Goal: Task Accomplishment & Management: Use online tool/utility

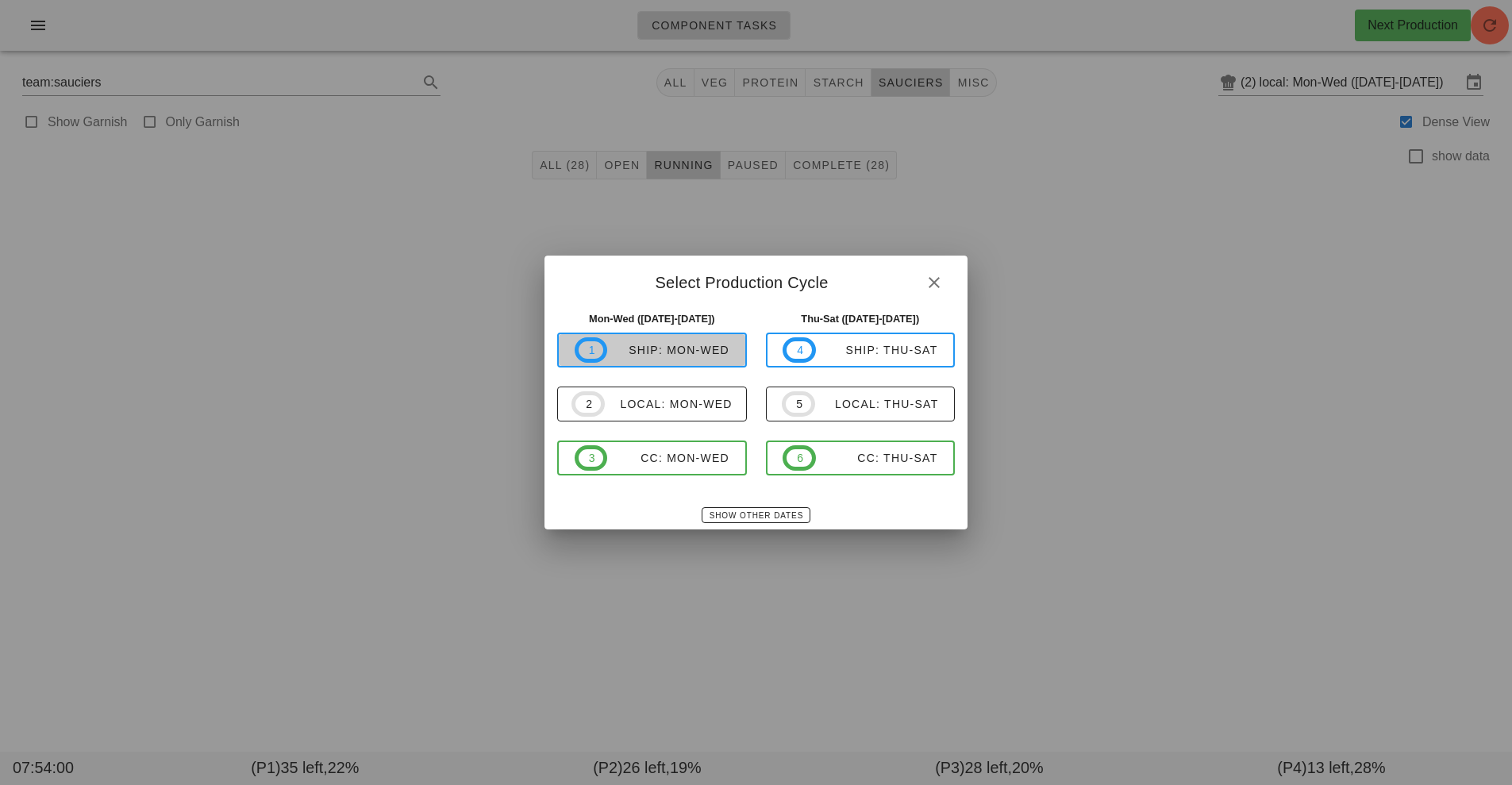
click at [670, 338] on span "1 ship: Mon-Wed" at bounding box center [652, 350] width 155 height 25
type input "ship: Mon-Wed ([DATE]-[DATE])"
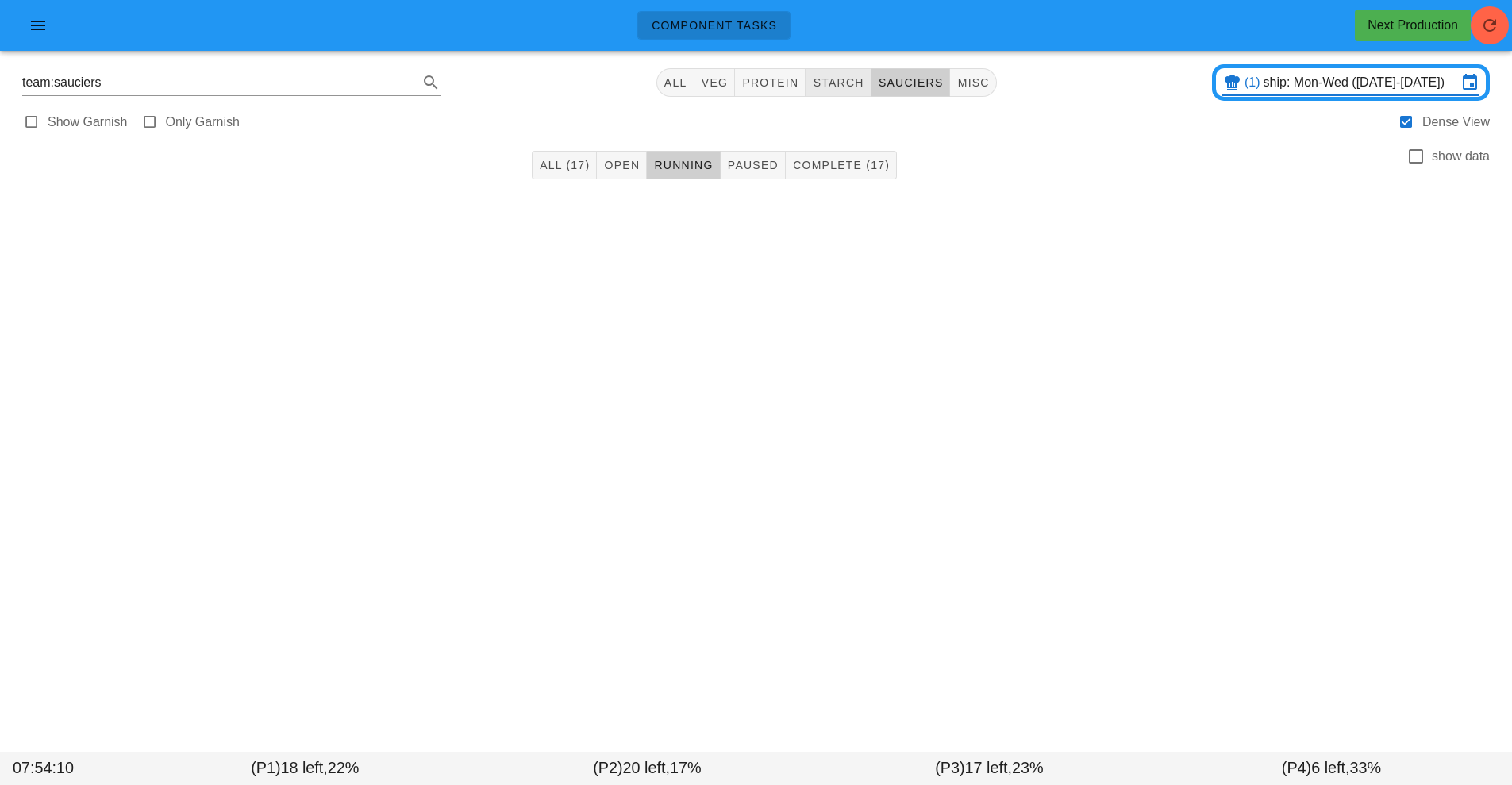
click at [830, 88] on span "starch" at bounding box center [838, 82] width 52 height 12
type input "team:starch"
click at [623, 164] on span "Open (20)" at bounding box center [635, 165] width 64 height 12
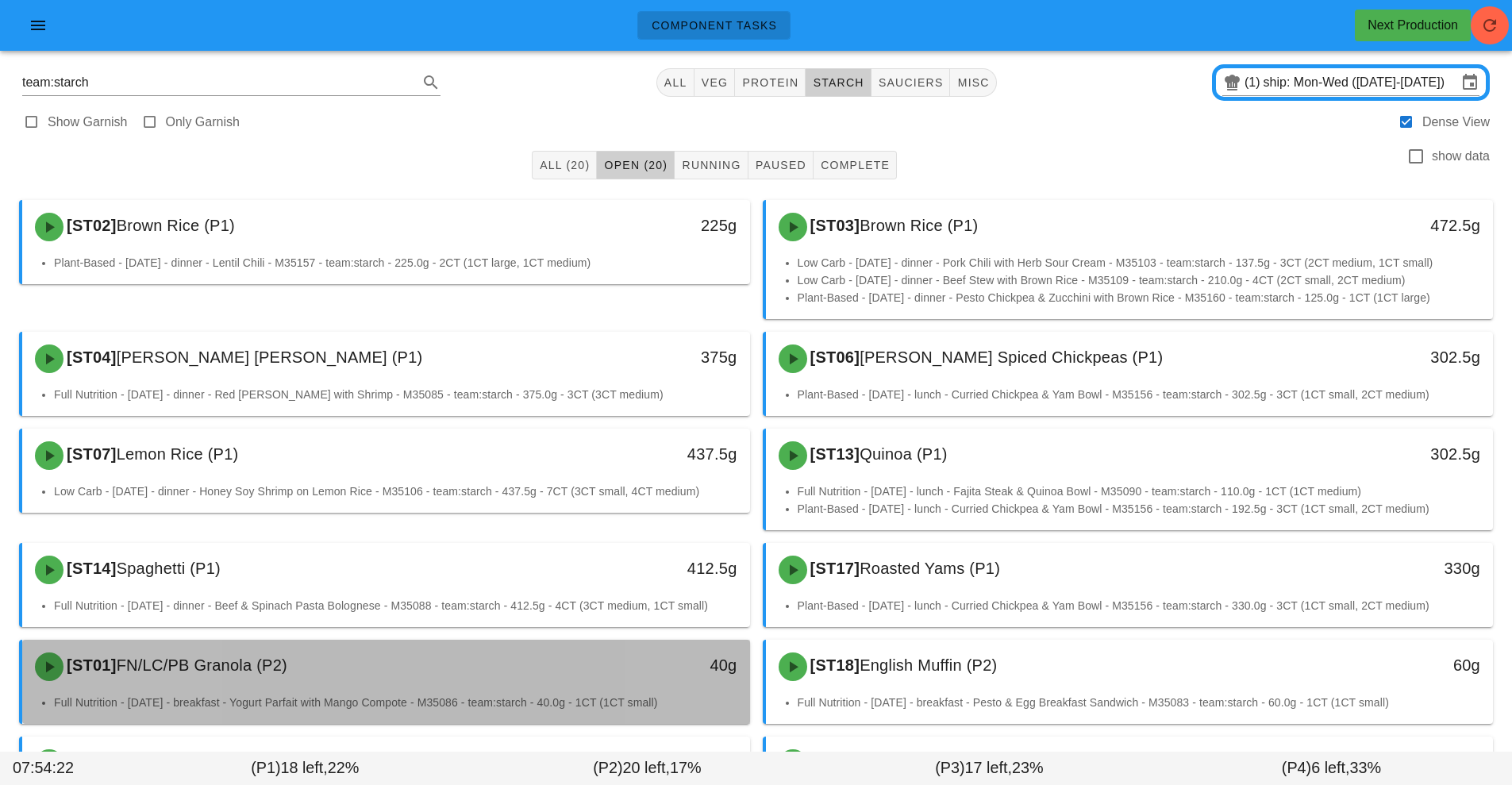
click at [503, 660] on div "[ST01] FN/LC/PB Granola (P2)" at bounding box center [295, 666] width 540 height 48
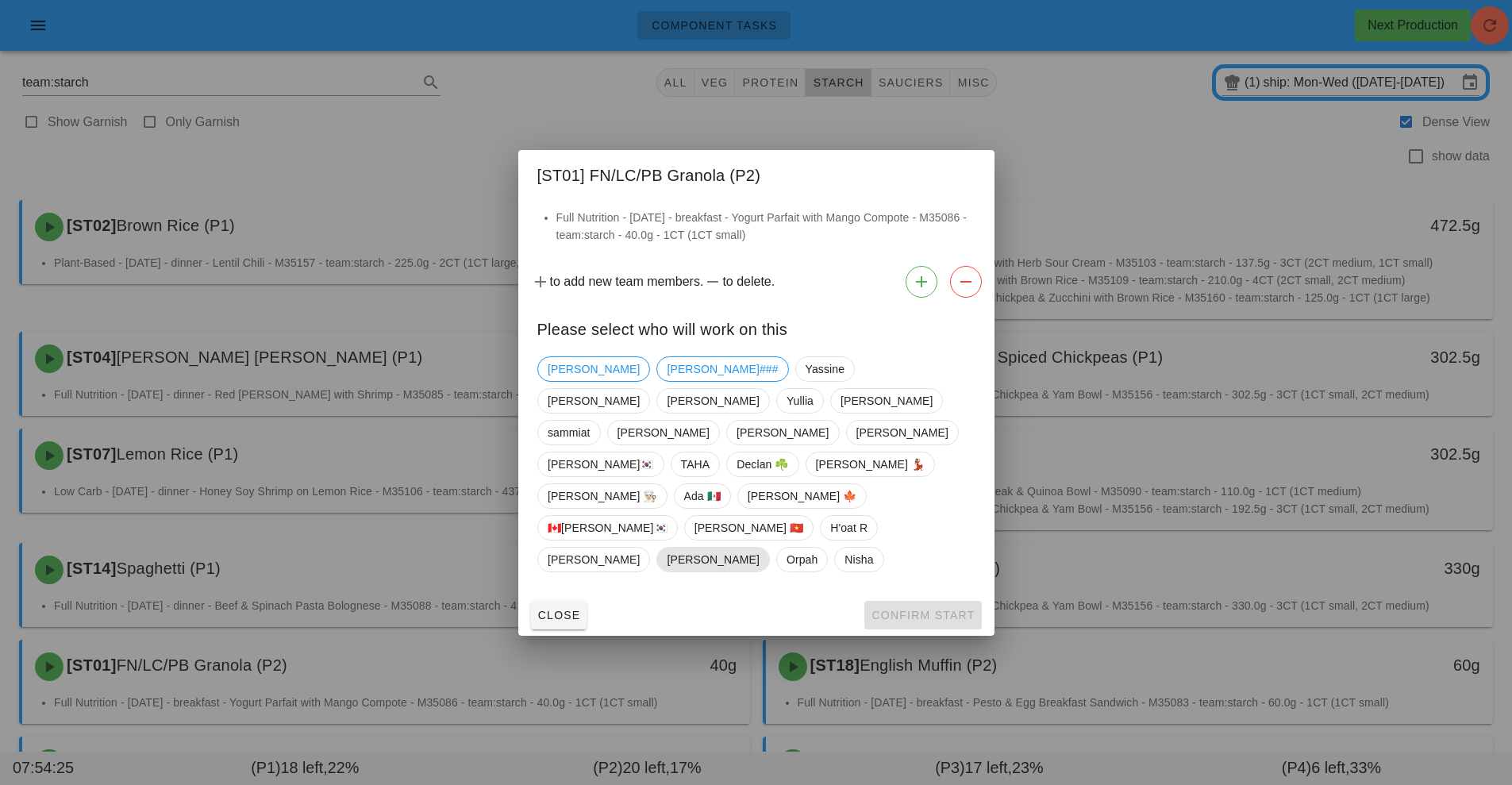
click at [759, 547] on span "[PERSON_NAME]" at bounding box center [712, 559] width 92 height 24
click at [942, 609] on span "Confirm Start" at bounding box center [922, 615] width 104 height 12
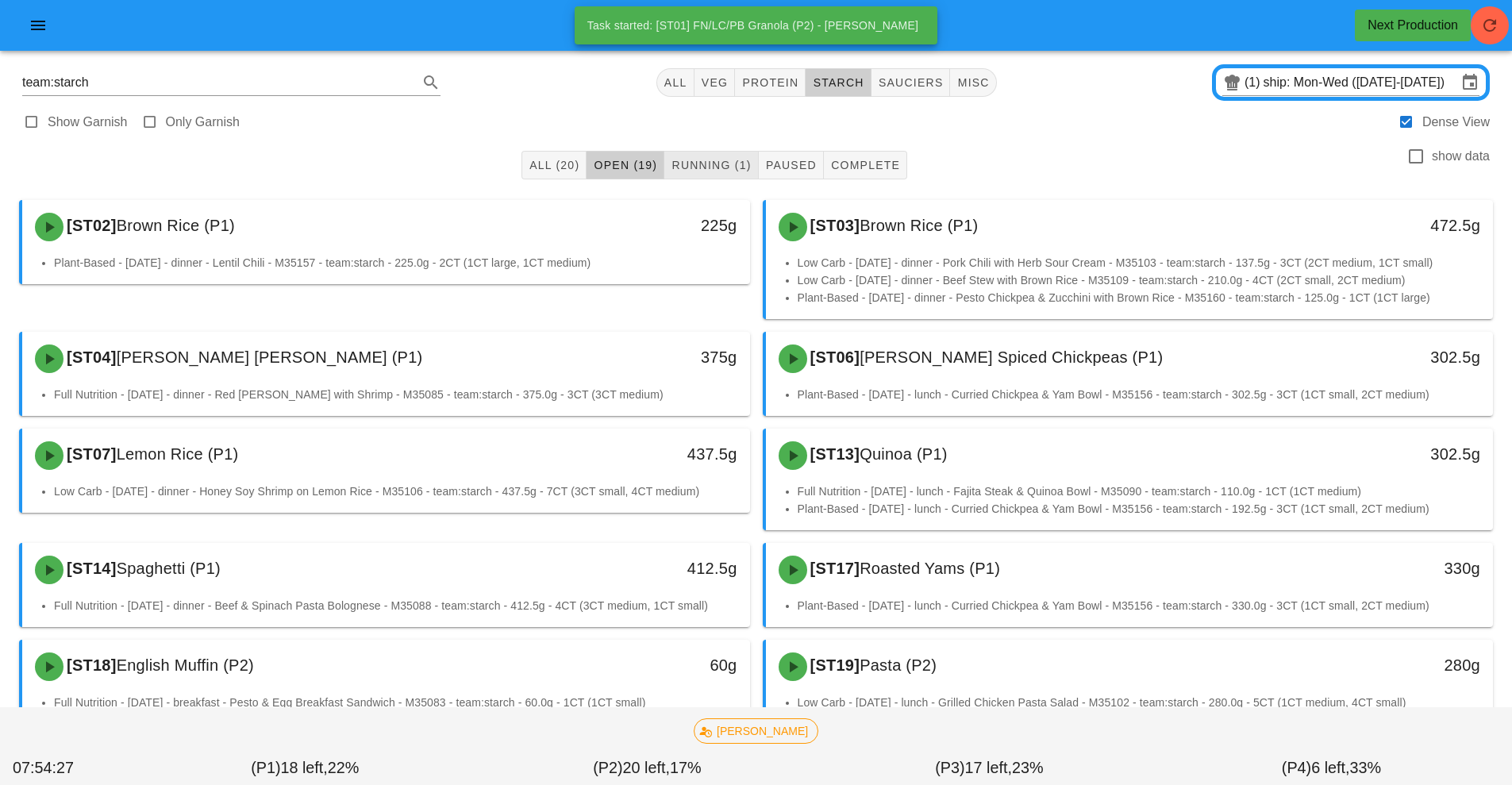
click at [712, 165] on span "Running (1)" at bounding box center [711, 165] width 80 height 12
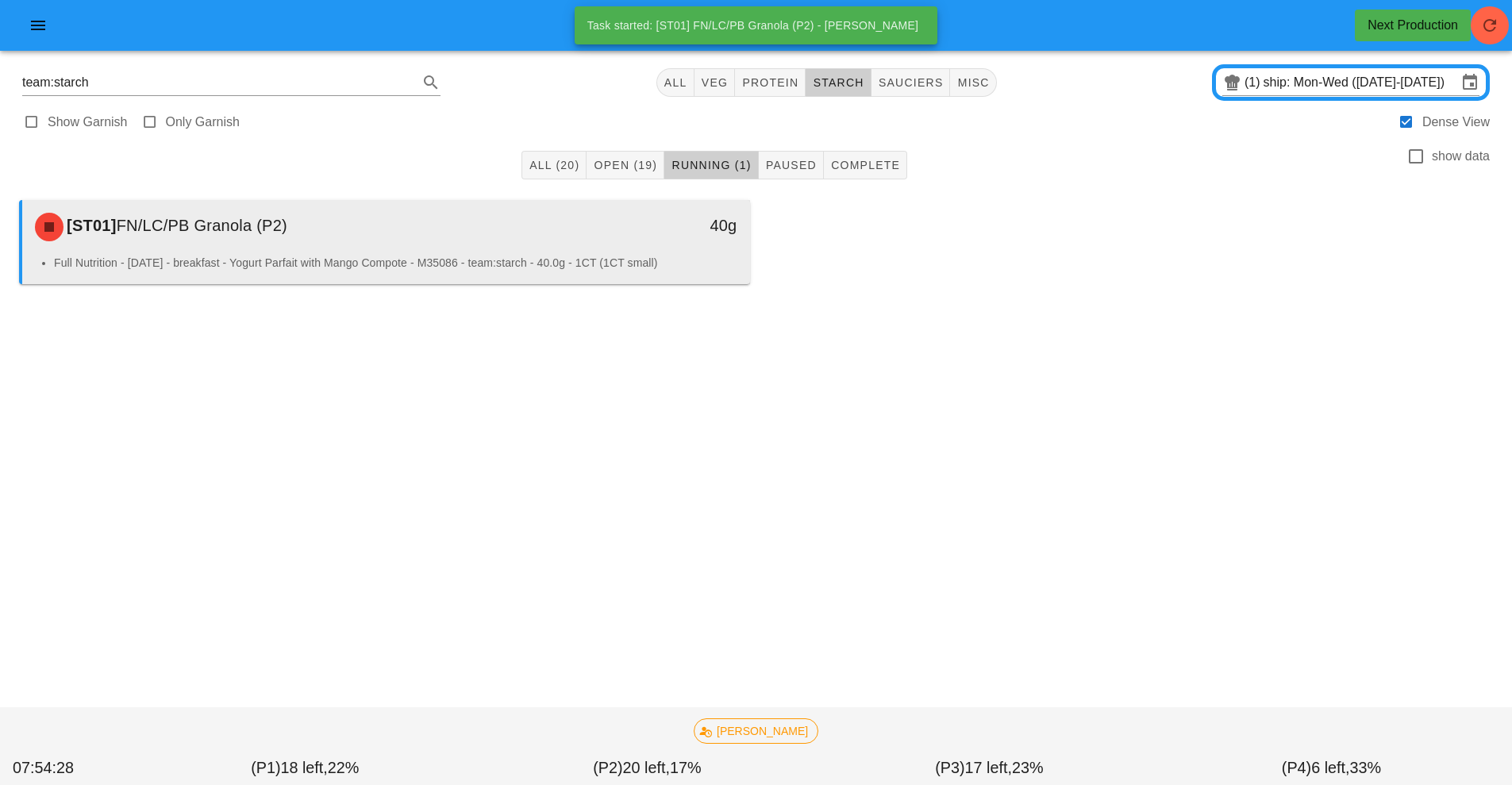
click at [452, 256] on li "Full Nutrition - [DATE] - breakfast - Yogurt Parfait with Mango Compote - M3508…" at bounding box center [396, 262] width 683 height 17
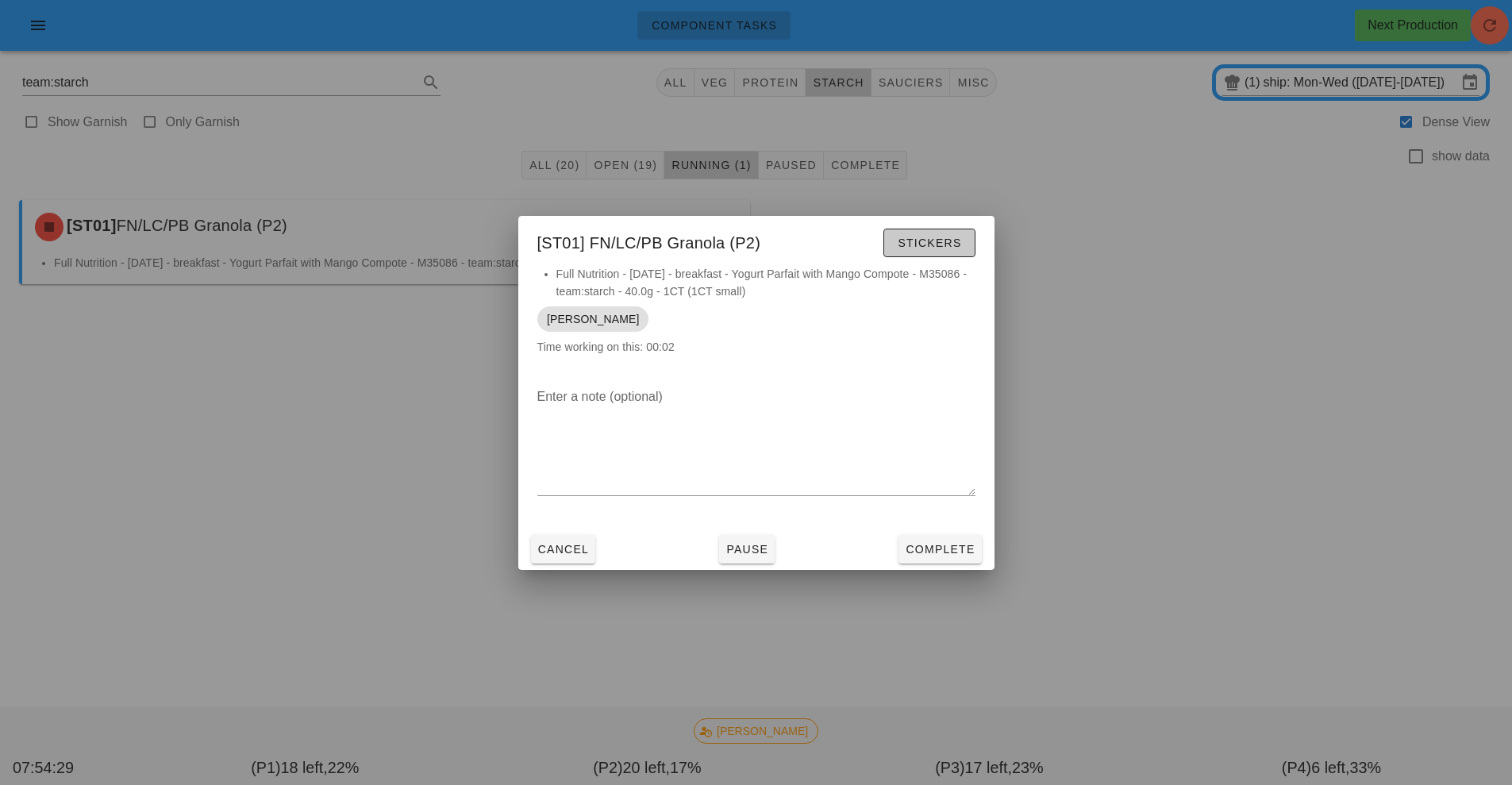
click at [942, 241] on span "Stickers" at bounding box center [929, 243] width 64 height 12
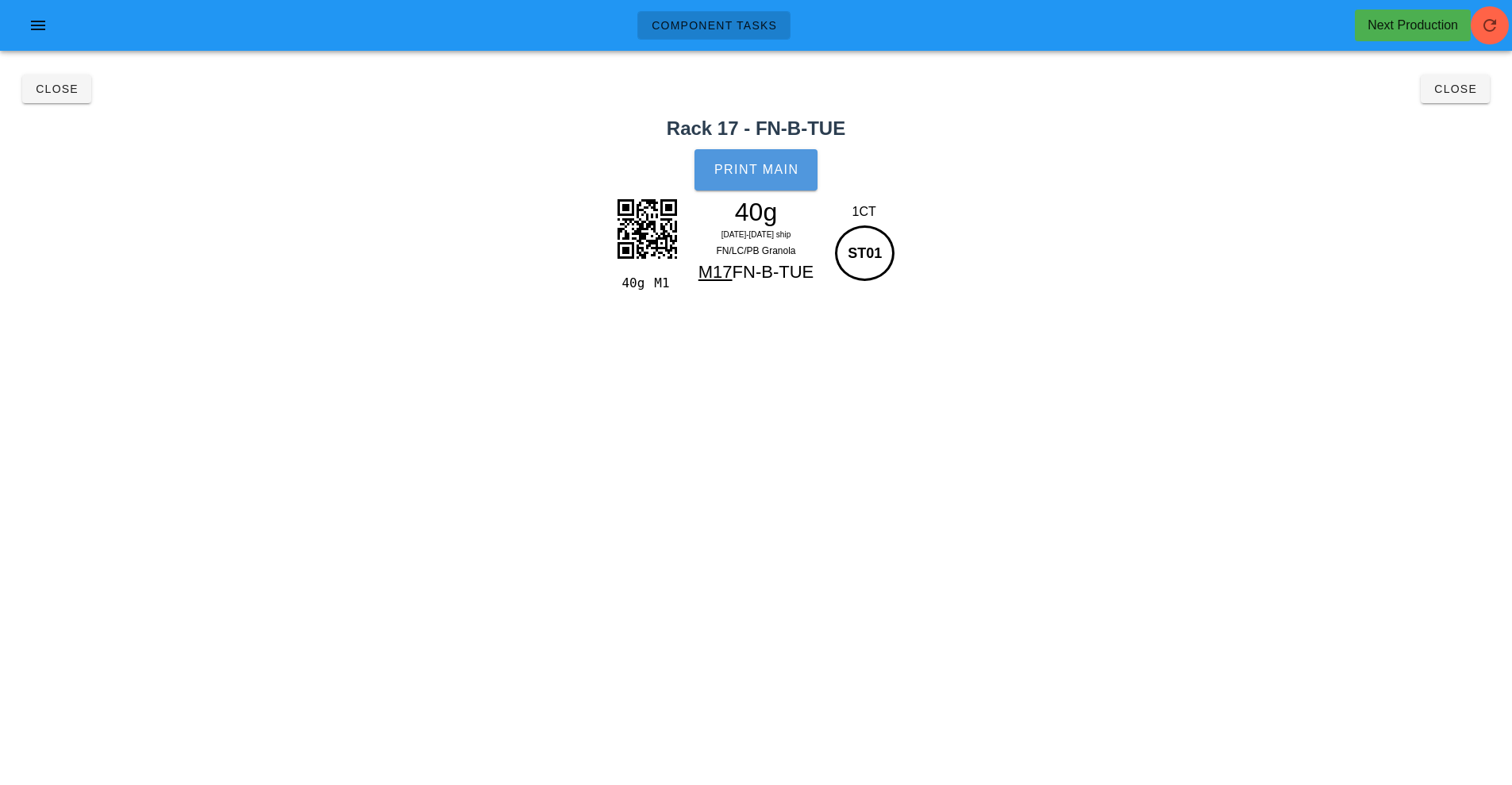
click at [761, 175] on span "Print Main" at bounding box center [756, 169] width 86 height 14
click at [59, 88] on span "Close" at bounding box center [57, 88] width 43 height 12
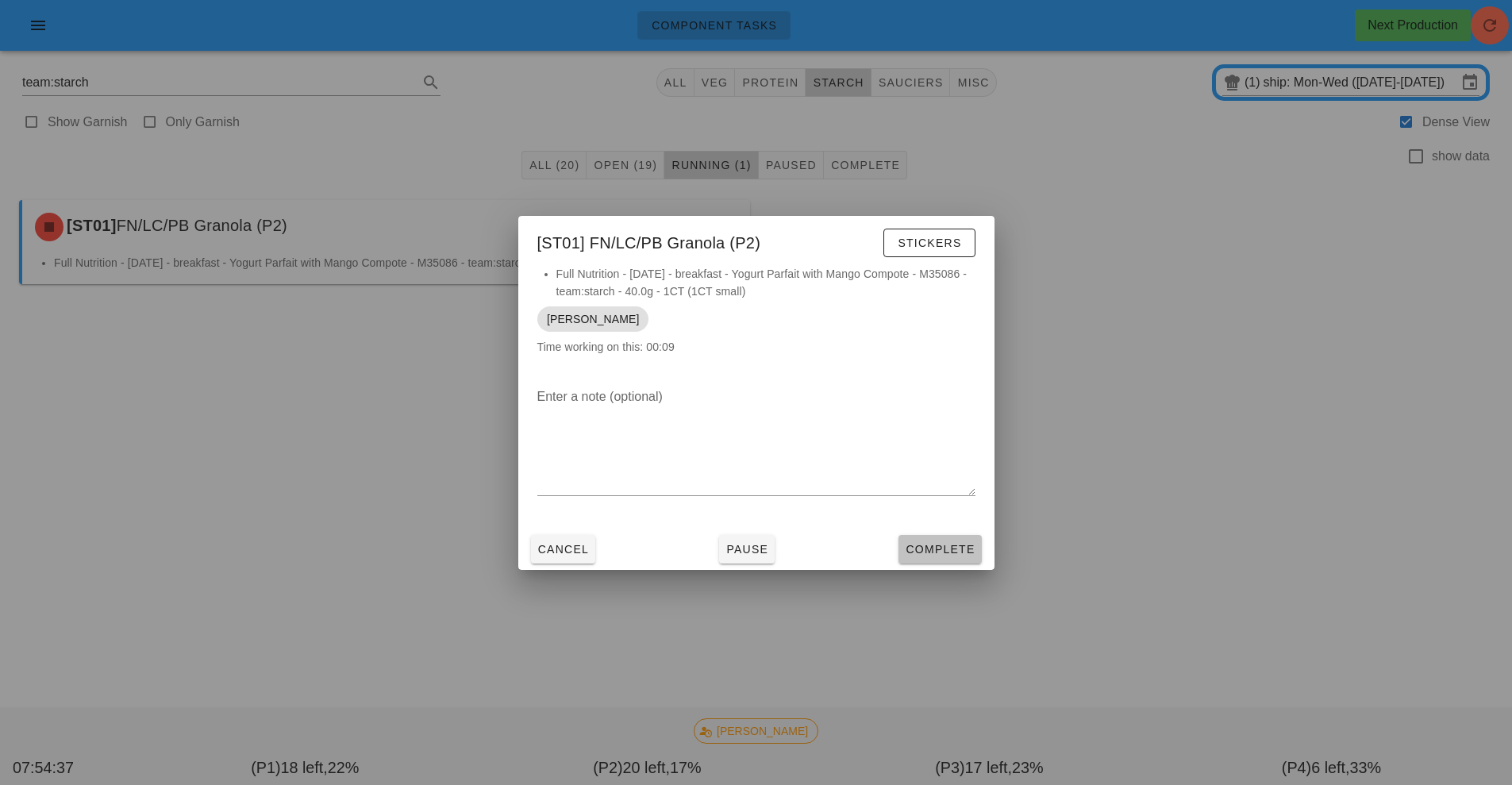
click at [946, 562] on button "Complete" at bounding box center [939, 549] width 83 height 29
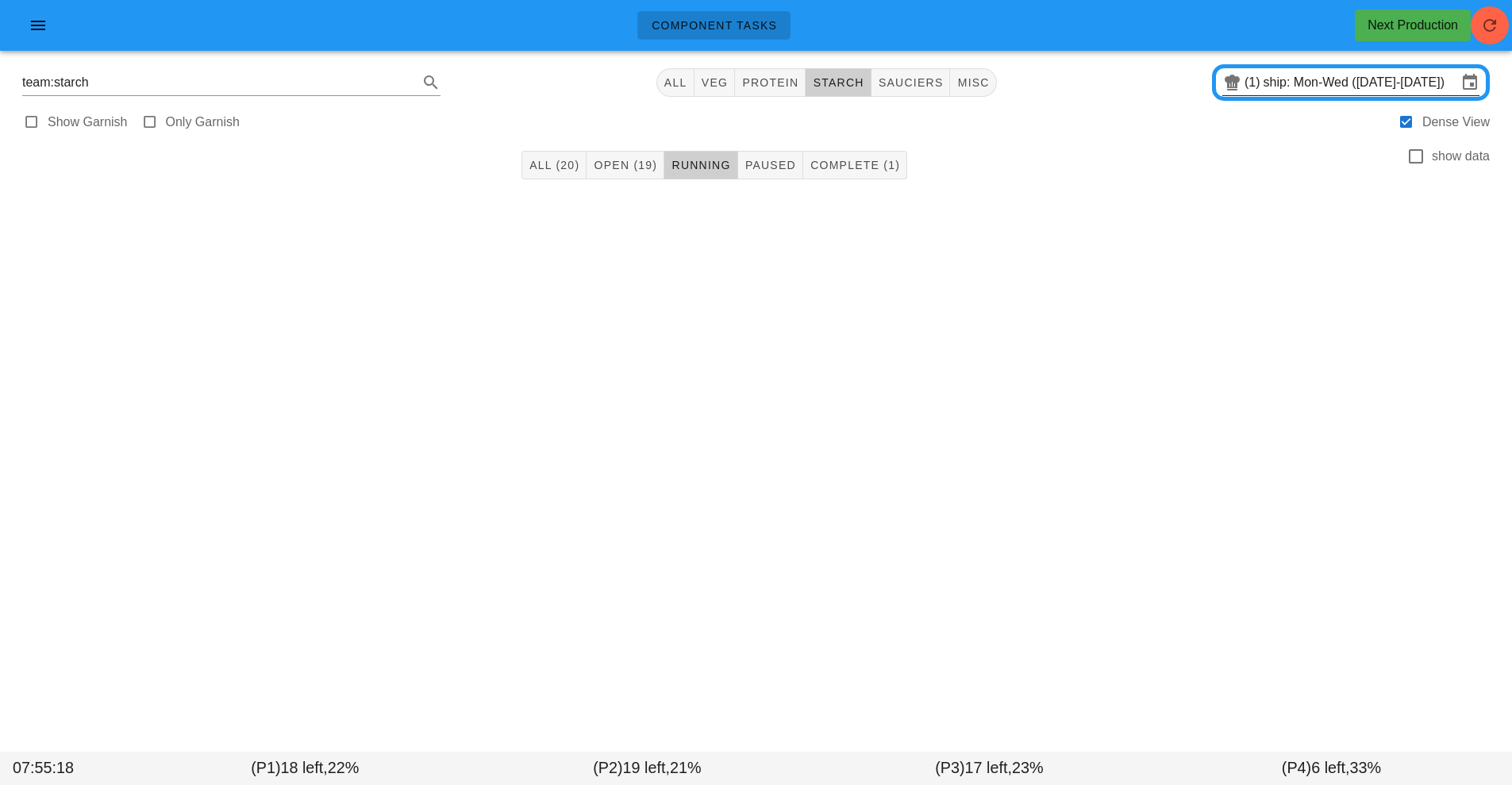
click at [1274, 88] on input "ship: Mon-Wed ([DATE]-[DATE])" at bounding box center [1360, 82] width 193 height 25
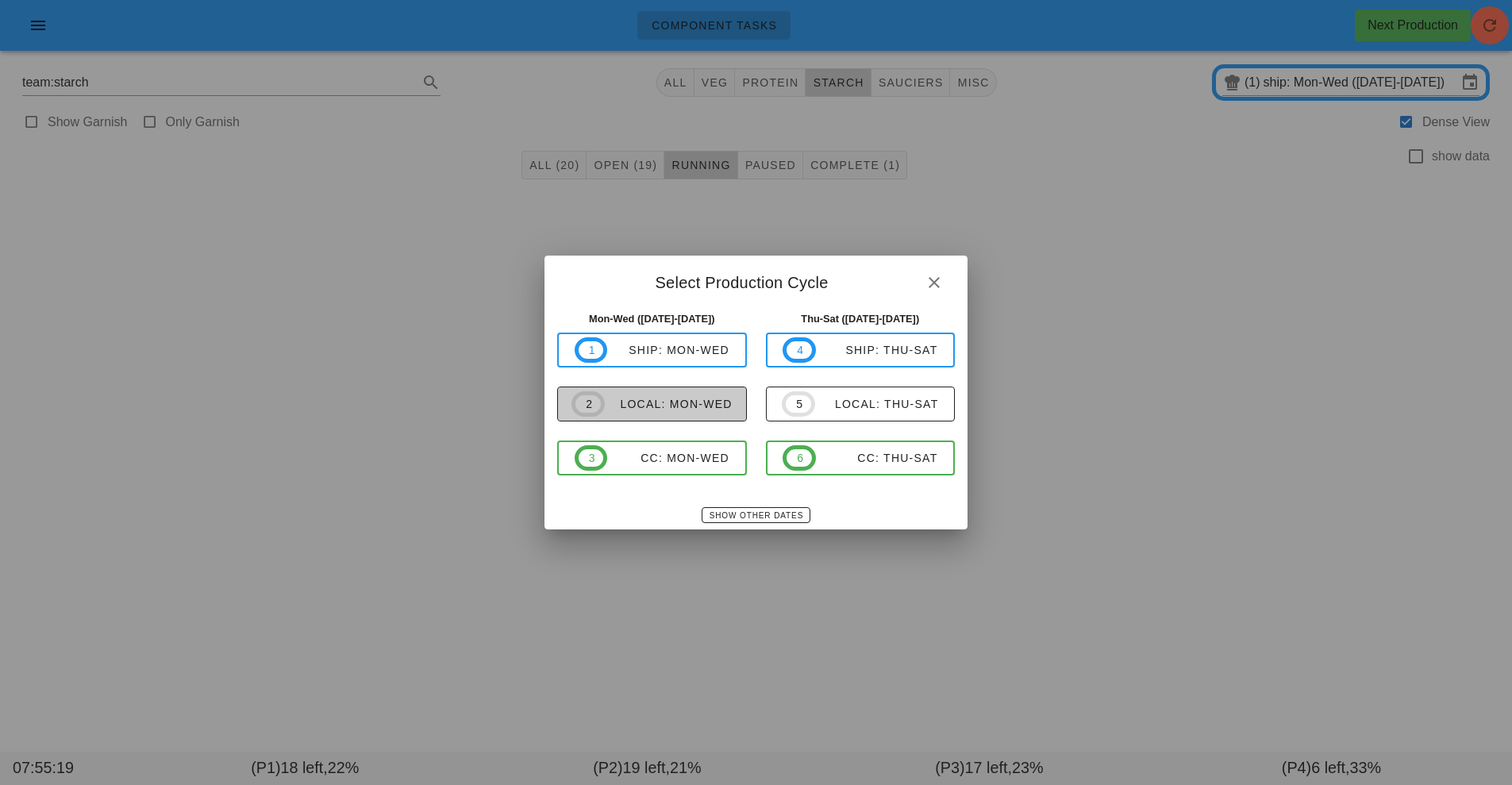
click at [689, 412] on span "2 local: Mon-Wed" at bounding box center [652, 403] width 161 height 25
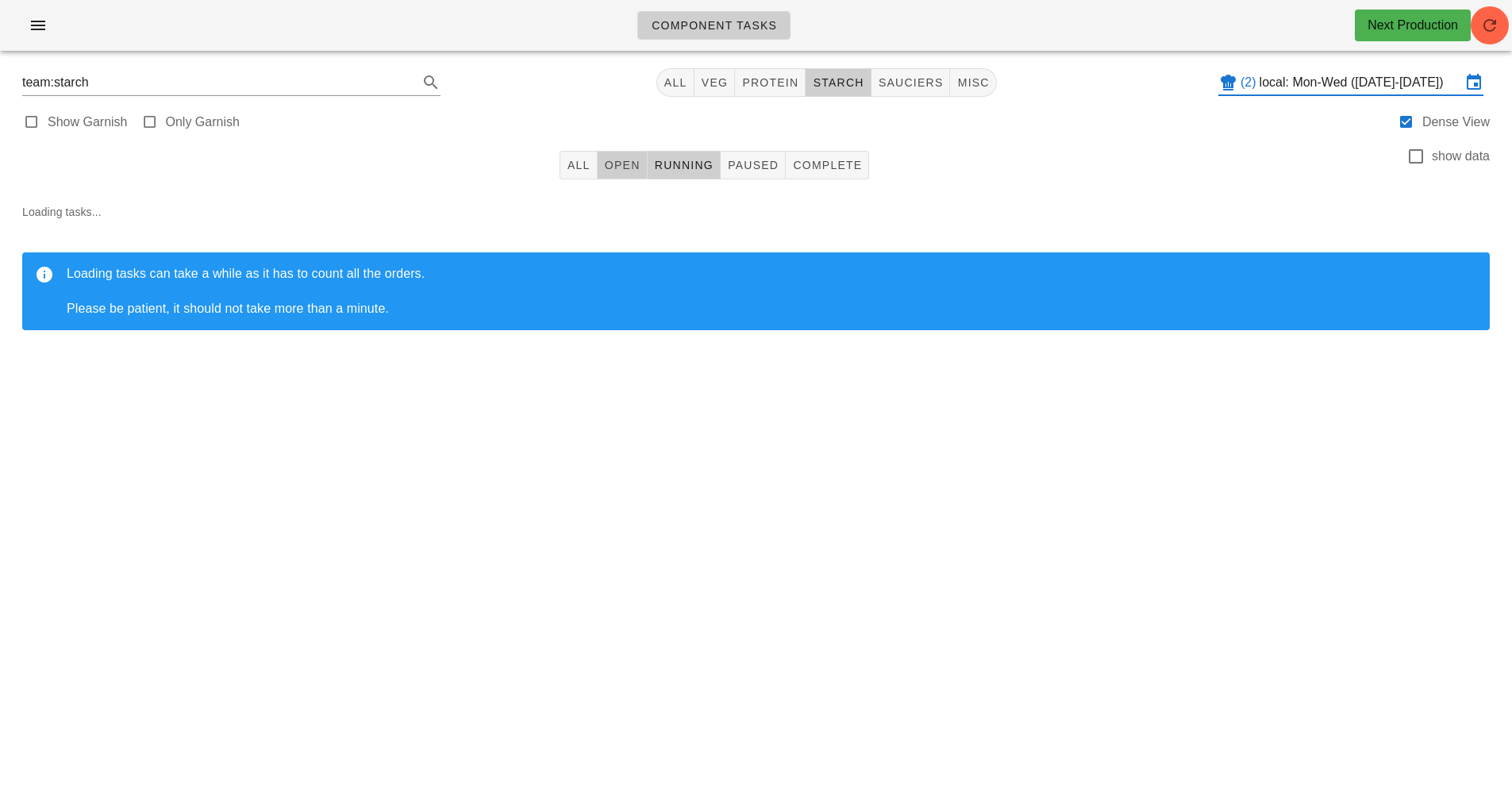
click at [611, 177] on button "Open" at bounding box center [622, 165] width 50 height 29
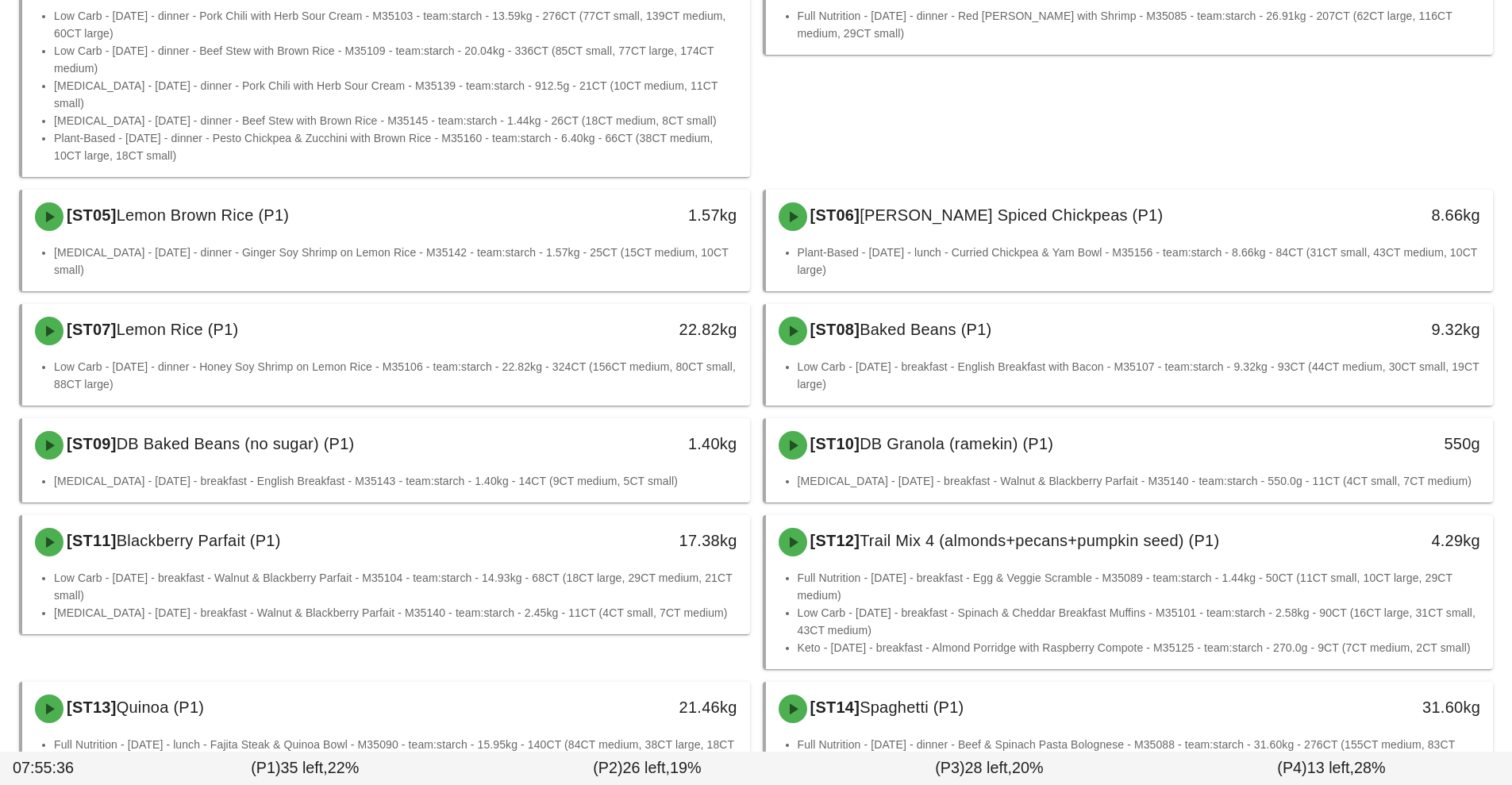
scroll to position [476, 0]
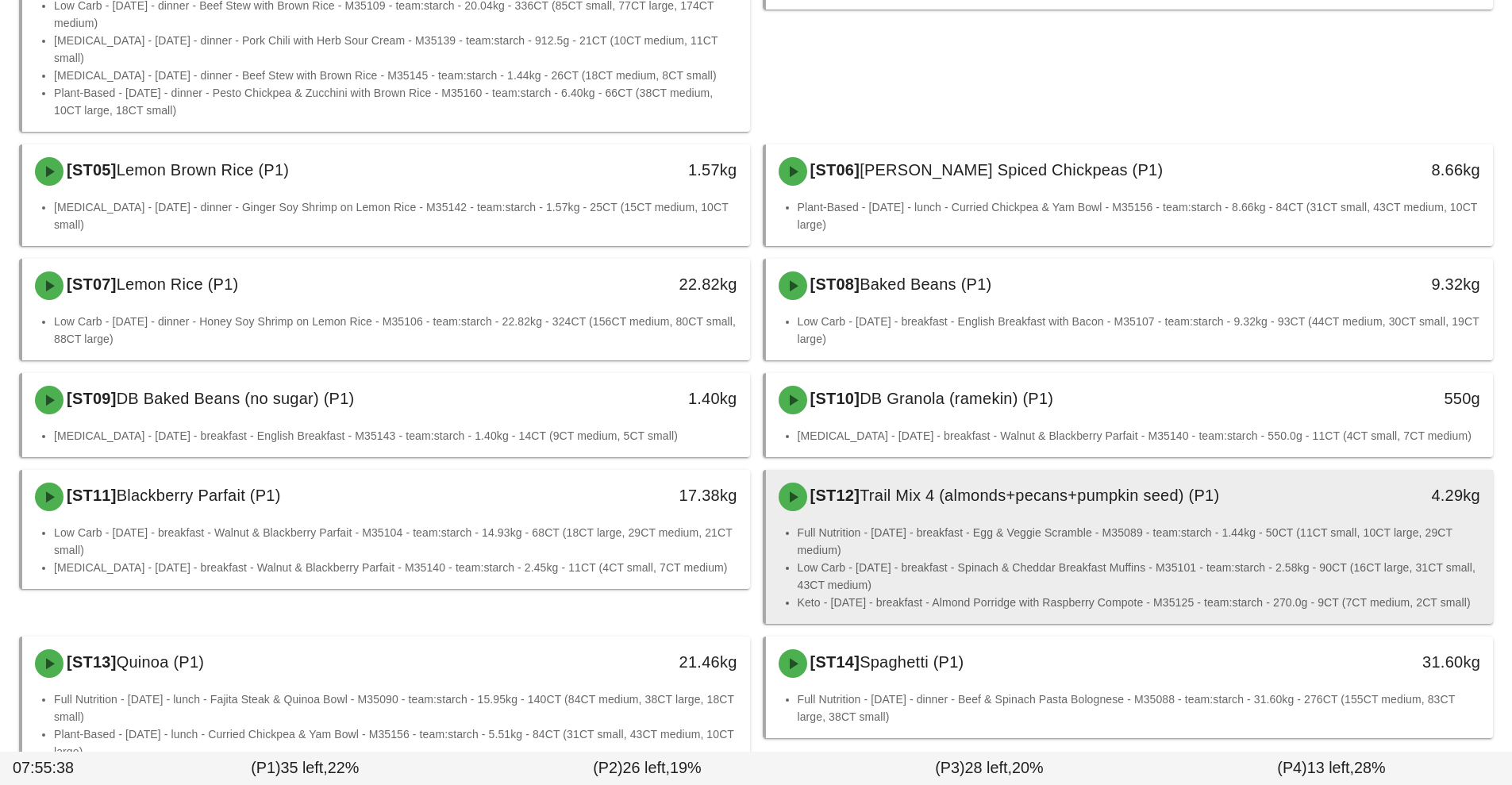
click at [1144, 559] on li "Low Carb - [DATE] - breakfast - Spinach & Cheddar Breakfast Muffins - M35101 - …" at bounding box center [1139, 576] width 683 height 35
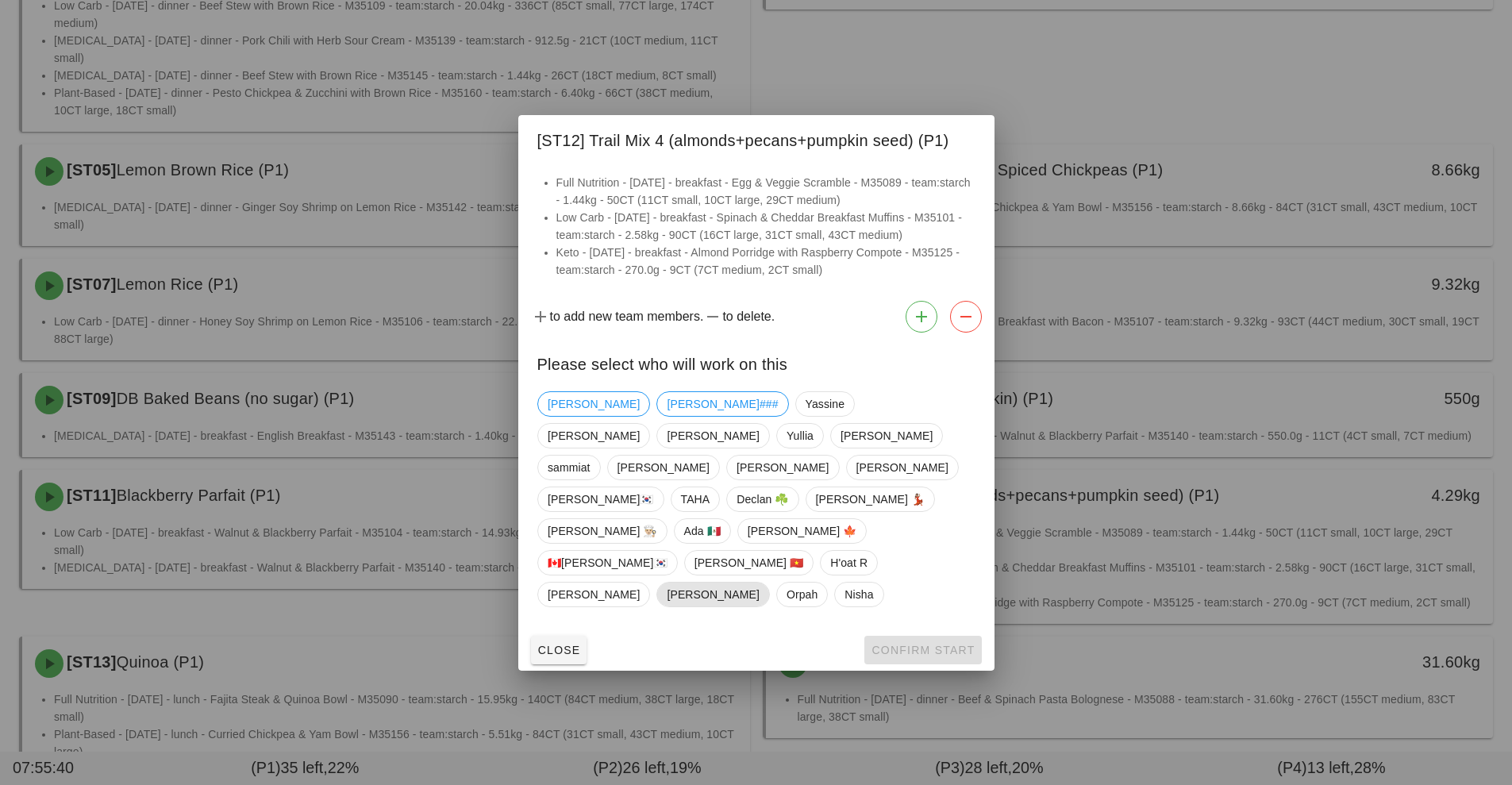
click at [759, 583] on span "[PERSON_NAME]" at bounding box center [712, 594] width 92 height 24
click at [937, 643] on span "Confirm Start" at bounding box center [922, 649] width 104 height 12
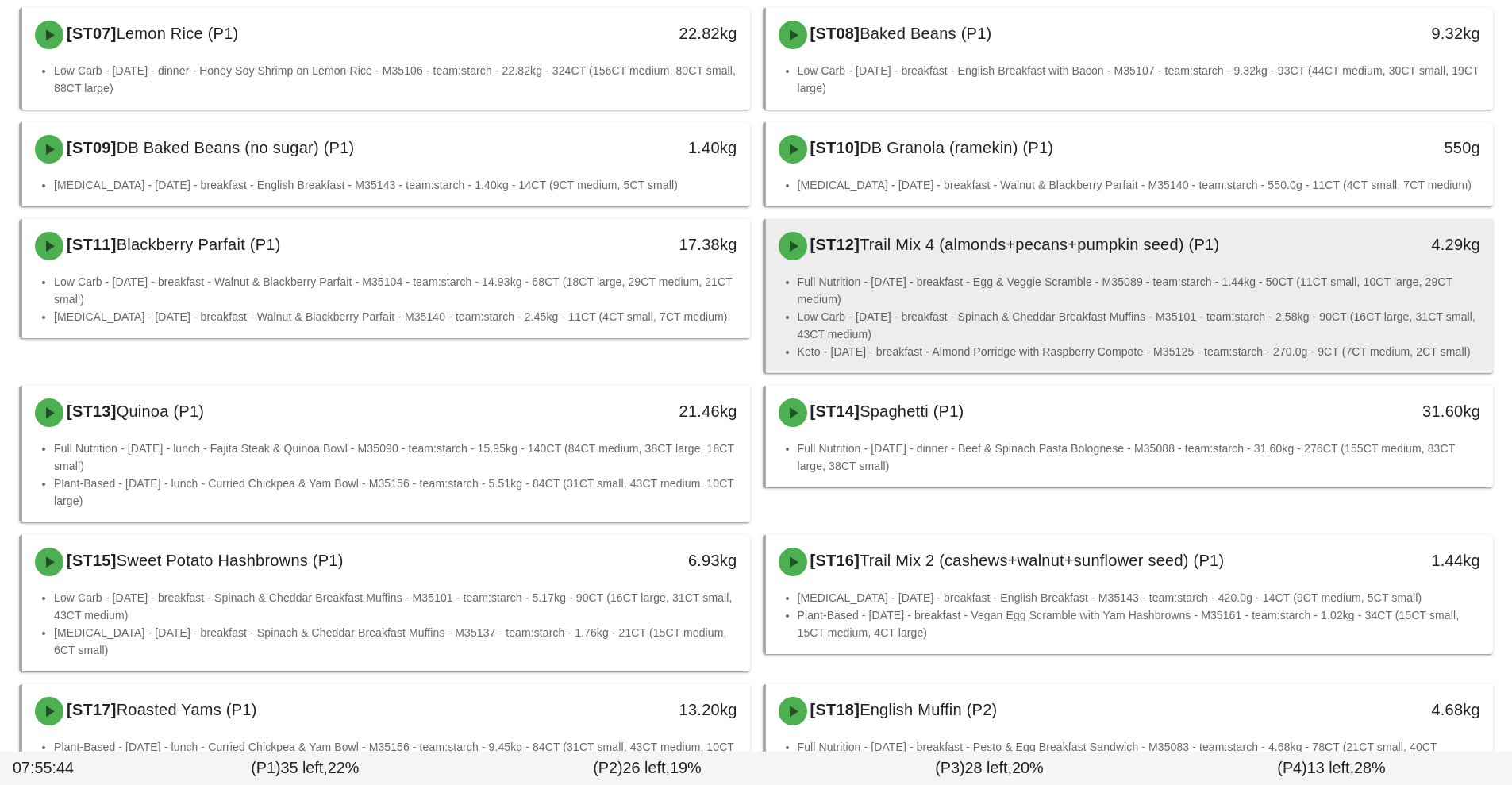
scroll to position [737, 0]
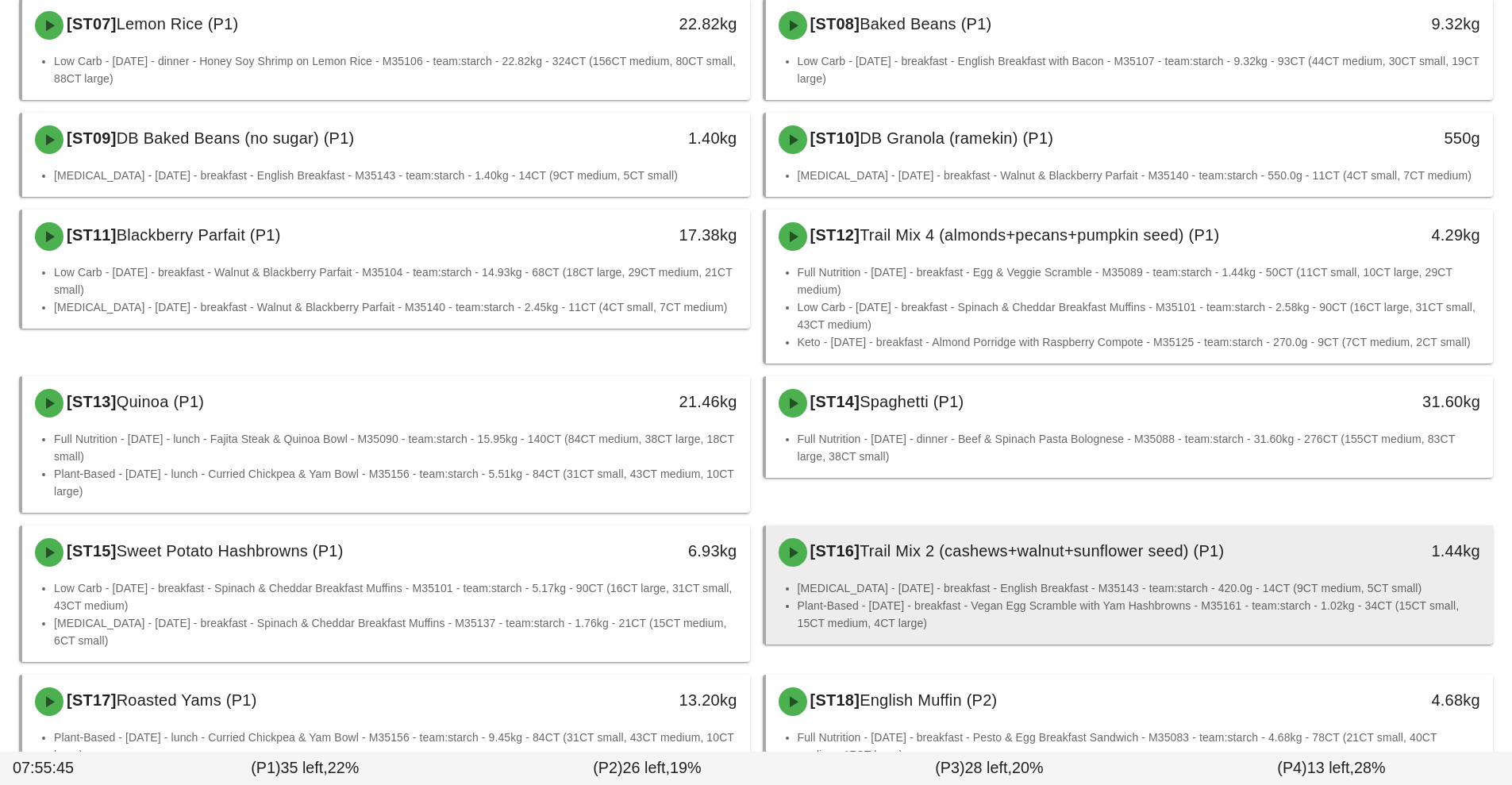
click at [1015, 557] on div "[ST16] Trail Mix 2 (cashews+walnut+sunflower seed) (P1)" at bounding box center [1038, 552] width 540 height 48
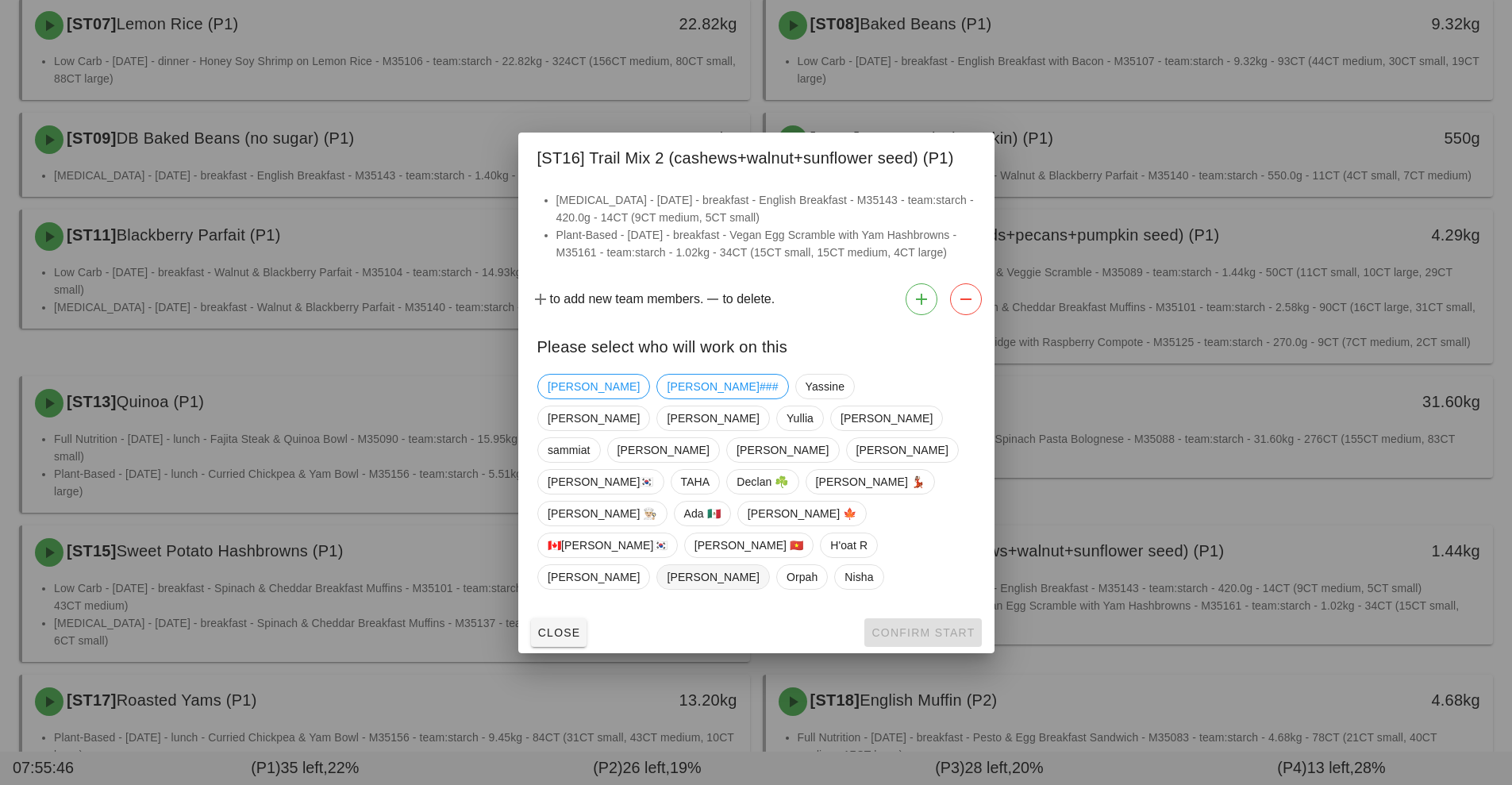
click at [759, 565] on span "[PERSON_NAME]" at bounding box center [712, 576] width 92 height 24
click at [935, 626] on span "Confirm Start" at bounding box center [922, 632] width 104 height 12
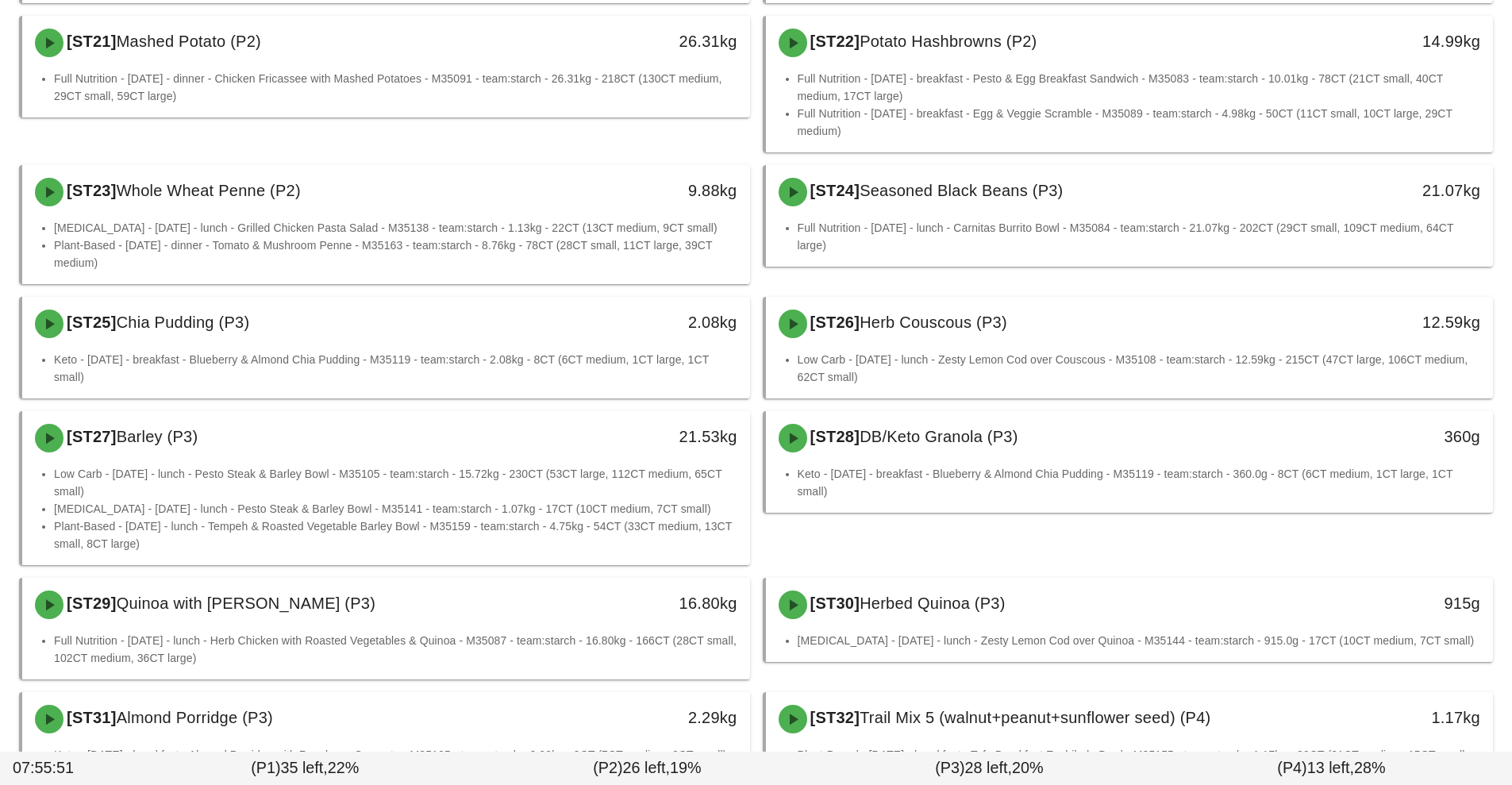
scroll to position [1683, 0]
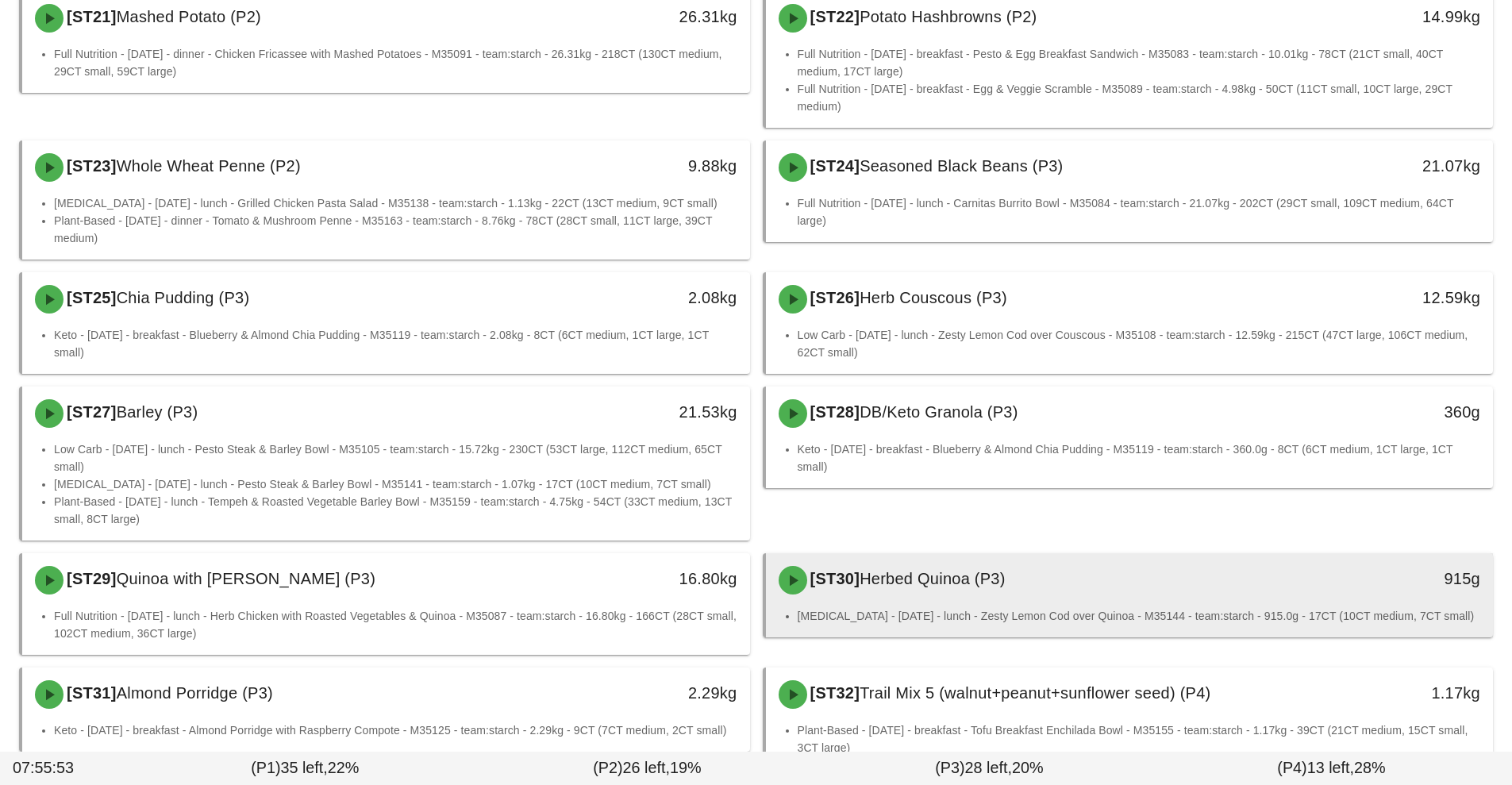
click at [1029, 604] on div "[ST30] Herbed Quinoa (P3)" at bounding box center [1038, 580] width 540 height 48
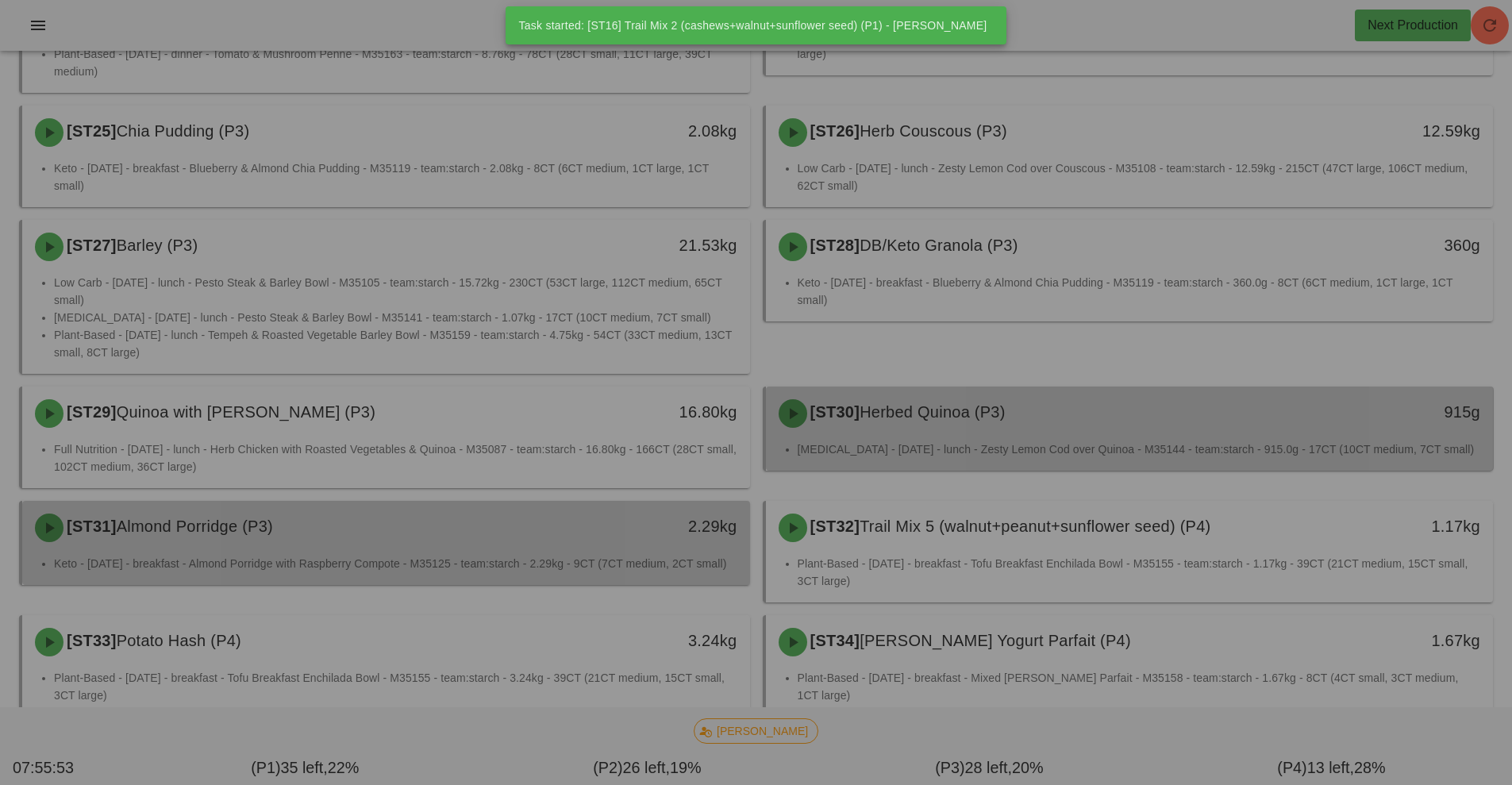
scroll to position [1385, 0]
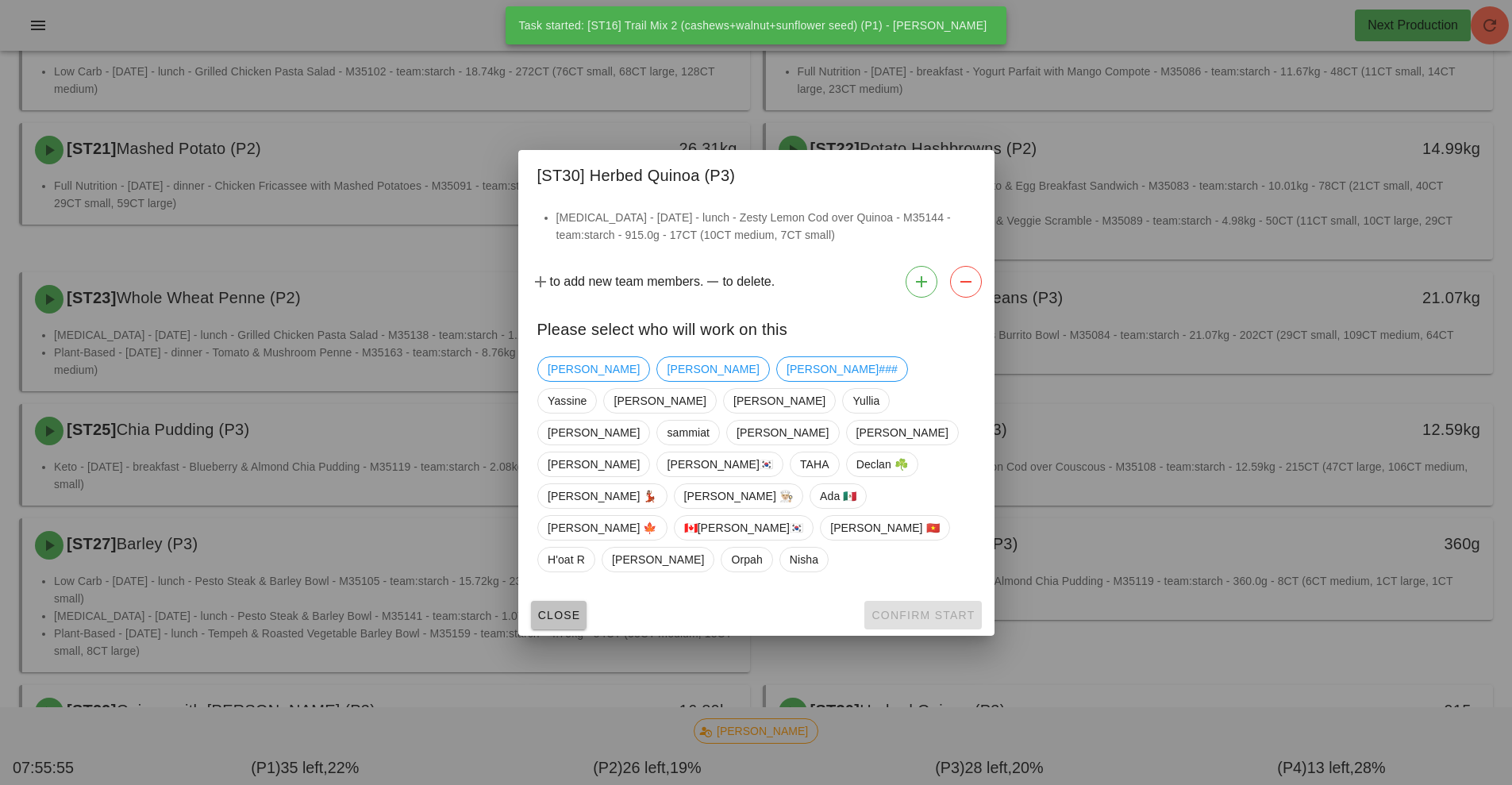
click at [562, 609] on span "Close" at bounding box center [559, 615] width 43 height 12
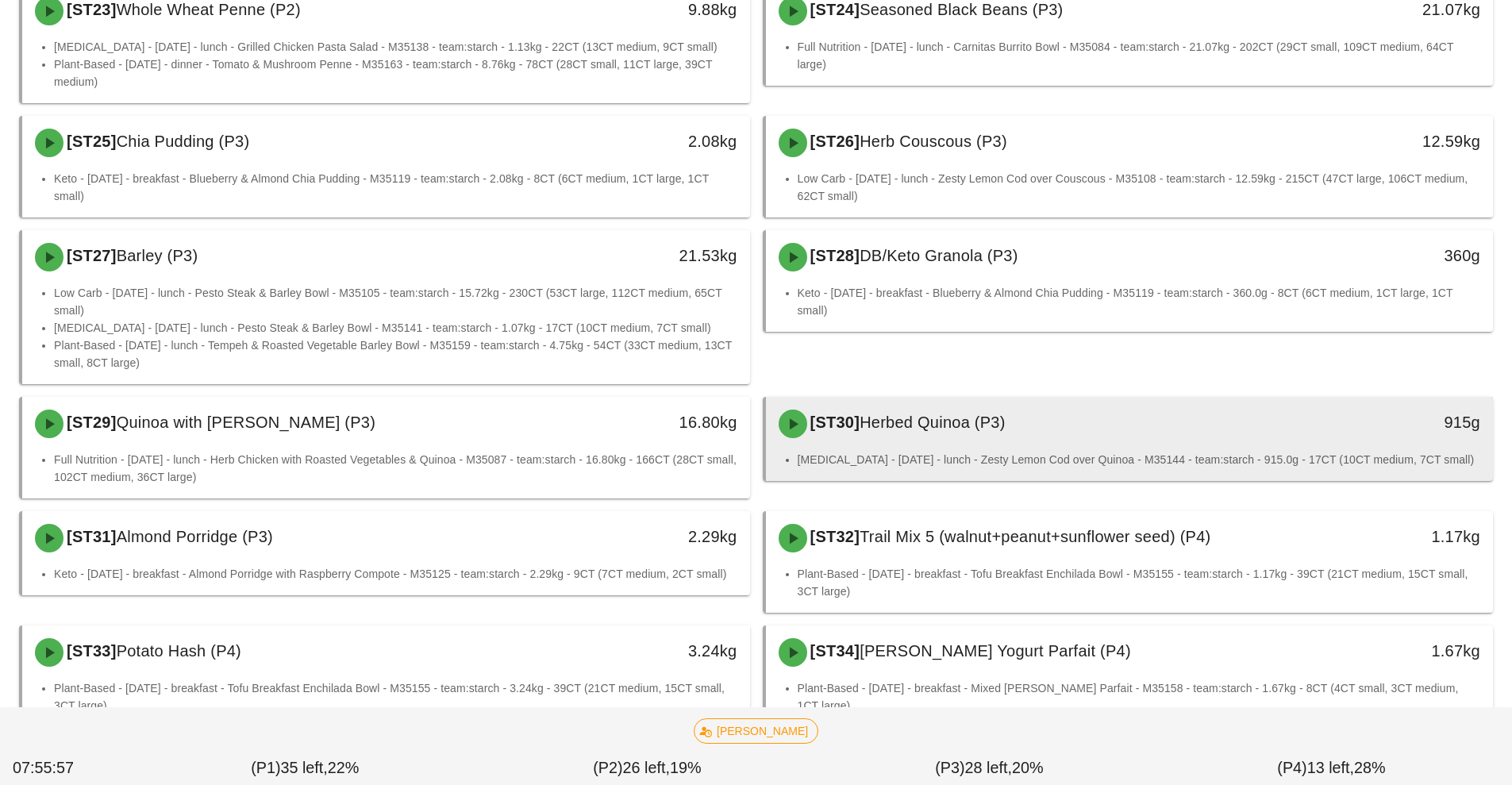
scroll to position [1678, 0]
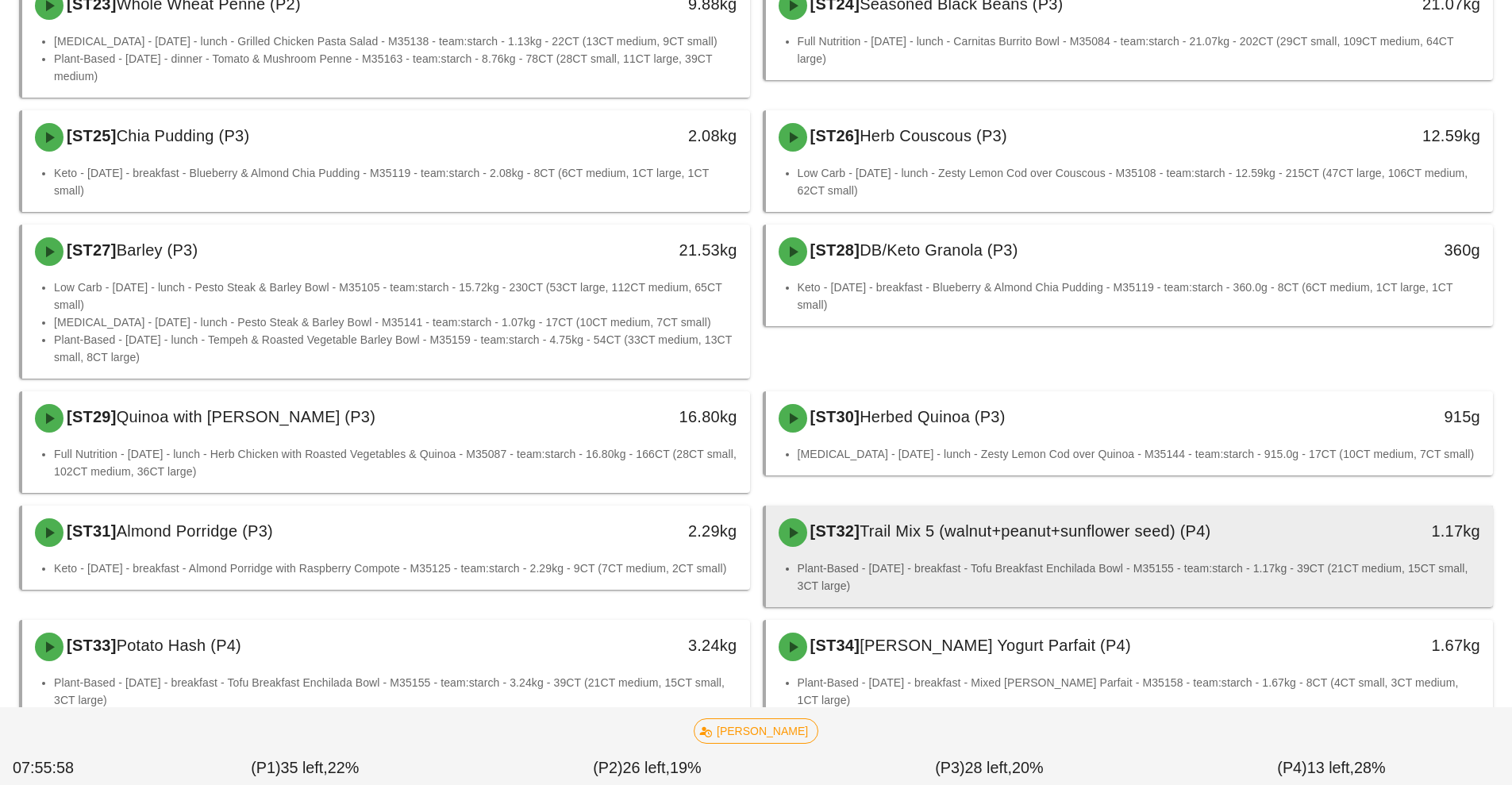
click at [1059, 514] on div "[ST32] Trail Mix 5 (walnut+peanut+sunflower seed) (P4)" at bounding box center [1038, 533] width 540 height 48
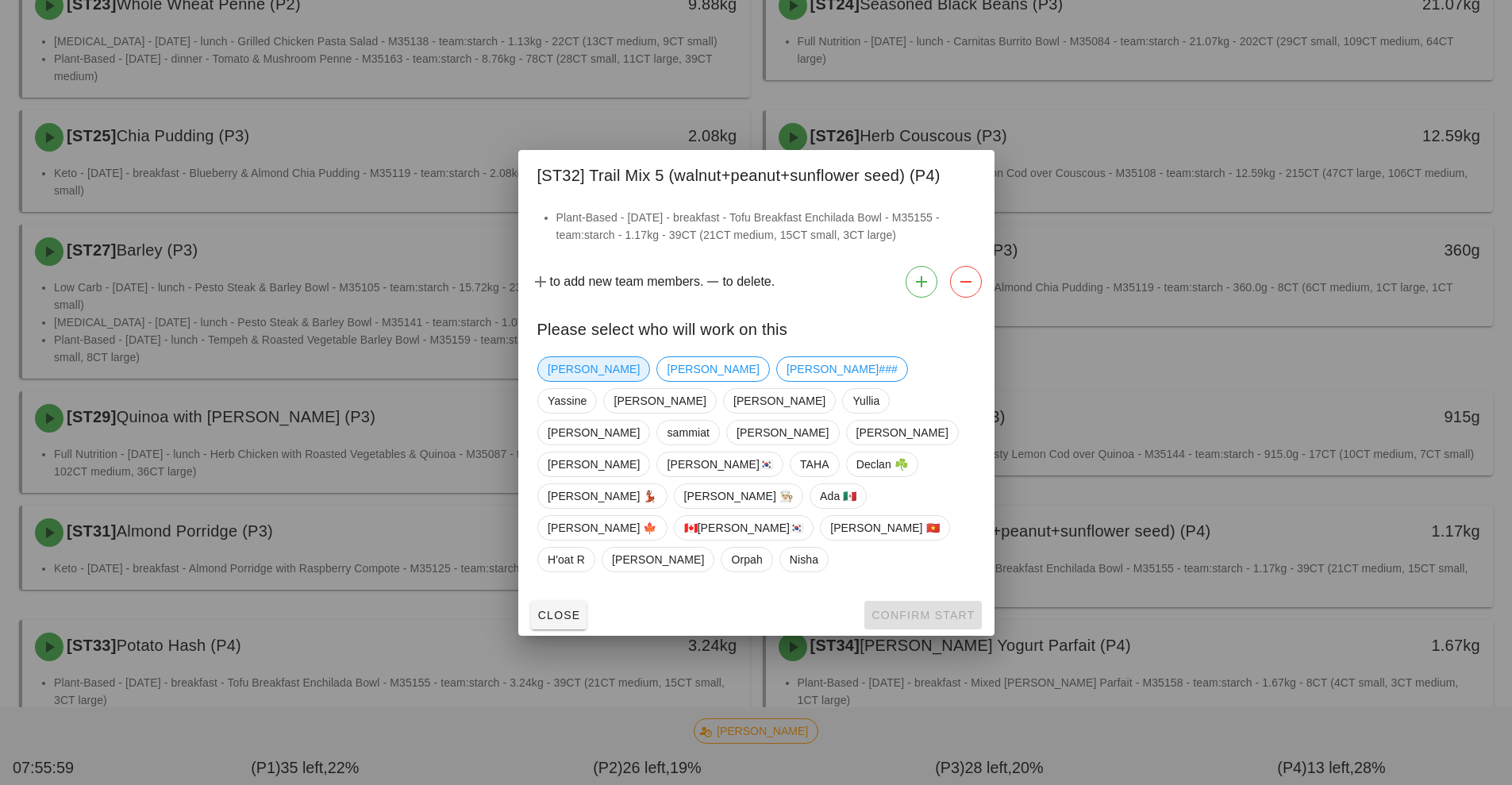
click at [583, 381] on span "[PERSON_NAME]" at bounding box center [593, 369] width 92 height 24
click at [916, 609] on span "Confirm Start" at bounding box center [922, 615] width 104 height 12
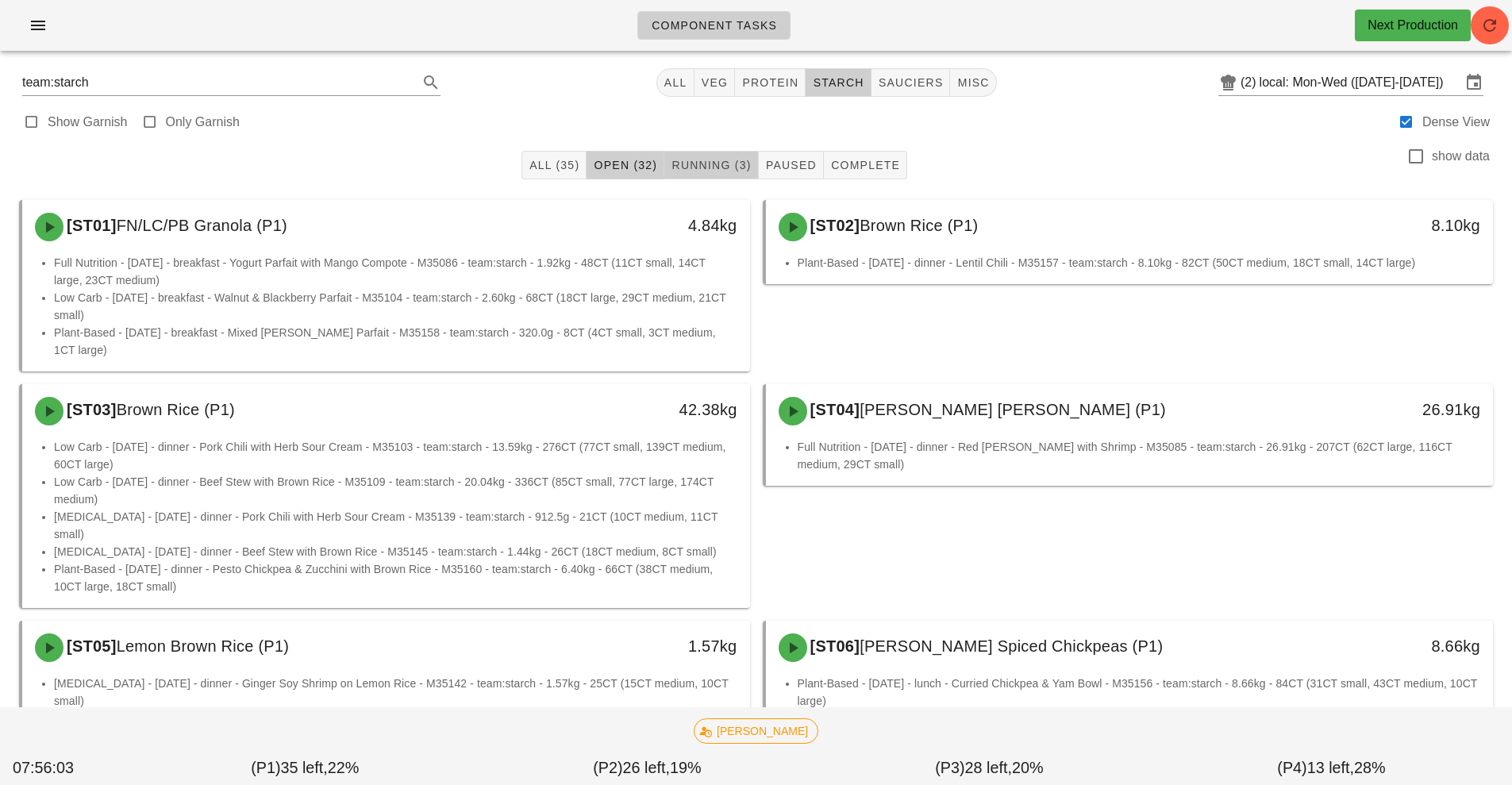
click at [725, 163] on span "Running (3)" at bounding box center [711, 165] width 80 height 12
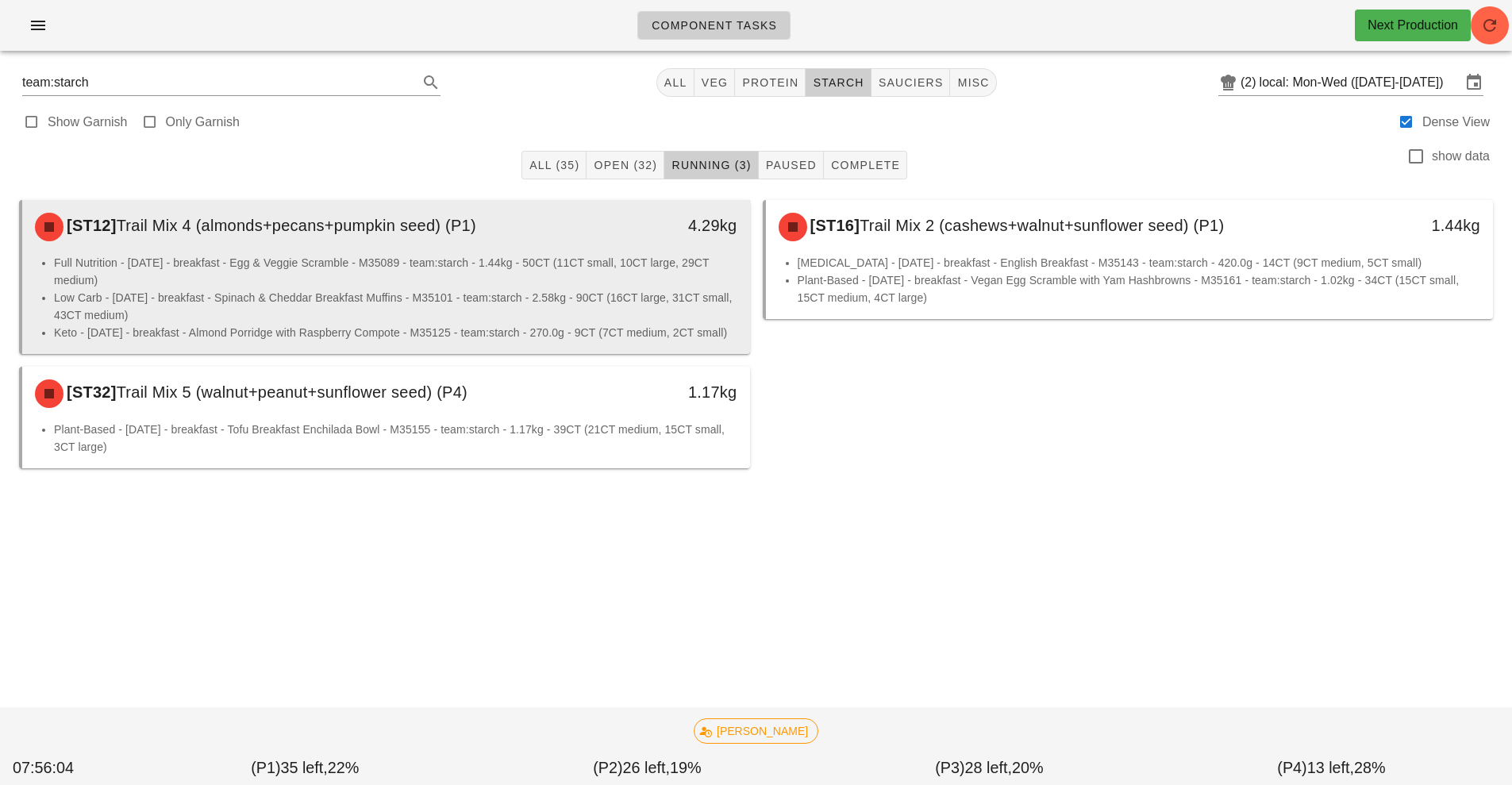
click at [475, 314] on li "Low Carb - [DATE] - breakfast - Spinach & Cheddar Breakfast Muffins - M35101 - …" at bounding box center [396, 306] width 683 height 35
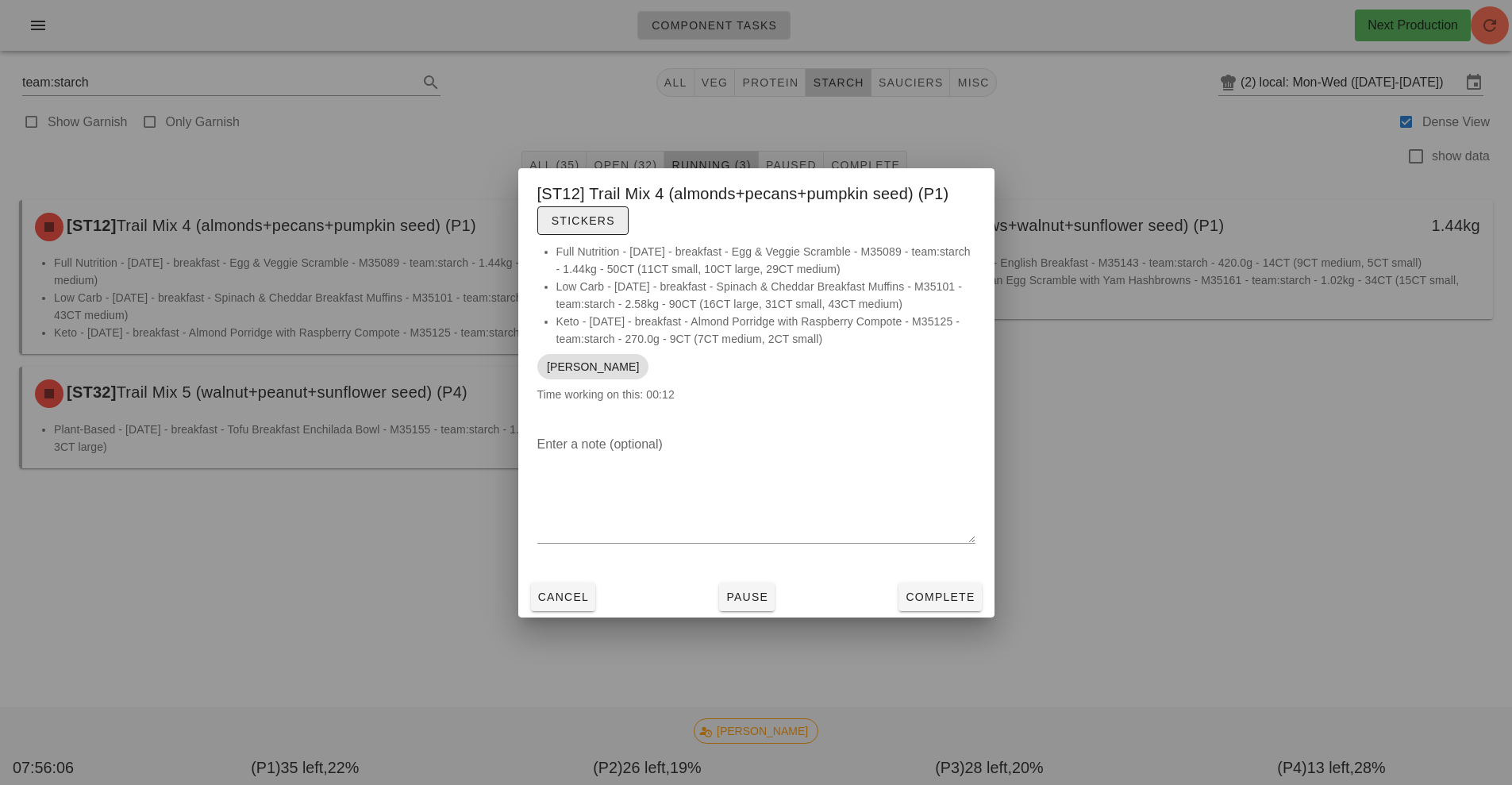
click at [597, 219] on span "Stickers" at bounding box center [583, 220] width 64 height 12
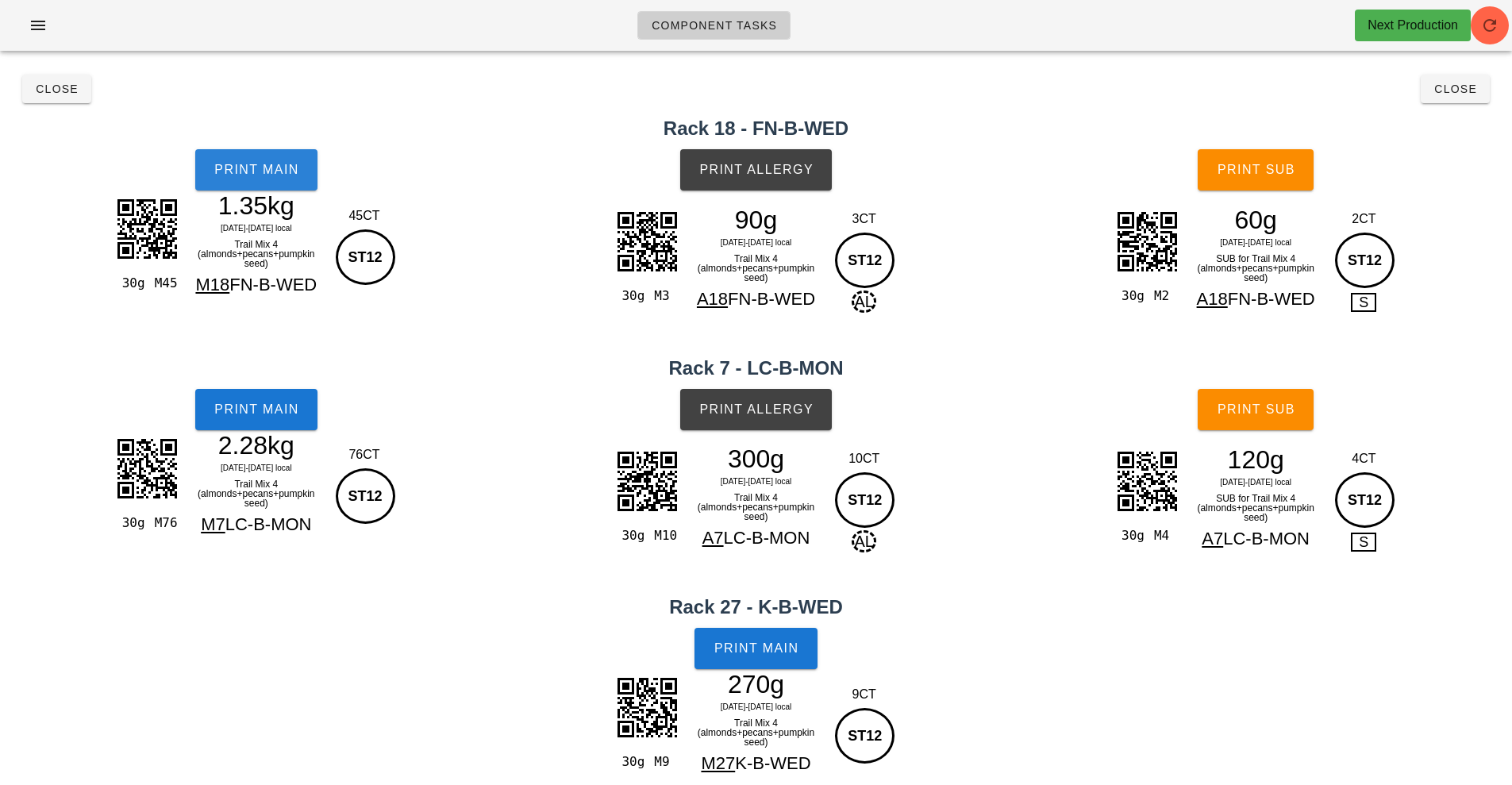
click at [271, 173] on span "Print Main" at bounding box center [256, 169] width 86 height 14
click at [282, 414] on span "Print Main" at bounding box center [256, 409] width 86 height 14
click at [779, 650] on span "Print Main" at bounding box center [756, 647] width 86 height 14
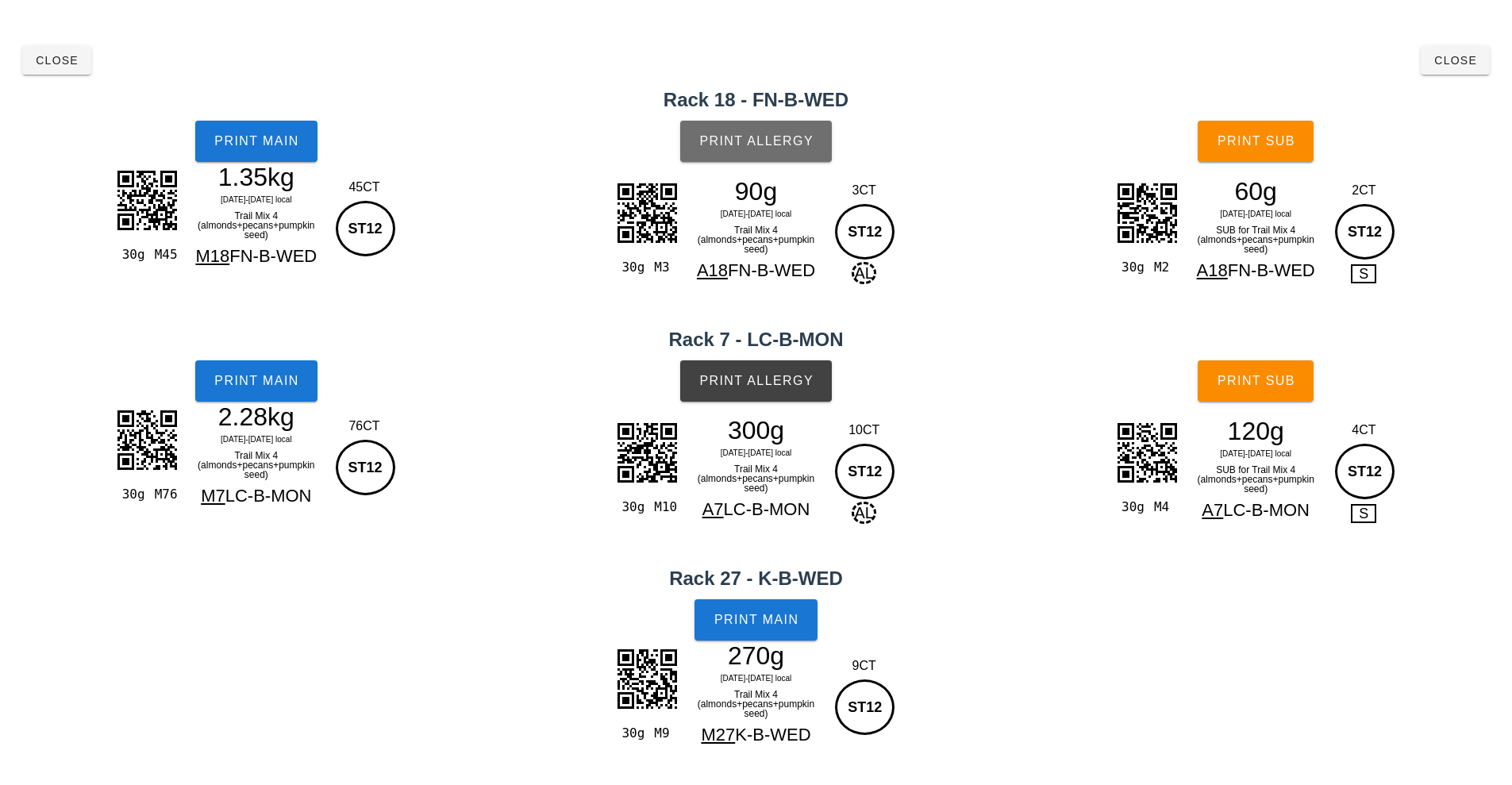
click at [782, 152] on button "Print Allergy" at bounding box center [756, 141] width 152 height 41
click at [764, 385] on span "Print Allergy" at bounding box center [756, 380] width 115 height 14
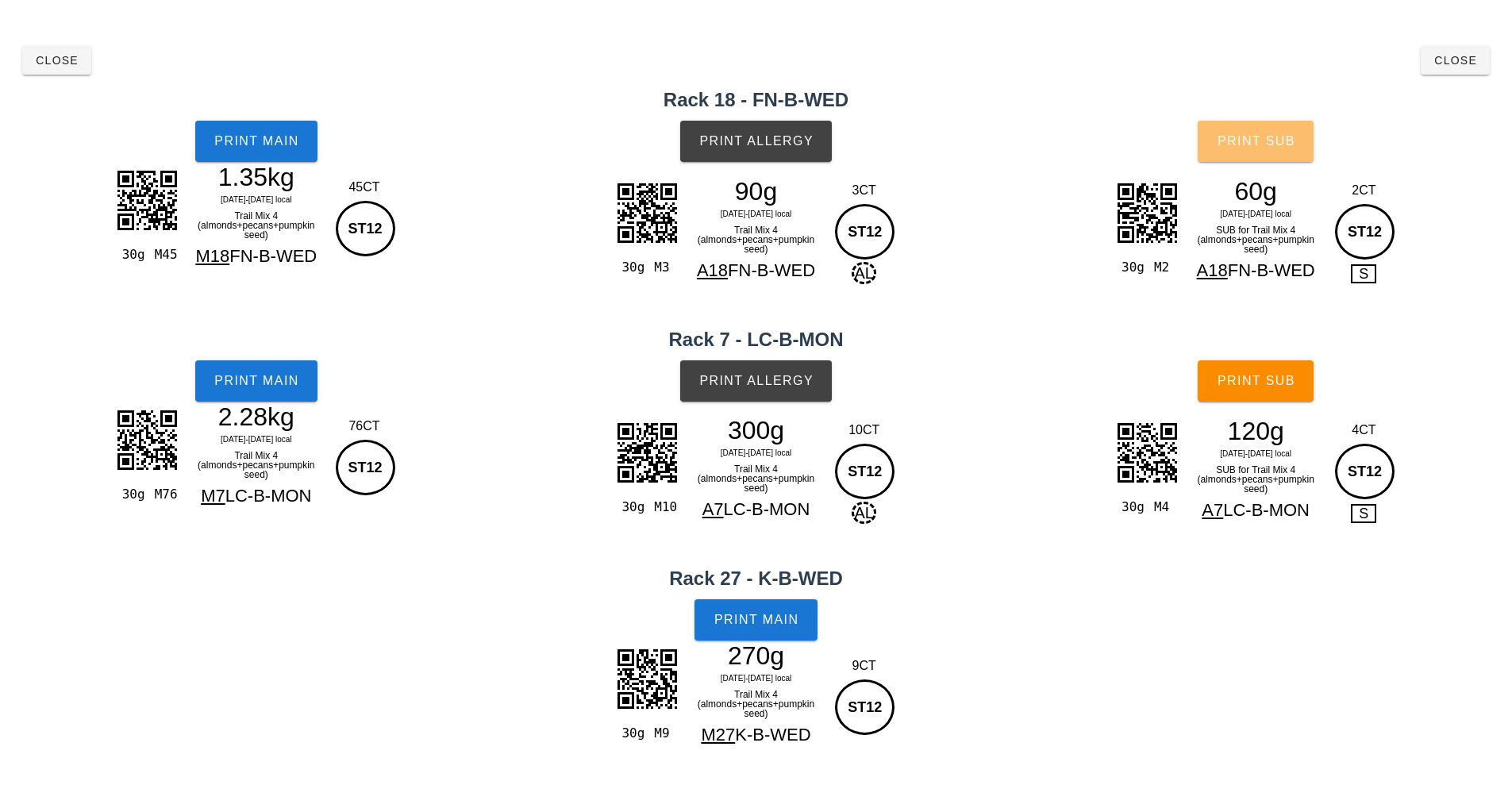
click at [1274, 132] on button "Print Sub" at bounding box center [1255, 141] width 116 height 41
click at [1257, 388] on button "Print Sub" at bounding box center [1255, 381] width 116 height 41
click at [50, 65] on span "Close" at bounding box center [57, 60] width 43 height 12
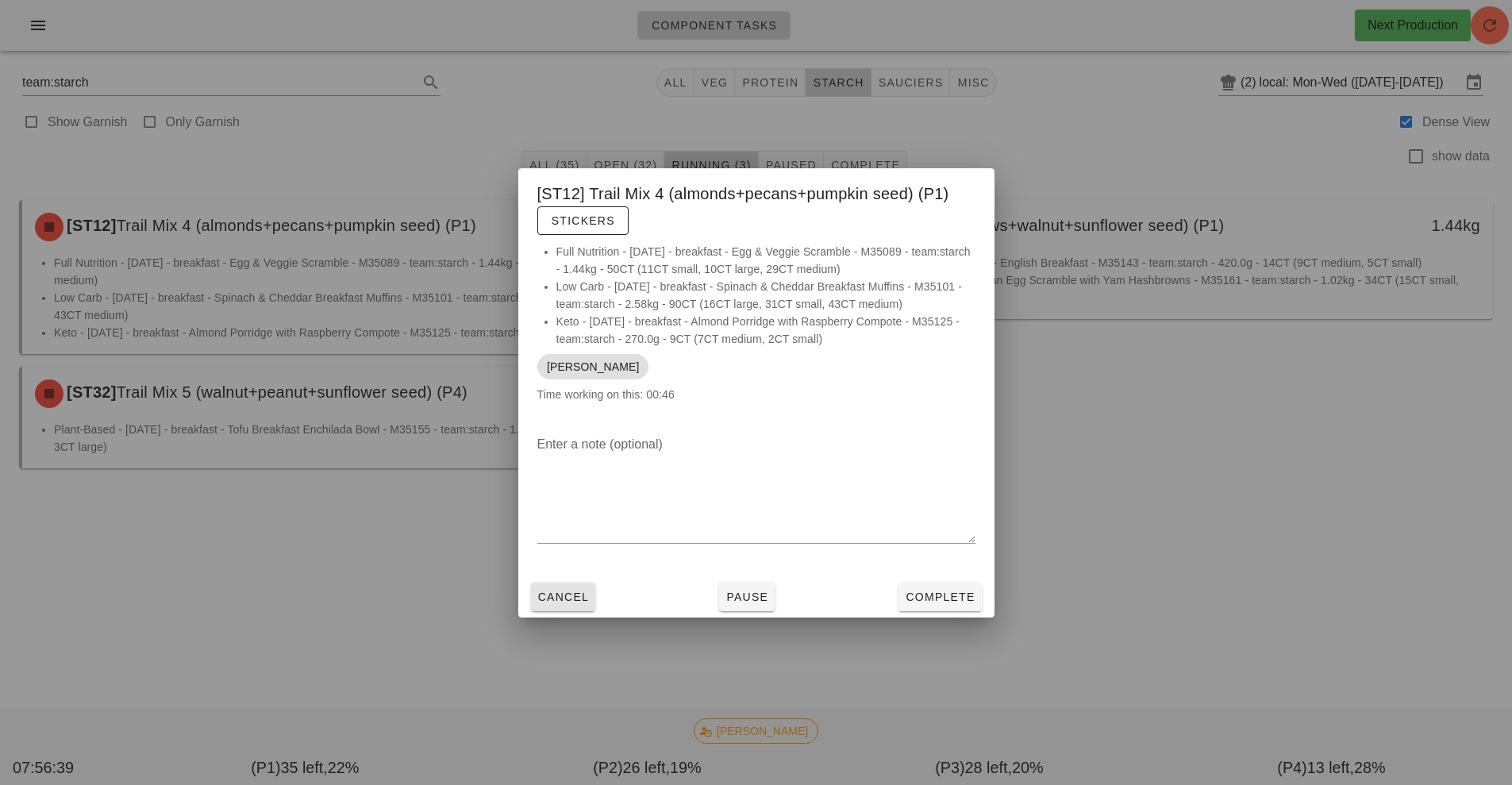
click at [565, 605] on button "Cancel" at bounding box center [563, 597] width 65 height 29
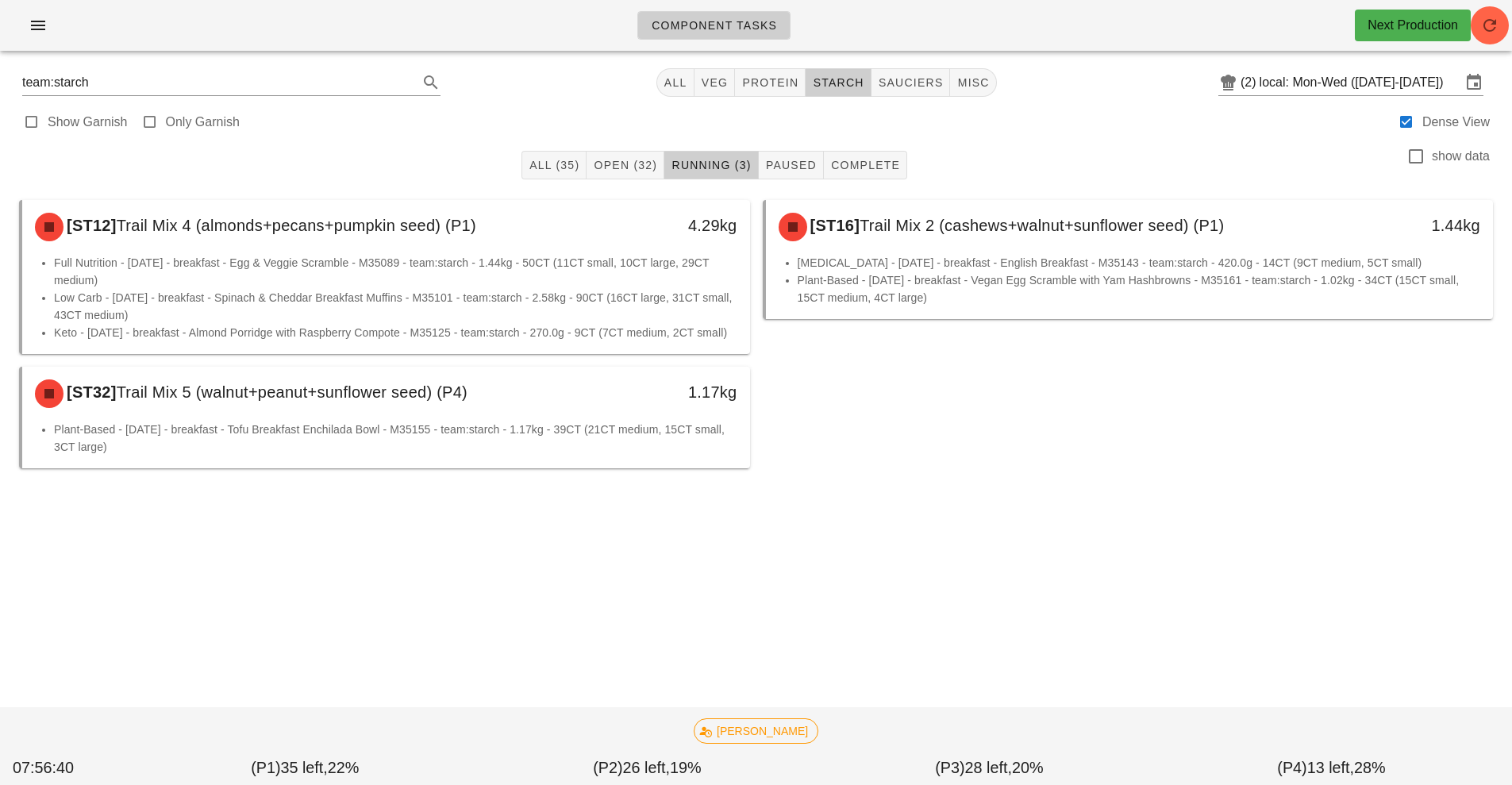
click at [917, 254] on li "[MEDICAL_DATA] - [DATE] - breakfast - English Breakfast - M35143 - team:starch …" at bounding box center [1139, 262] width 683 height 17
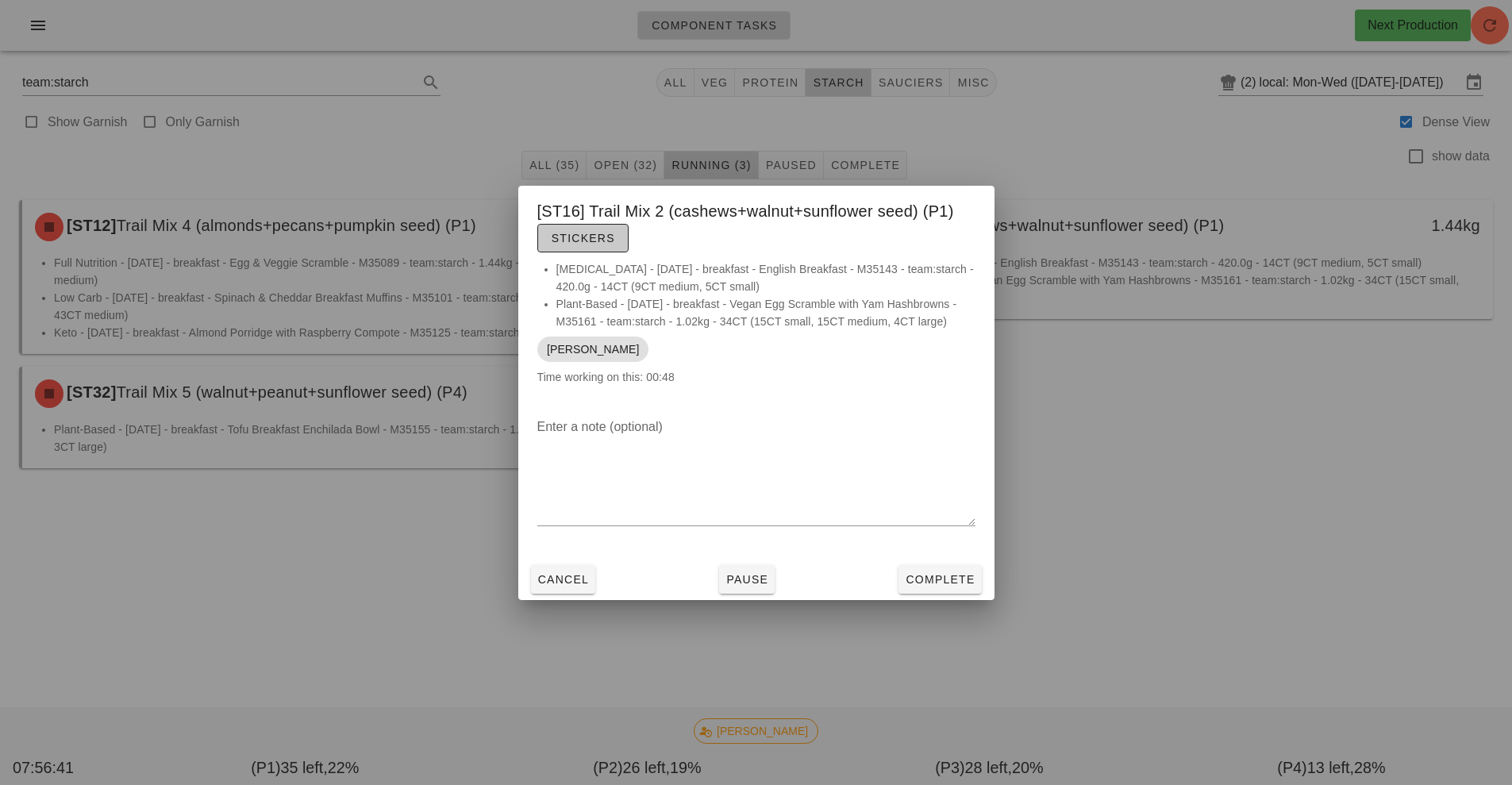
click at [588, 238] on span "Stickers" at bounding box center [583, 238] width 64 height 12
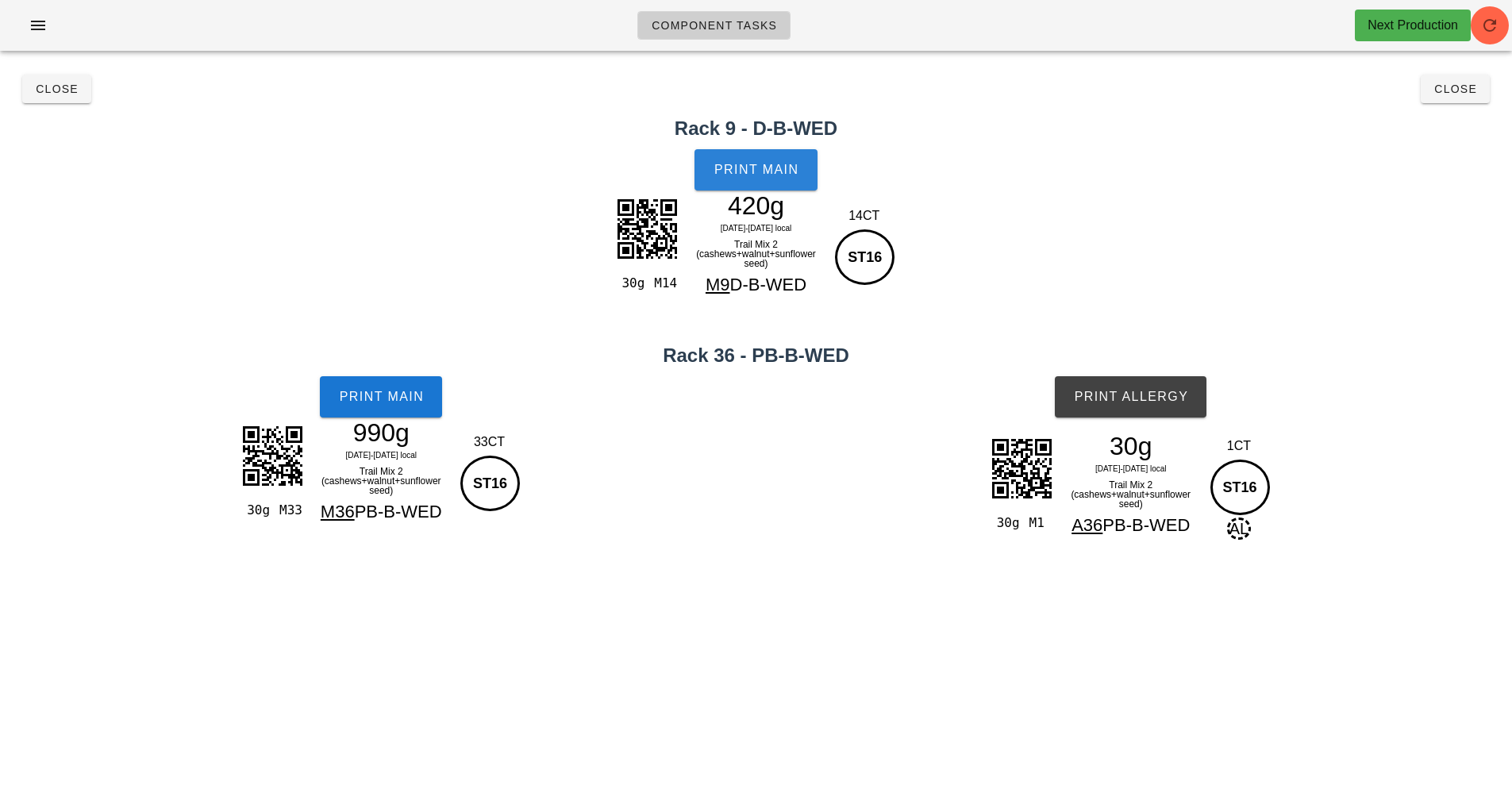
click at [770, 170] on span "Print Main" at bounding box center [756, 169] width 86 height 14
click at [396, 399] on span "Print Main" at bounding box center [380, 396] width 86 height 14
click at [1110, 389] on span "Print Allergy" at bounding box center [1130, 396] width 115 height 14
click at [62, 91] on span "Close" at bounding box center [57, 88] width 43 height 12
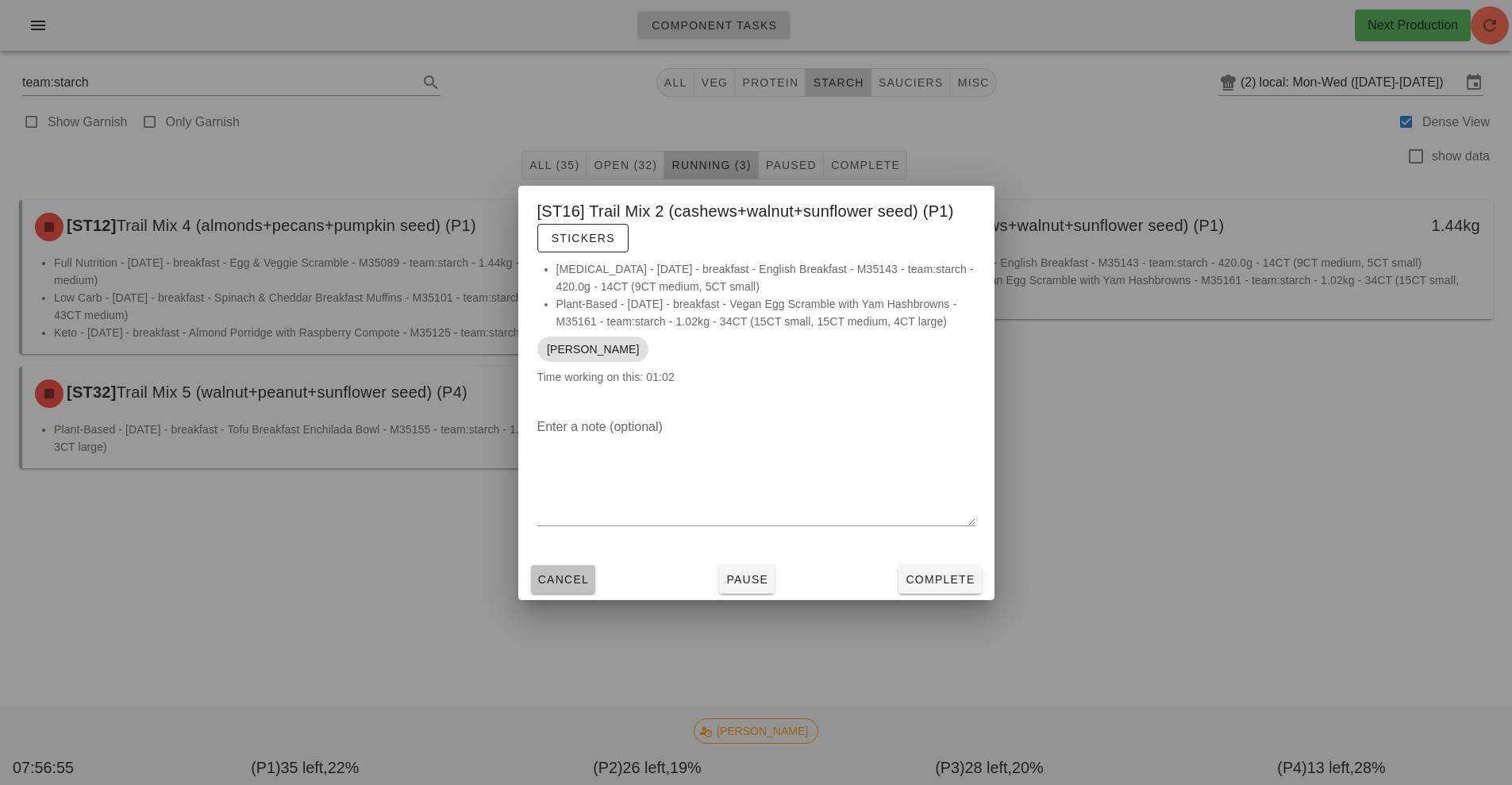
click at [569, 567] on button "Cancel" at bounding box center [563, 579] width 65 height 29
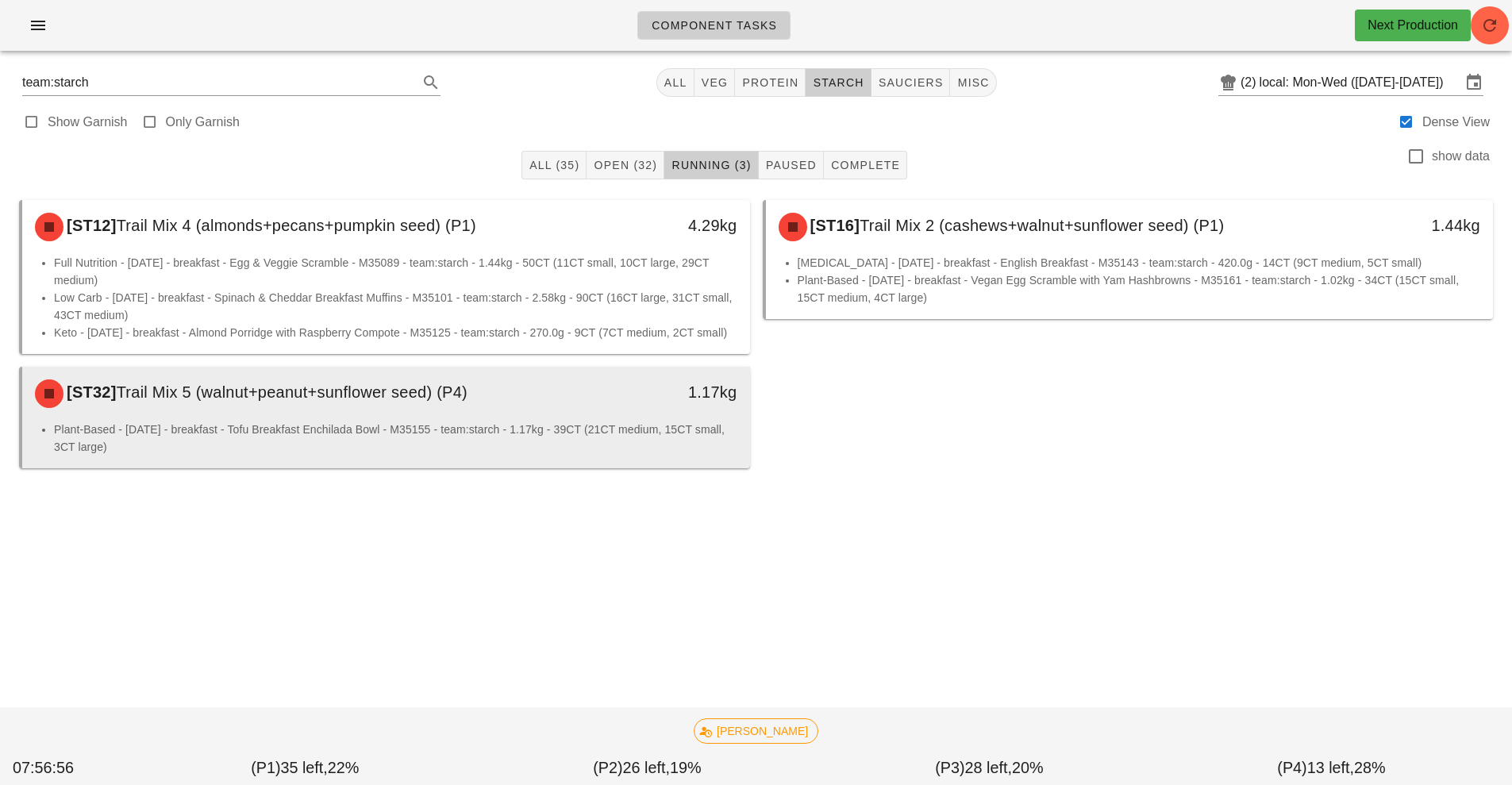
click at [255, 420] on div "[ST32] Trail Mix 5 (walnut+peanut+sunflower seed) (P4) 1.17kg" at bounding box center [386, 393] width 728 height 54
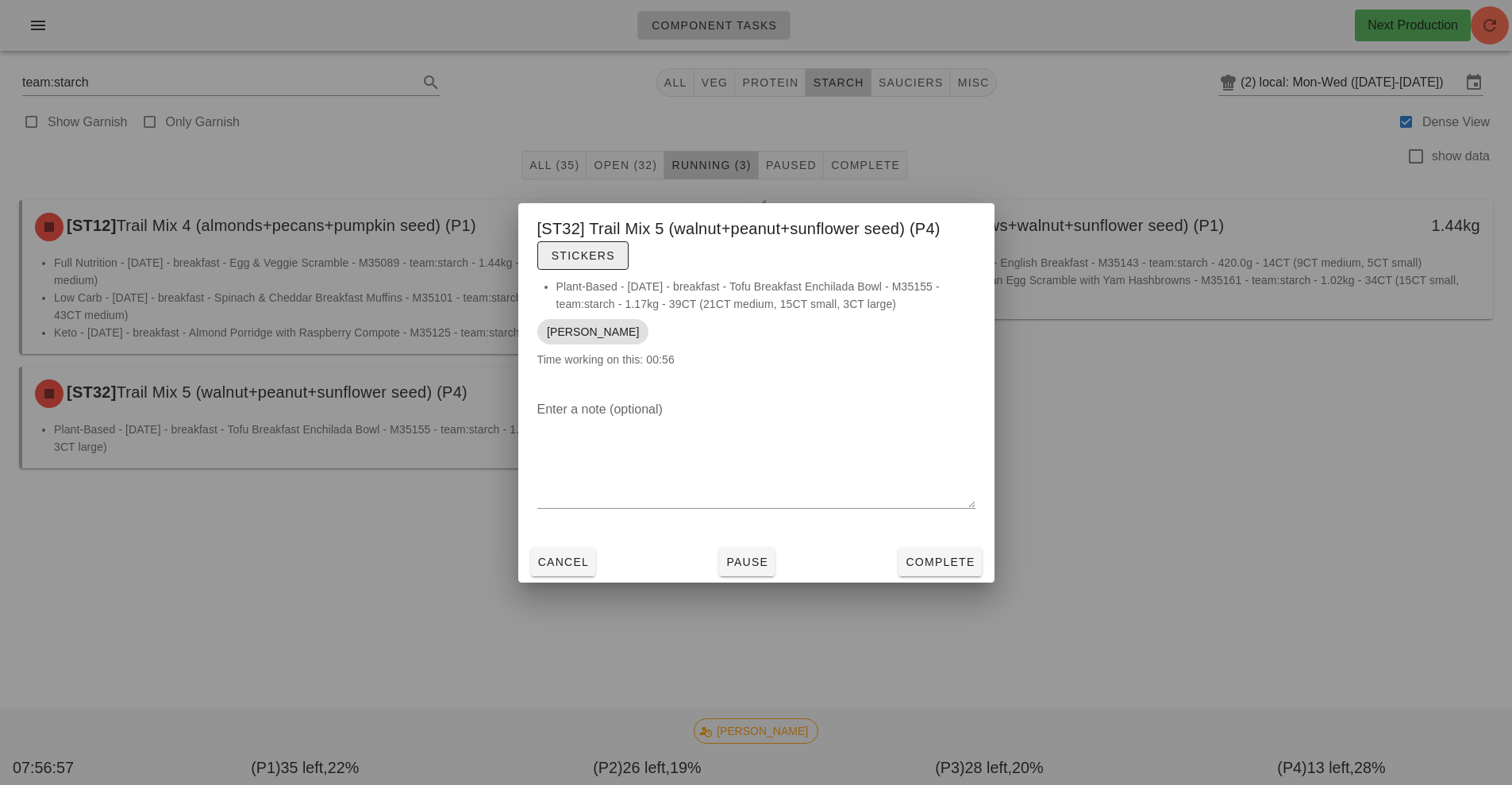
click at [594, 257] on span "Stickers" at bounding box center [583, 255] width 64 height 12
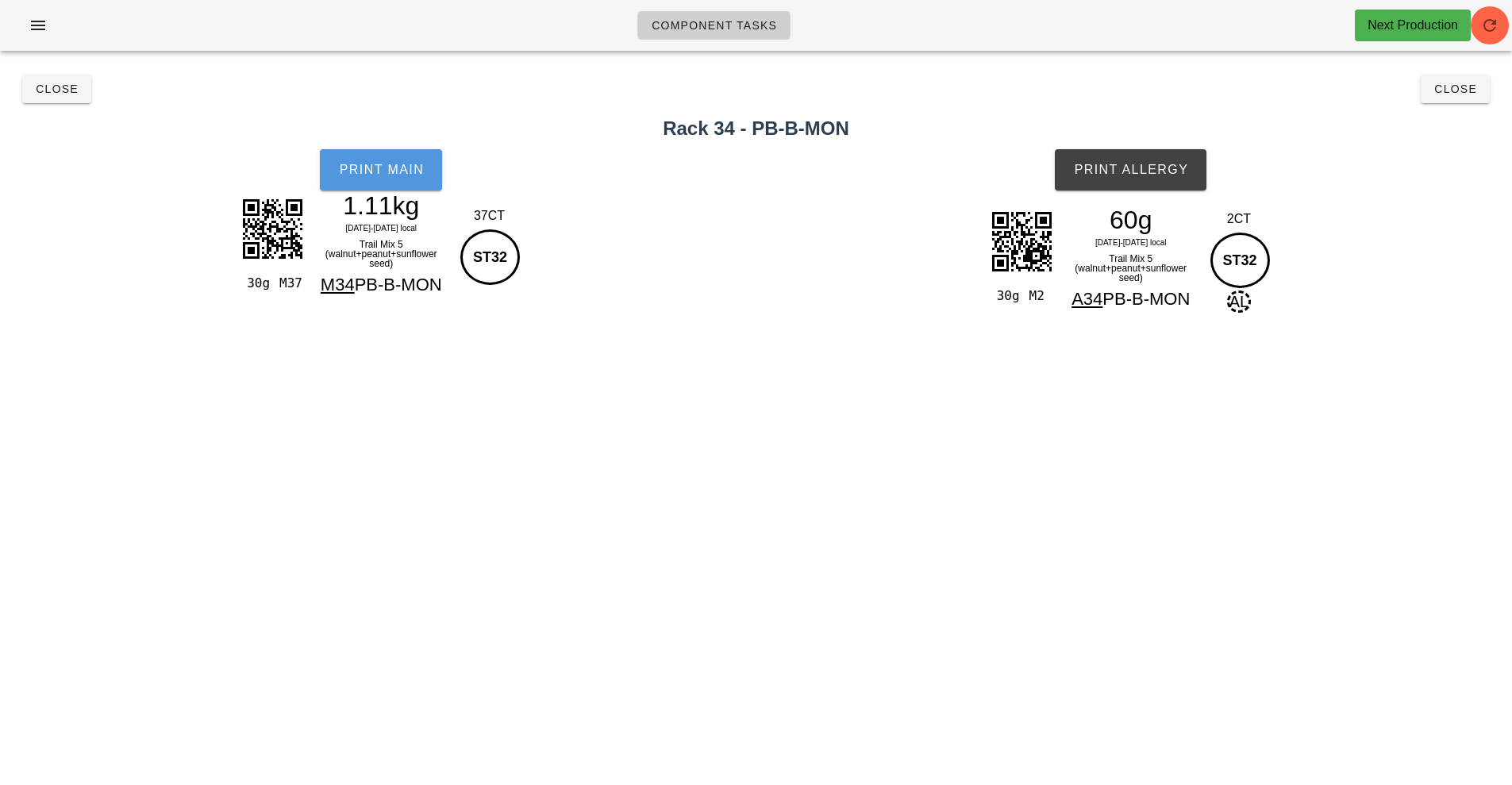
click at [387, 177] on button "Print Main" at bounding box center [380, 170] width 122 height 41
click at [1147, 161] on button "Print Allergy" at bounding box center [1130, 170] width 152 height 41
click at [1483, 91] on button "Close" at bounding box center [1455, 88] width 69 height 29
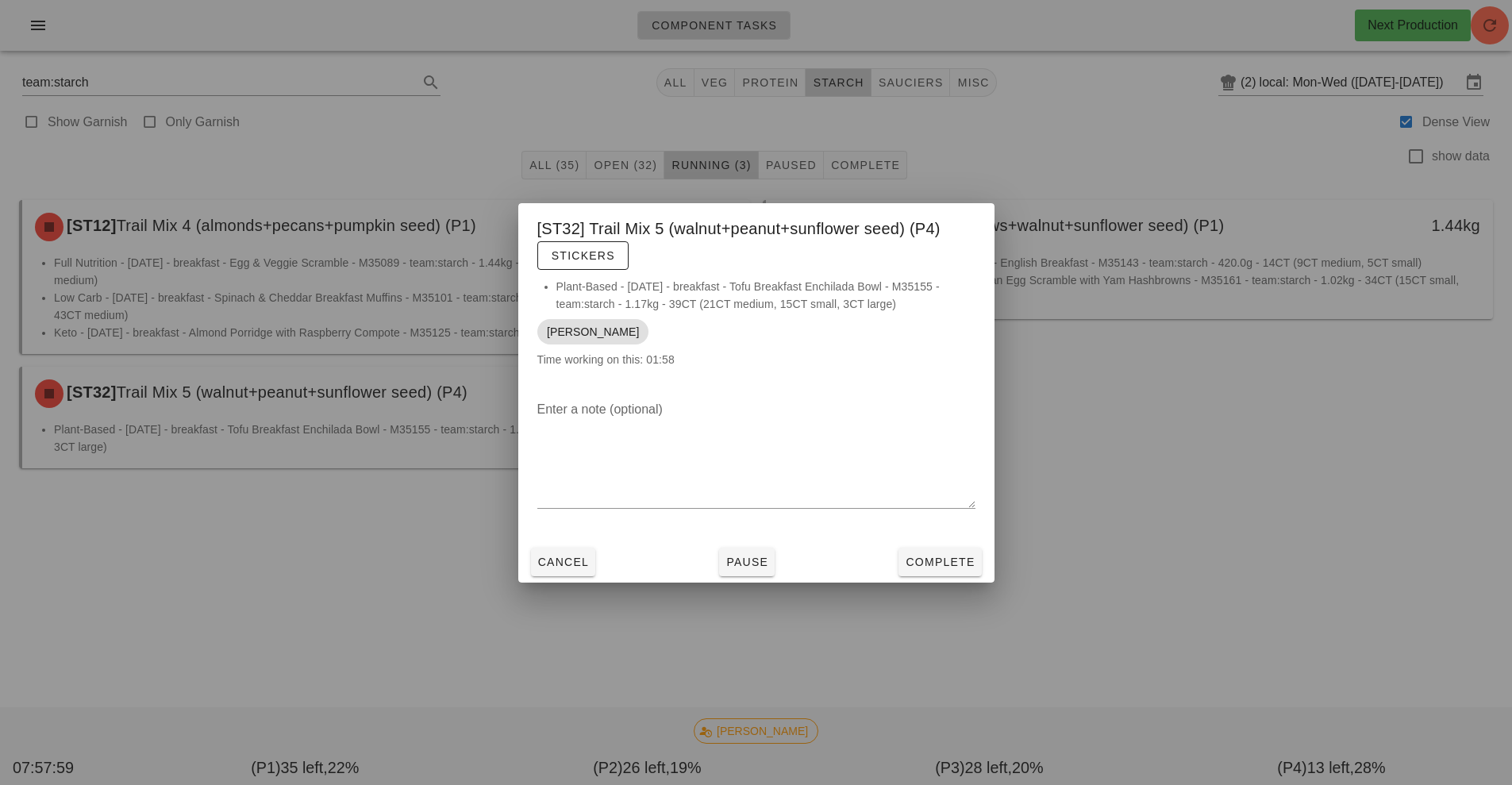
click at [1265, 492] on div at bounding box center [756, 392] width 1512 height 785
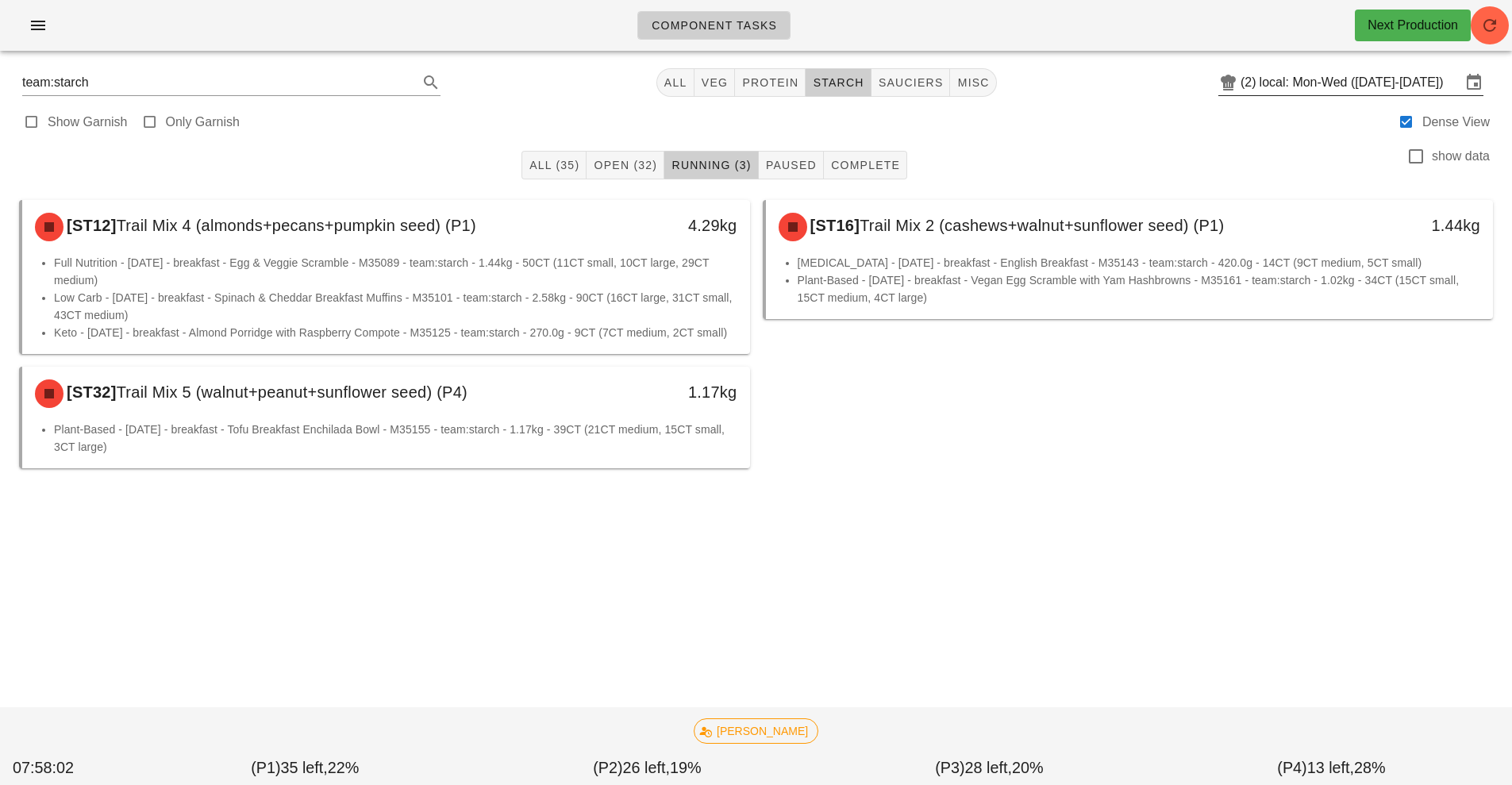
click at [1335, 85] on input "local: Mon-Wed ([DATE]-[DATE])" at bounding box center [1360, 82] width 202 height 25
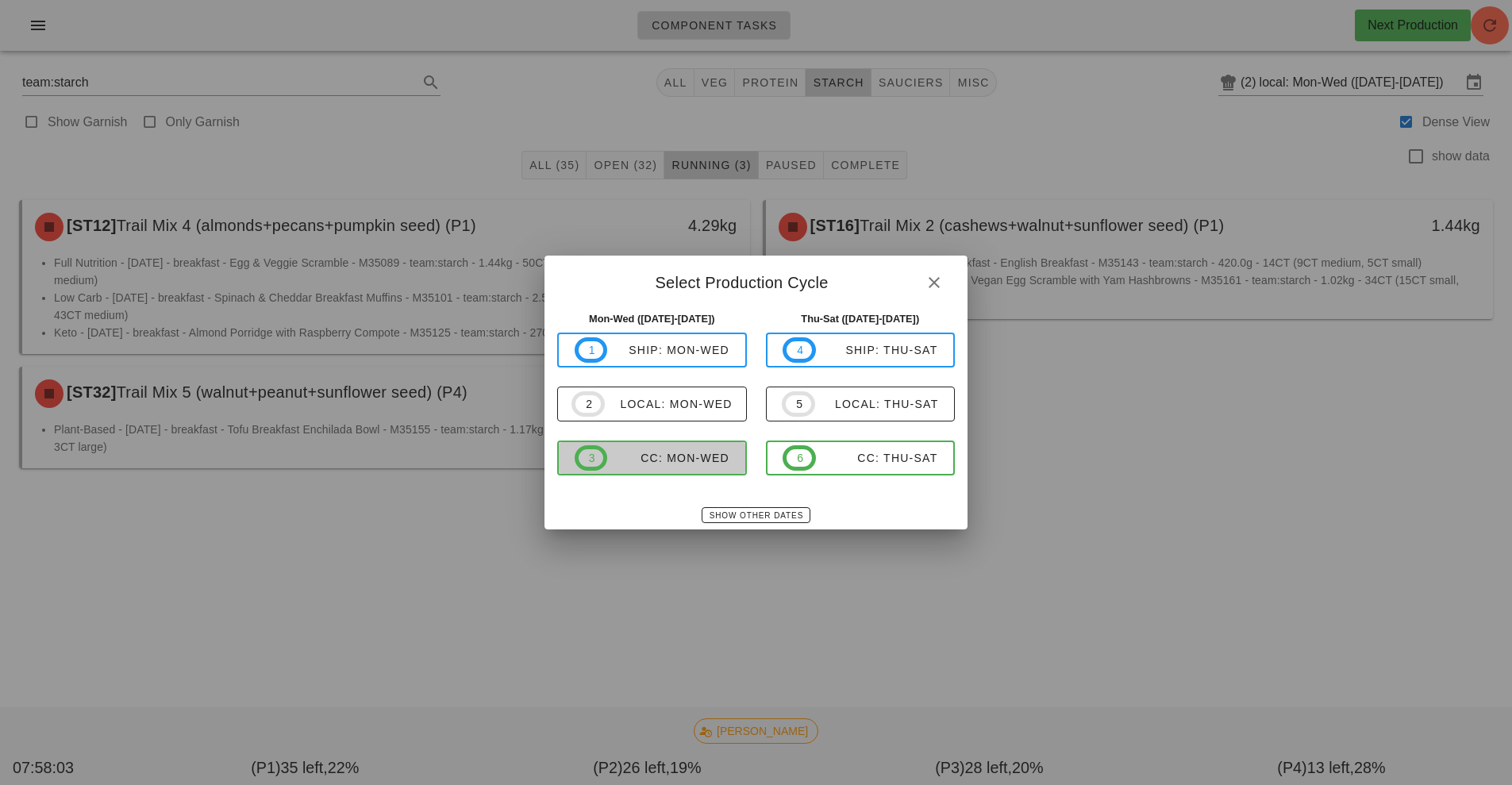
click at [674, 464] on div "CC: Mon-Wed" at bounding box center [668, 457] width 122 height 12
type input "CC: Mon-Wed ([DATE]-[DATE])"
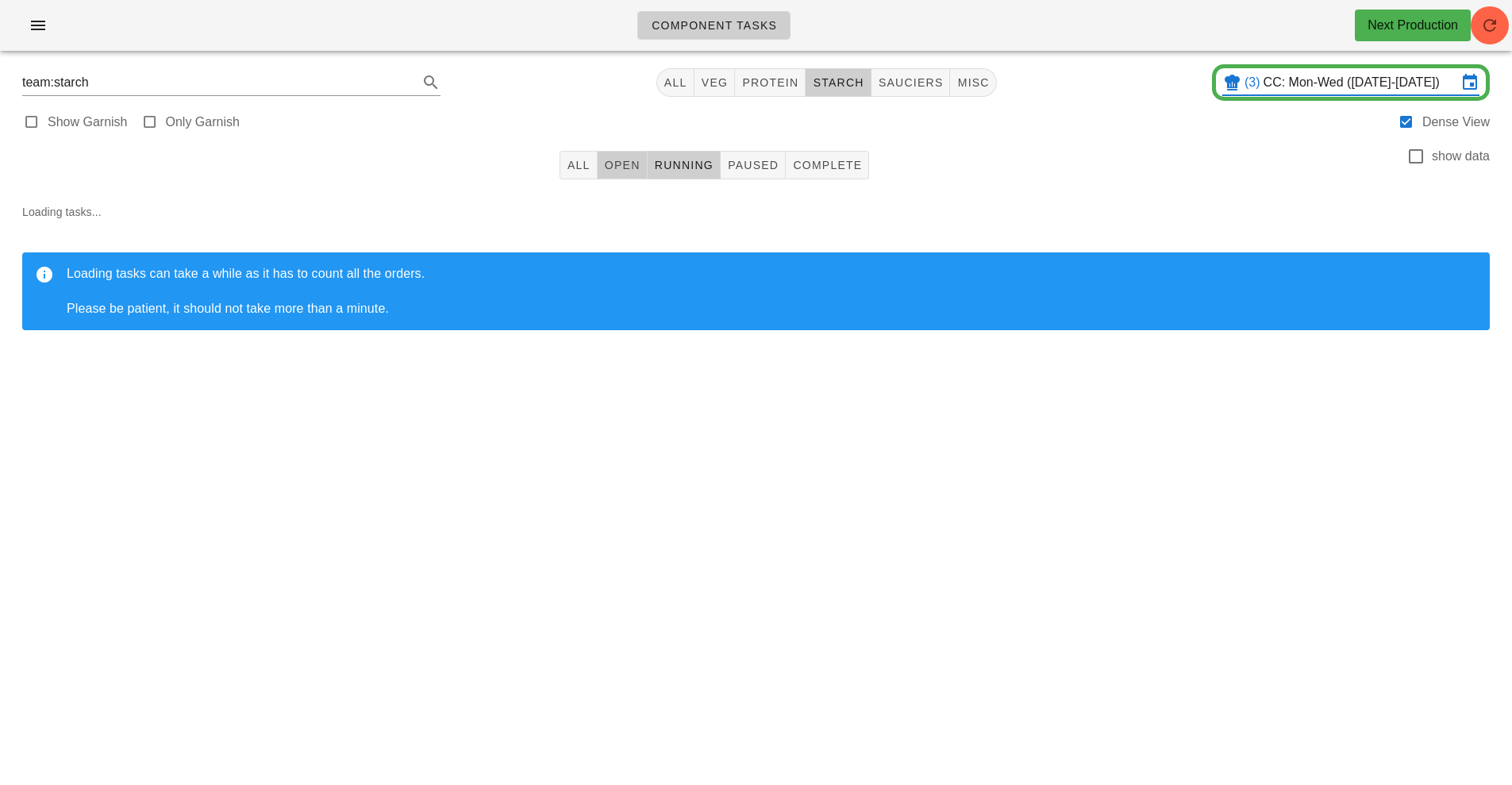
click at [618, 165] on span "Open" at bounding box center [622, 165] width 37 height 12
click at [711, 79] on span "veg" at bounding box center [715, 82] width 28 height 12
type input "team:veg"
click at [1492, 23] on icon "button" at bounding box center [1489, 25] width 19 height 19
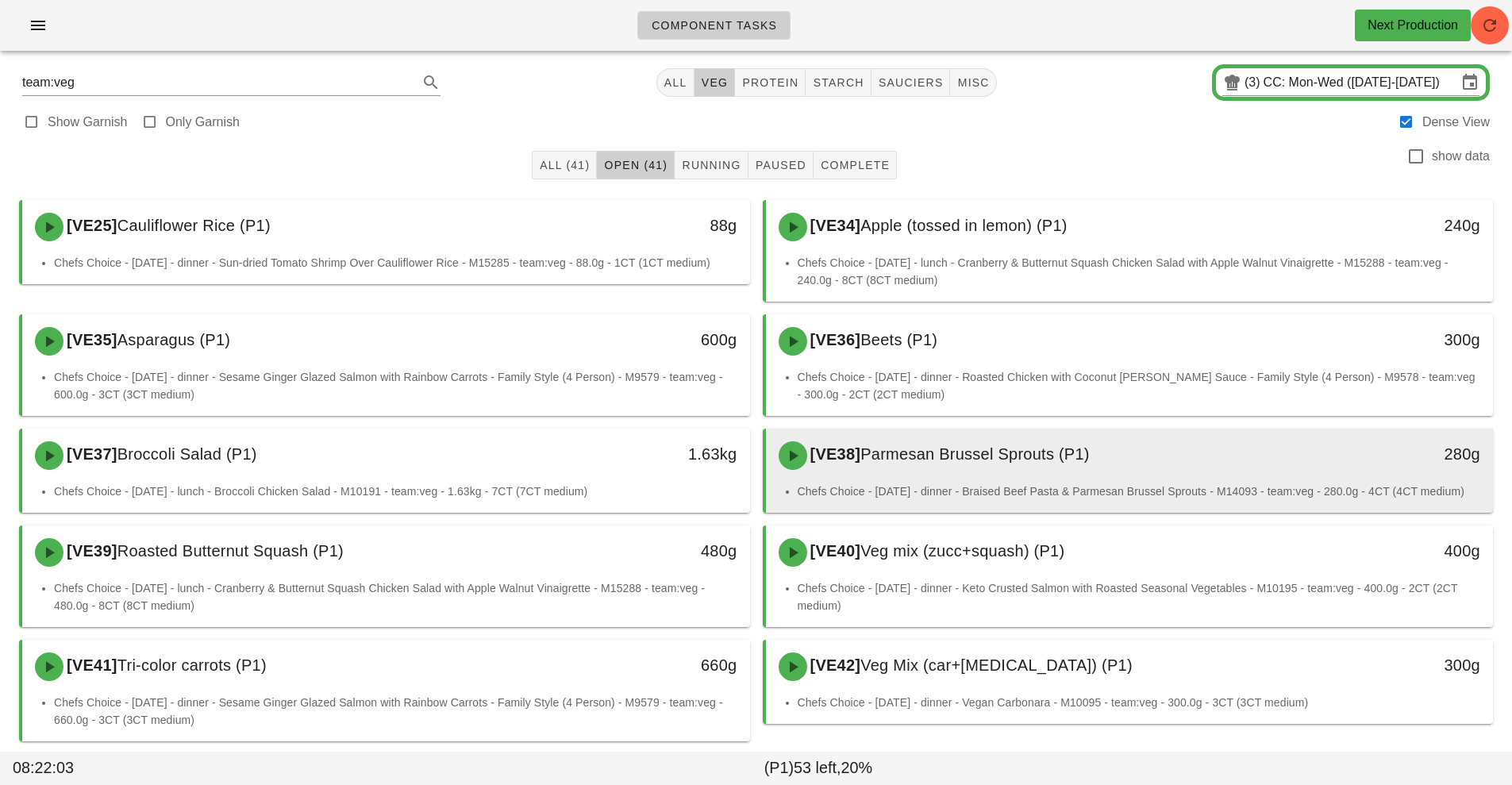
click at [775, 487] on div "Chefs Choice - [DATE] - dinner - Braised Beef Pasta & Parmesan Brussel Sprouts …" at bounding box center [1129, 497] width 728 height 30
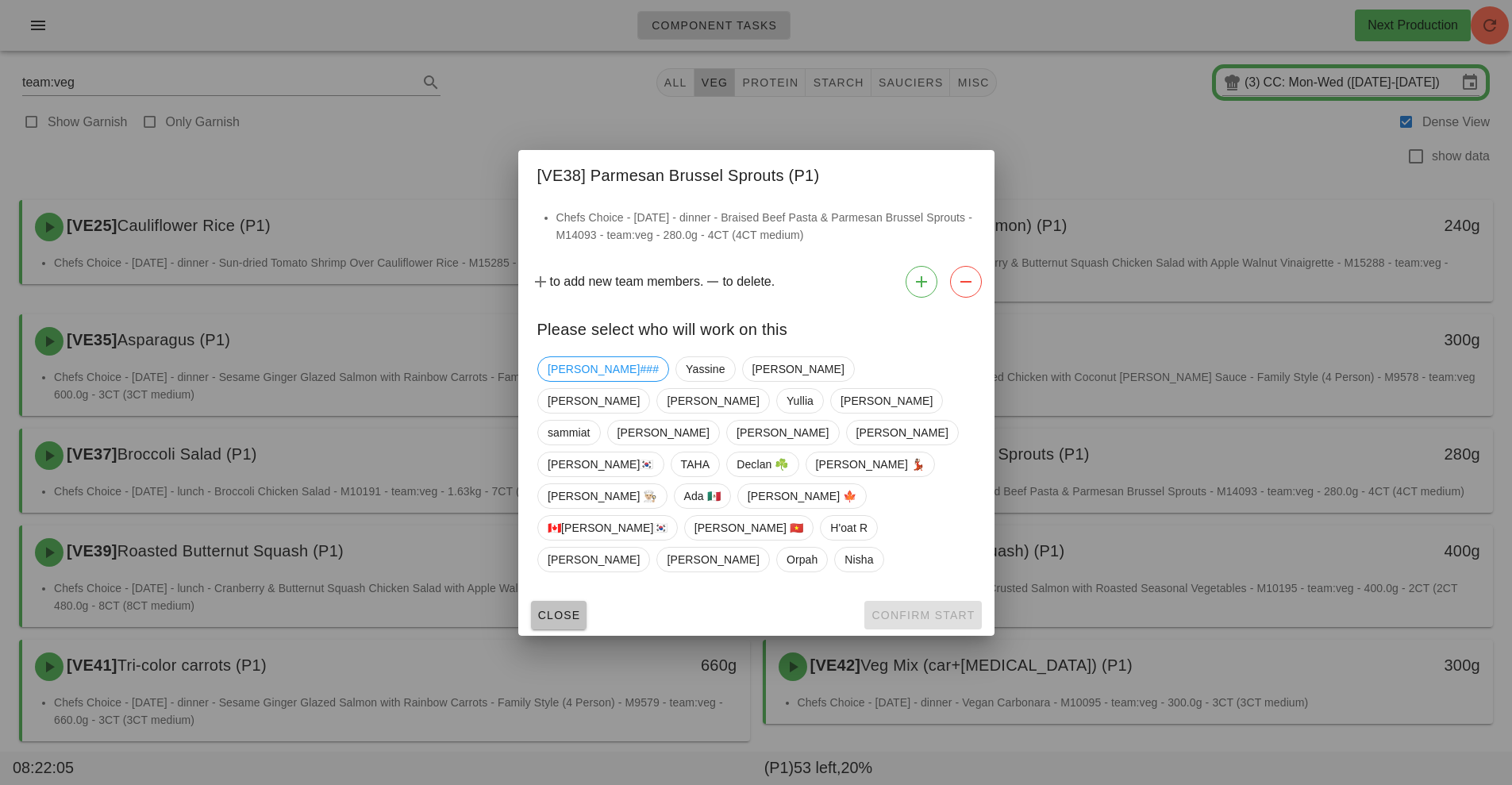
click at [547, 609] on span "Close" at bounding box center [559, 615] width 43 height 12
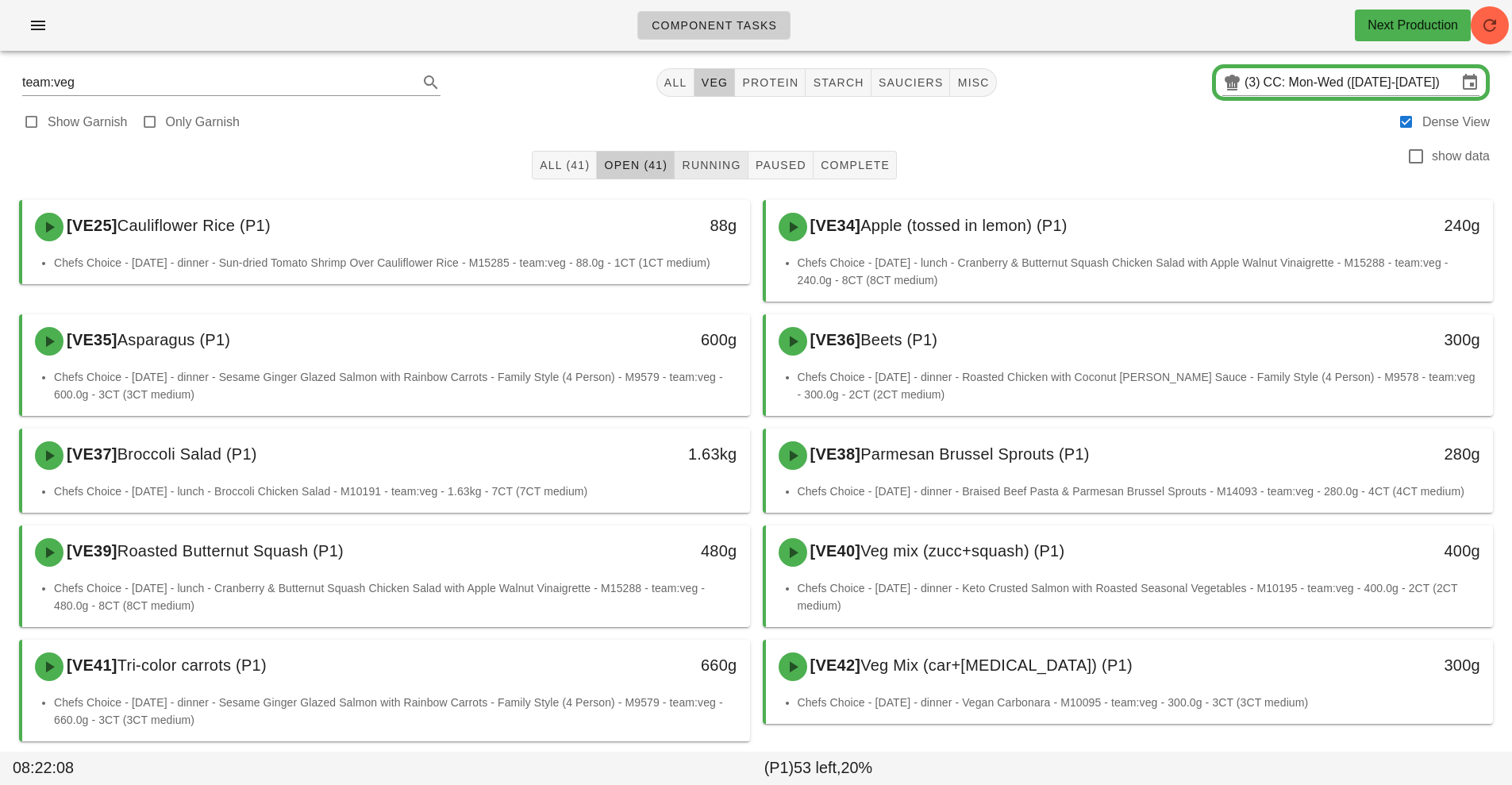
click at [732, 173] on button "Running" at bounding box center [711, 165] width 73 height 29
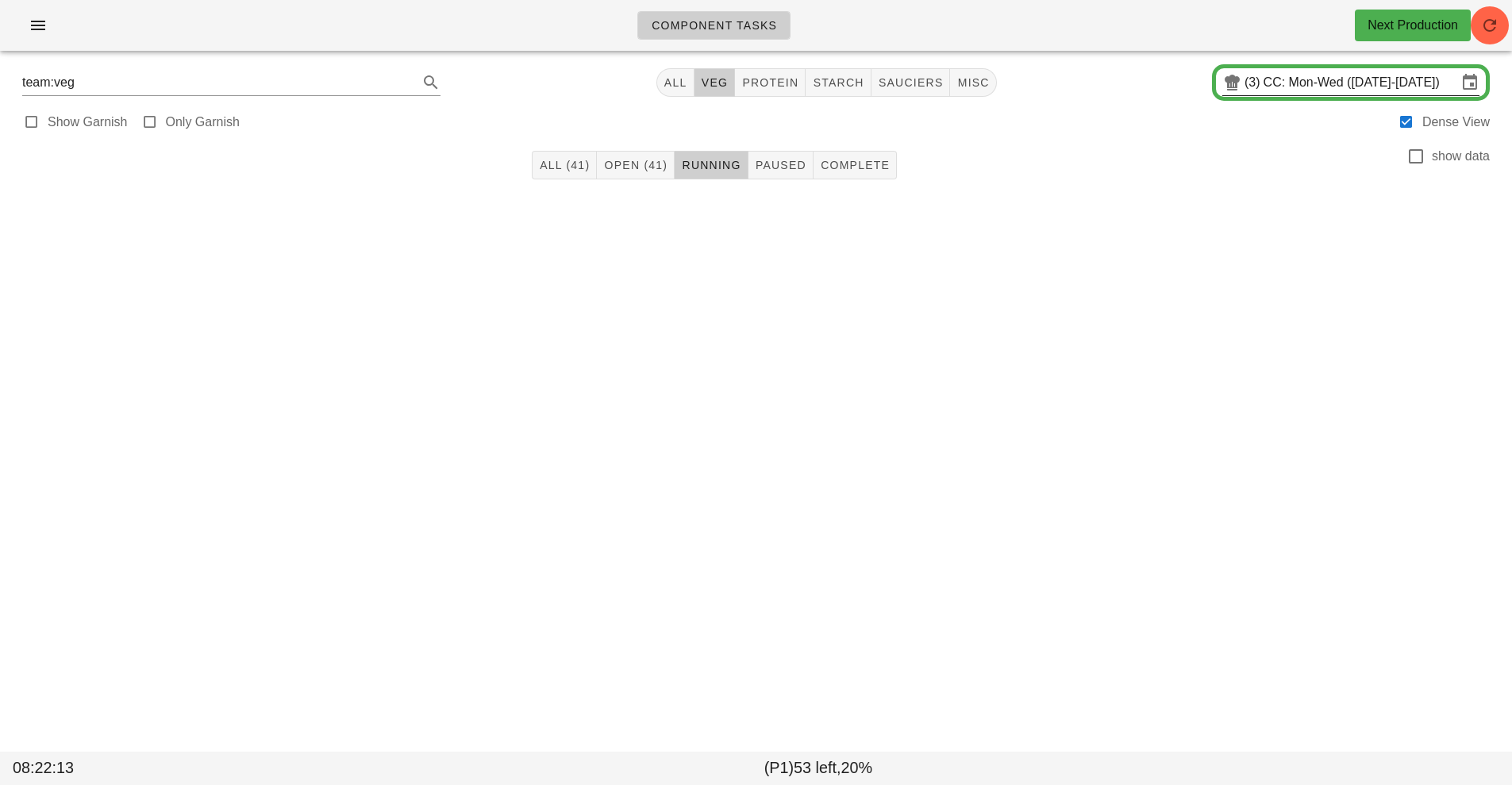
click at [1333, 84] on input "CC: Mon-Wed ([DATE]-[DATE])" at bounding box center [1360, 82] width 193 height 25
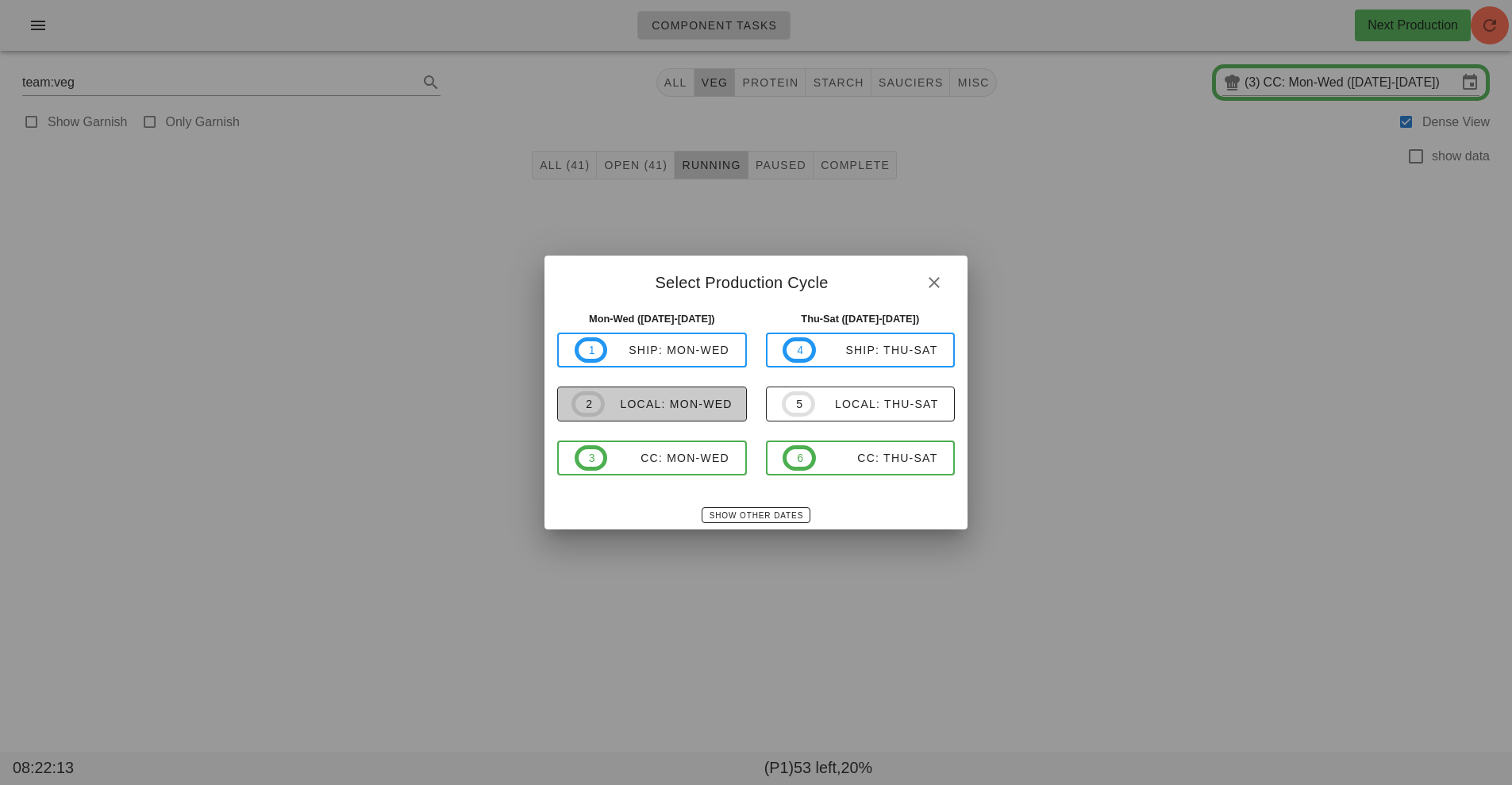
click at [664, 400] on div "local: Mon-Wed" at bounding box center [669, 403] width 128 height 12
type input "local: Mon-Wed ([DATE]-[DATE])"
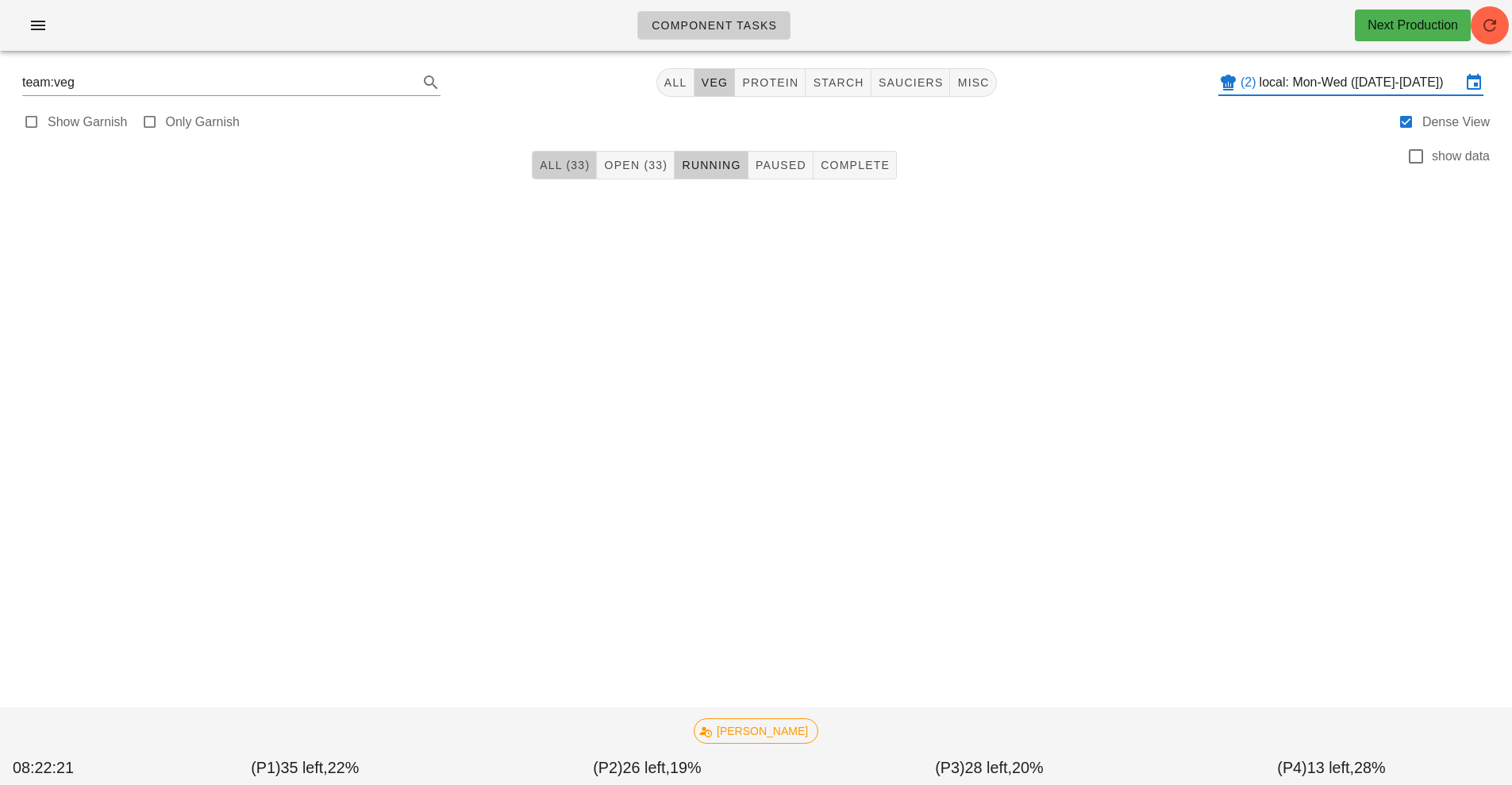
click at [574, 168] on span "All (33)" at bounding box center [564, 165] width 51 height 12
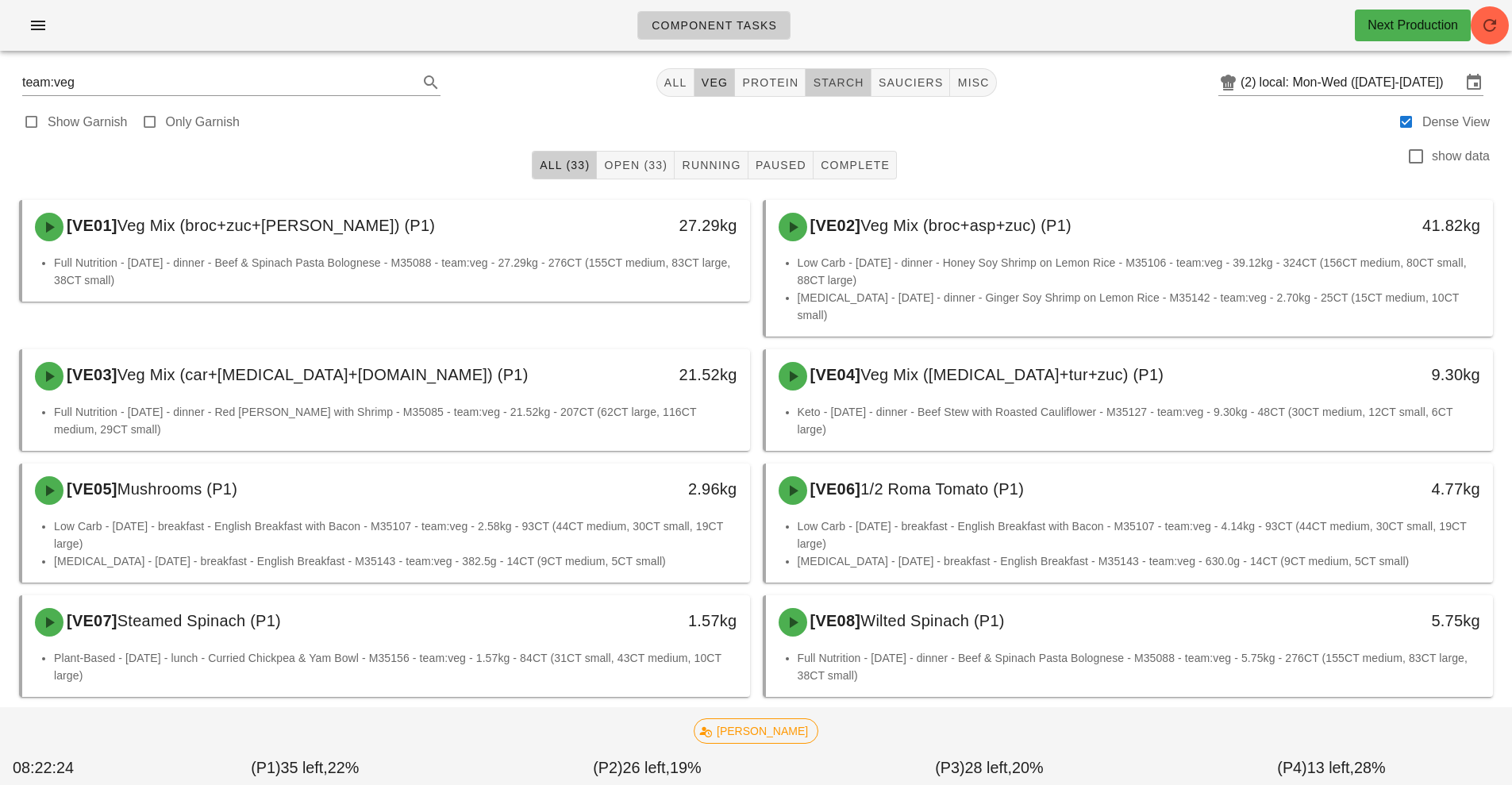
click at [838, 84] on span "starch" at bounding box center [838, 82] width 52 height 12
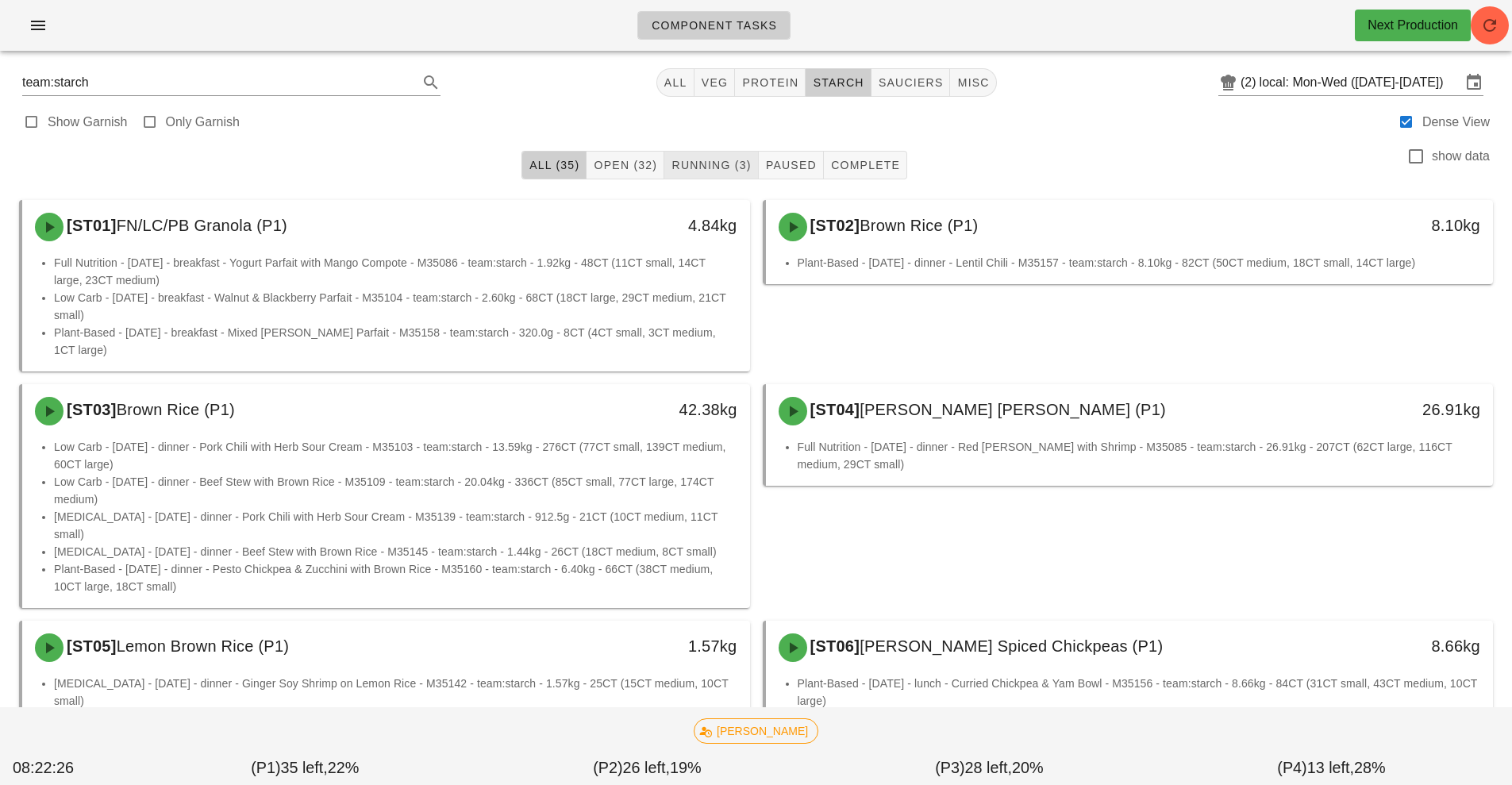
click at [722, 165] on span "Running (3)" at bounding box center [711, 165] width 80 height 12
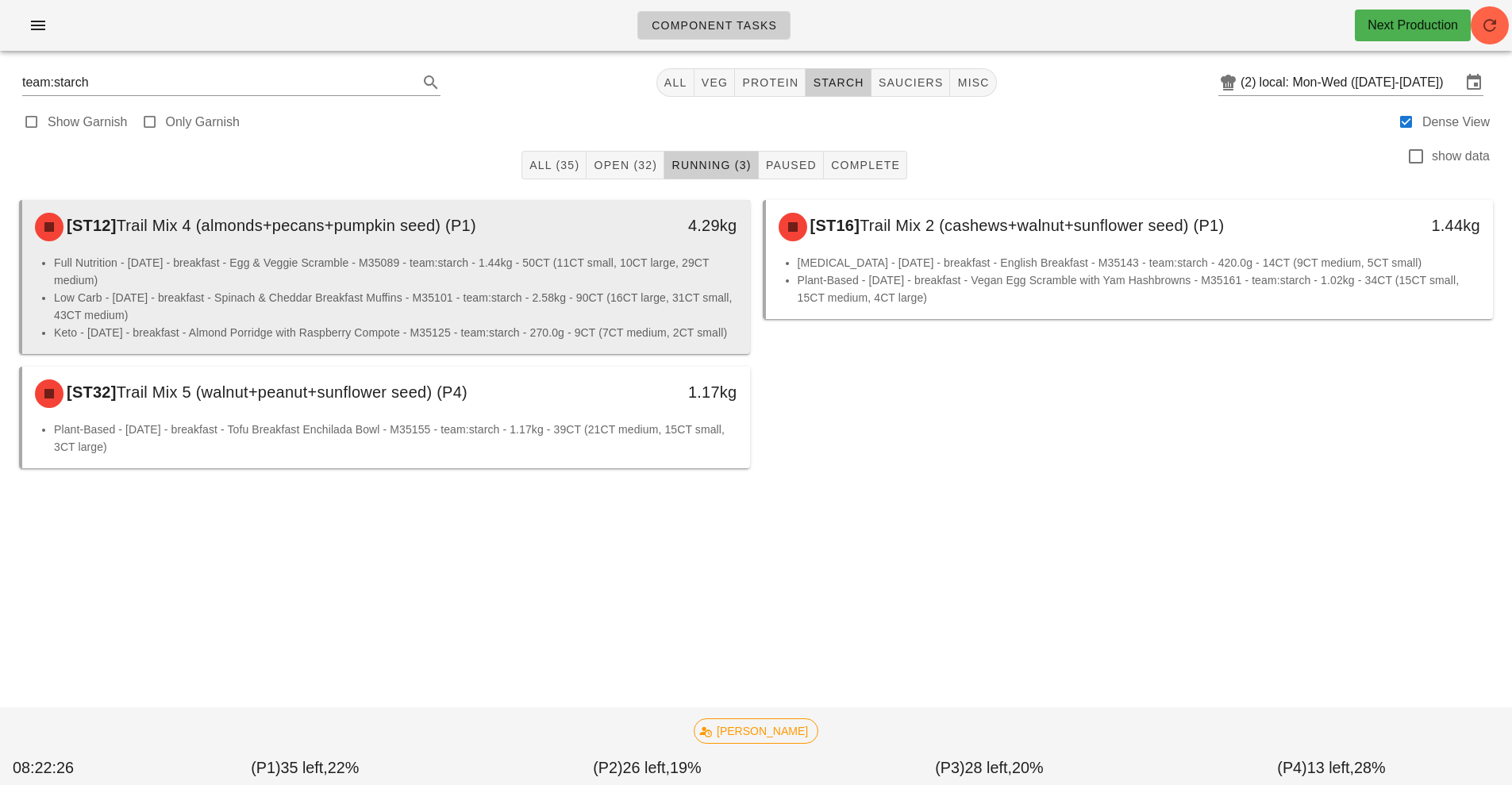
click at [457, 288] on li "Full Nutrition - [DATE] - breakfast - Egg & Veggie Scramble - M35089 - team:sta…" at bounding box center [396, 271] width 683 height 35
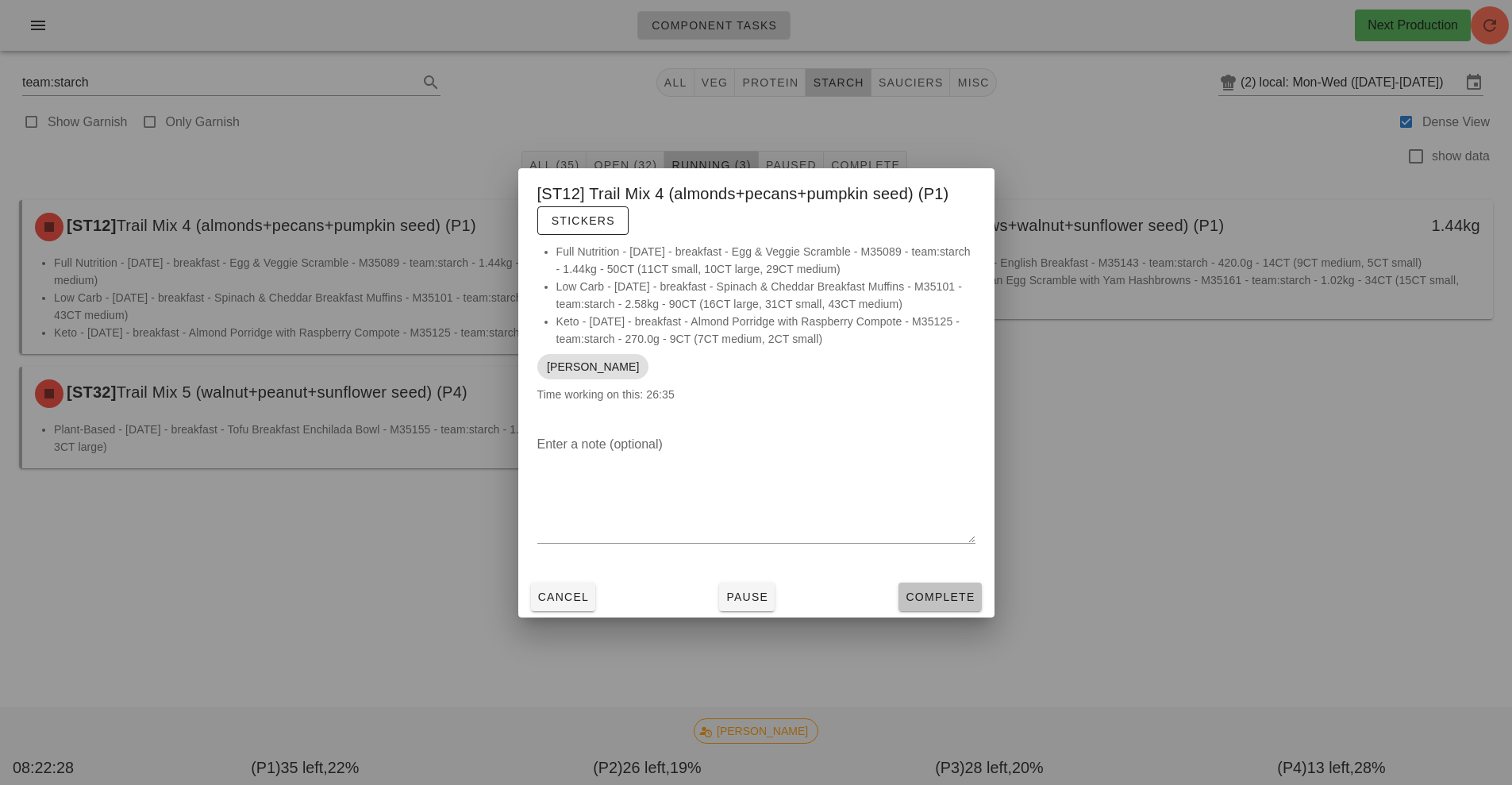
click at [949, 600] on span "Complete" at bounding box center [939, 596] width 70 height 12
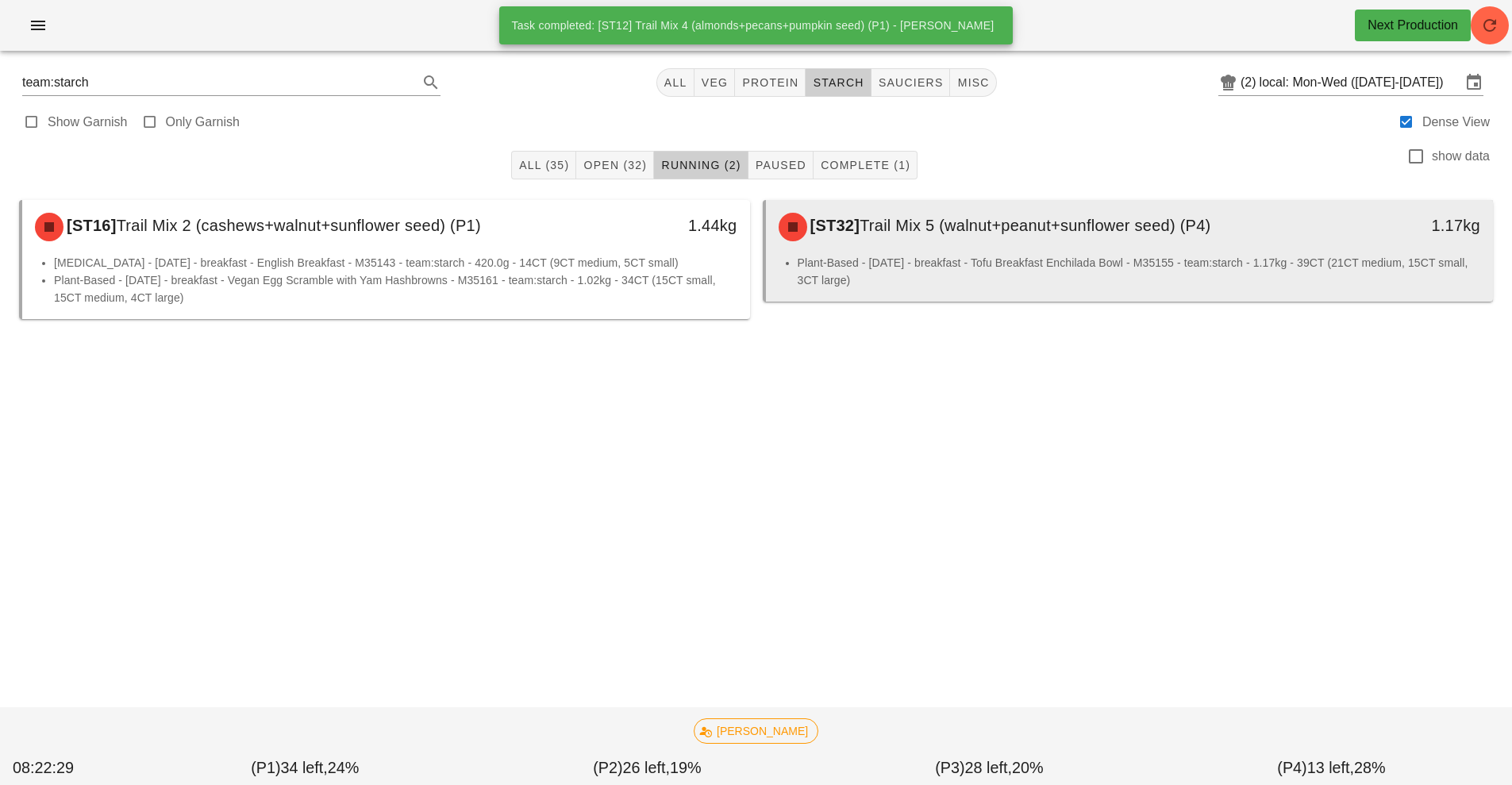
click at [948, 254] on li "Plant-Based - [DATE] - breakfast - Tofu Breakfast Enchilada Bowl - M35155 - tea…" at bounding box center [1139, 271] width 683 height 35
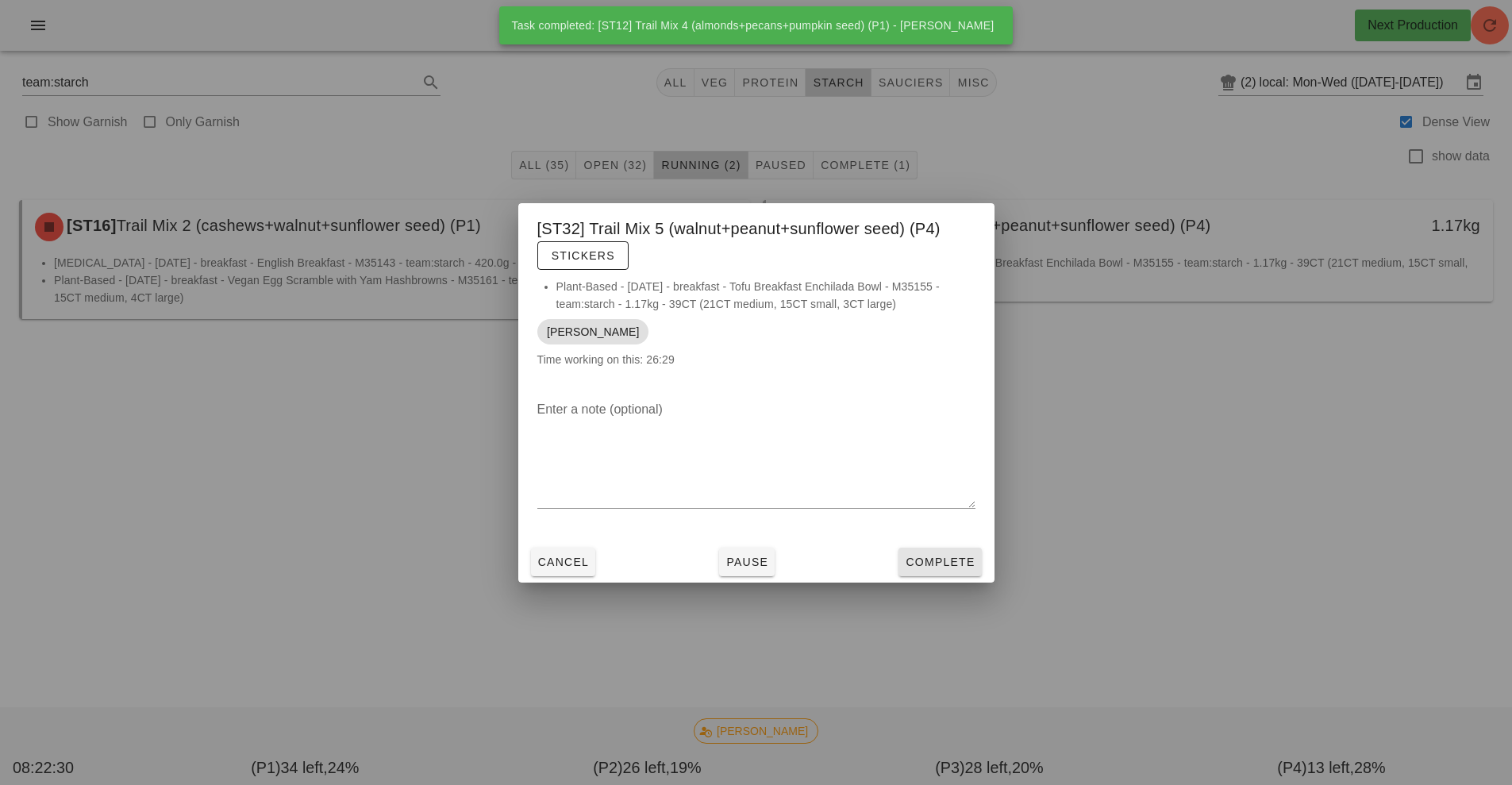
click at [945, 560] on span "Complete" at bounding box center [939, 561] width 70 height 12
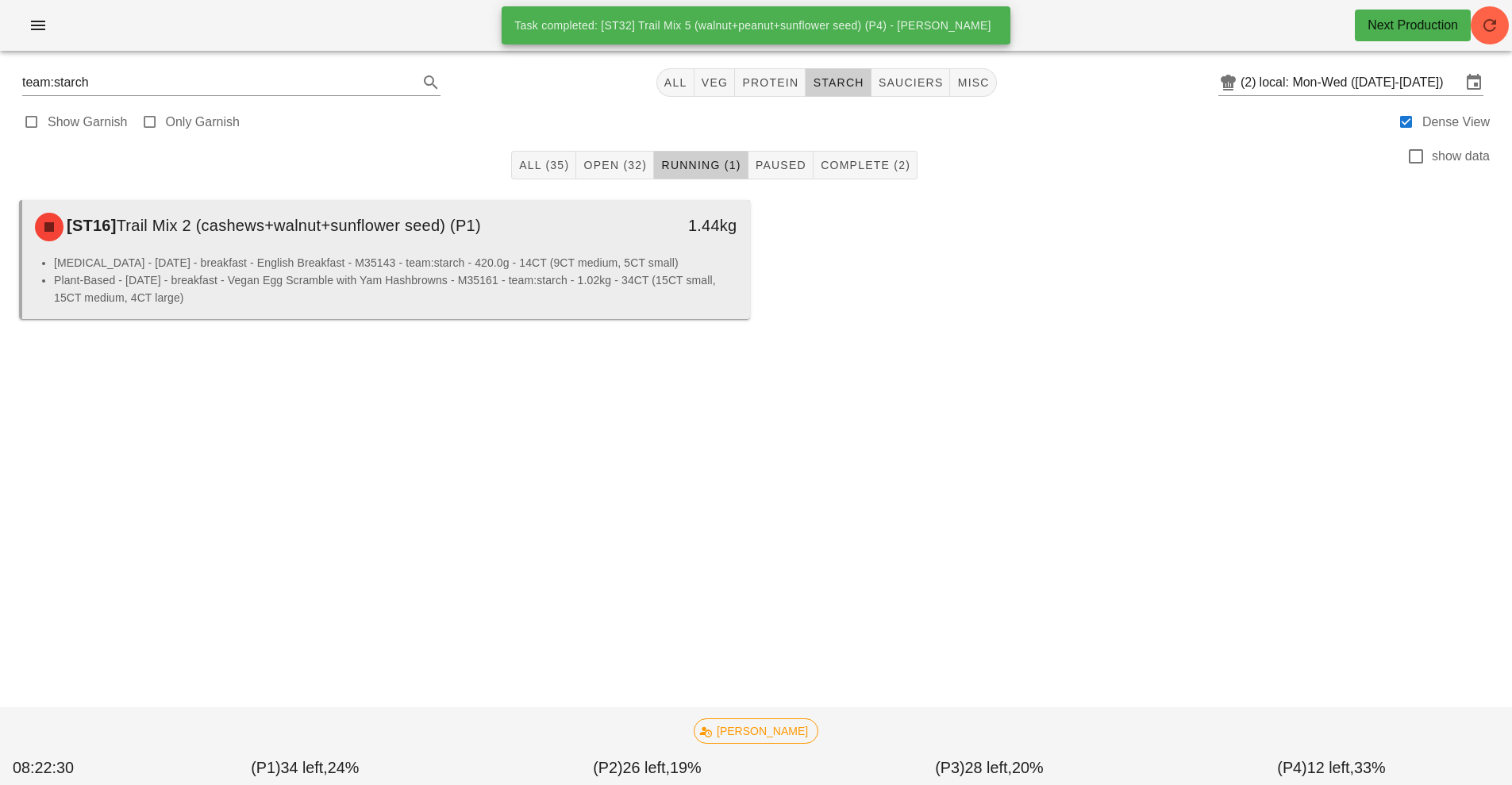
click at [599, 261] on li "[MEDICAL_DATA] - [DATE] - breakfast - English Breakfast - M35143 - team:starch …" at bounding box center [396, 262] width 683 height 17
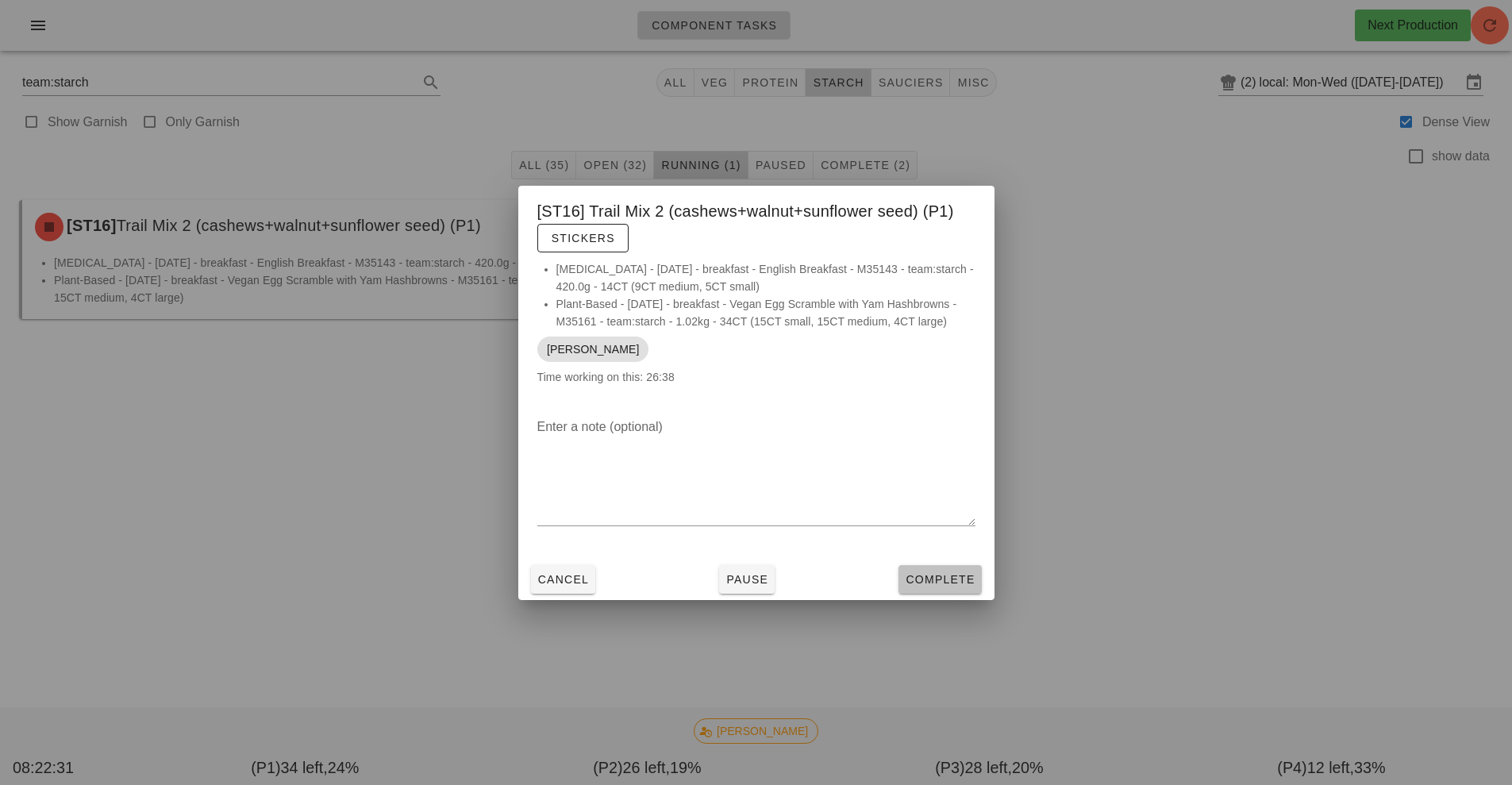
click at [943, 577] on span "Complete" at bounding box center [939, 579] width 70 height 12
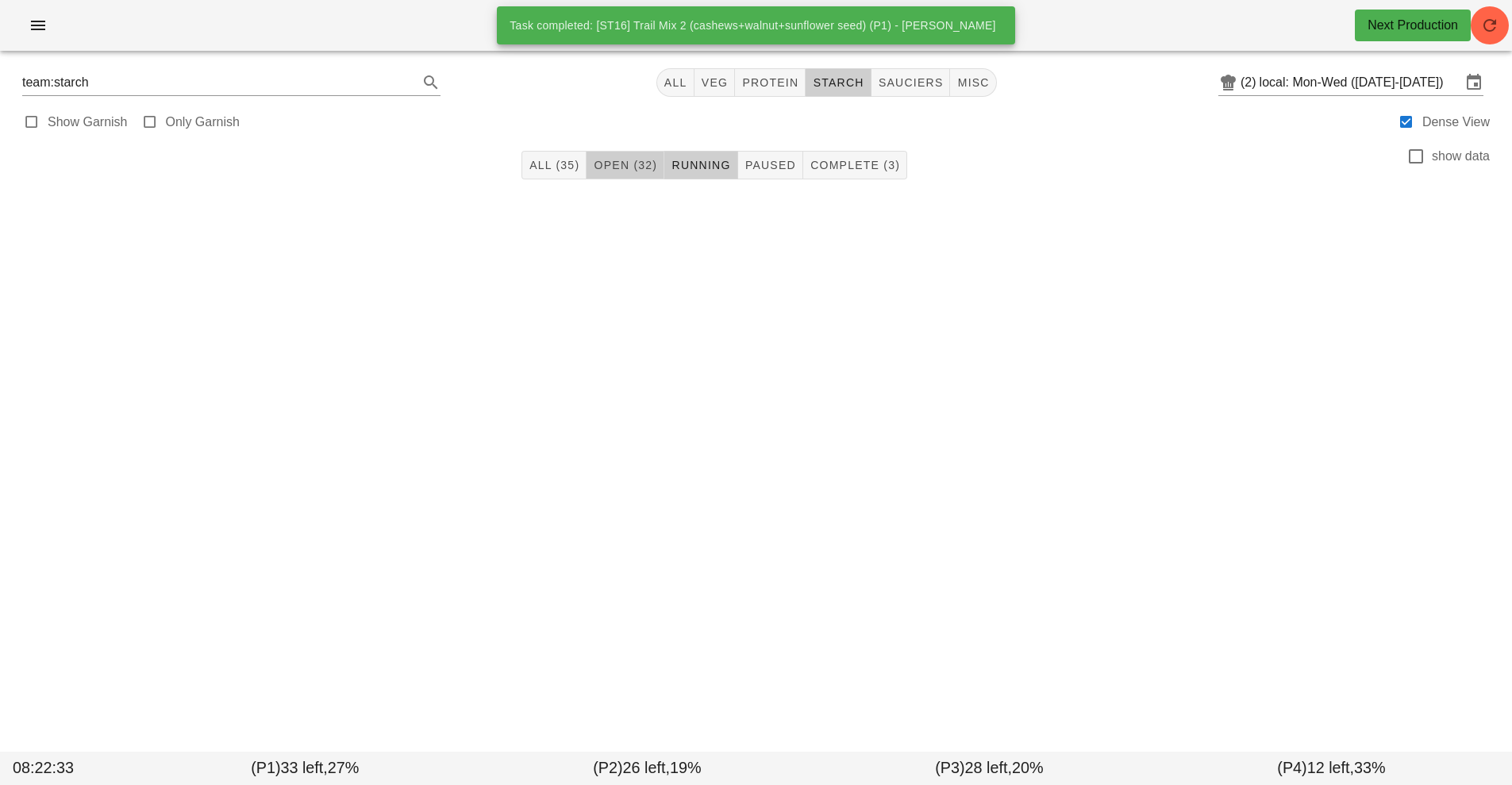
click at [626, 167] on span "Open (32)" at bounding box center [624, 165] width 64 height 12
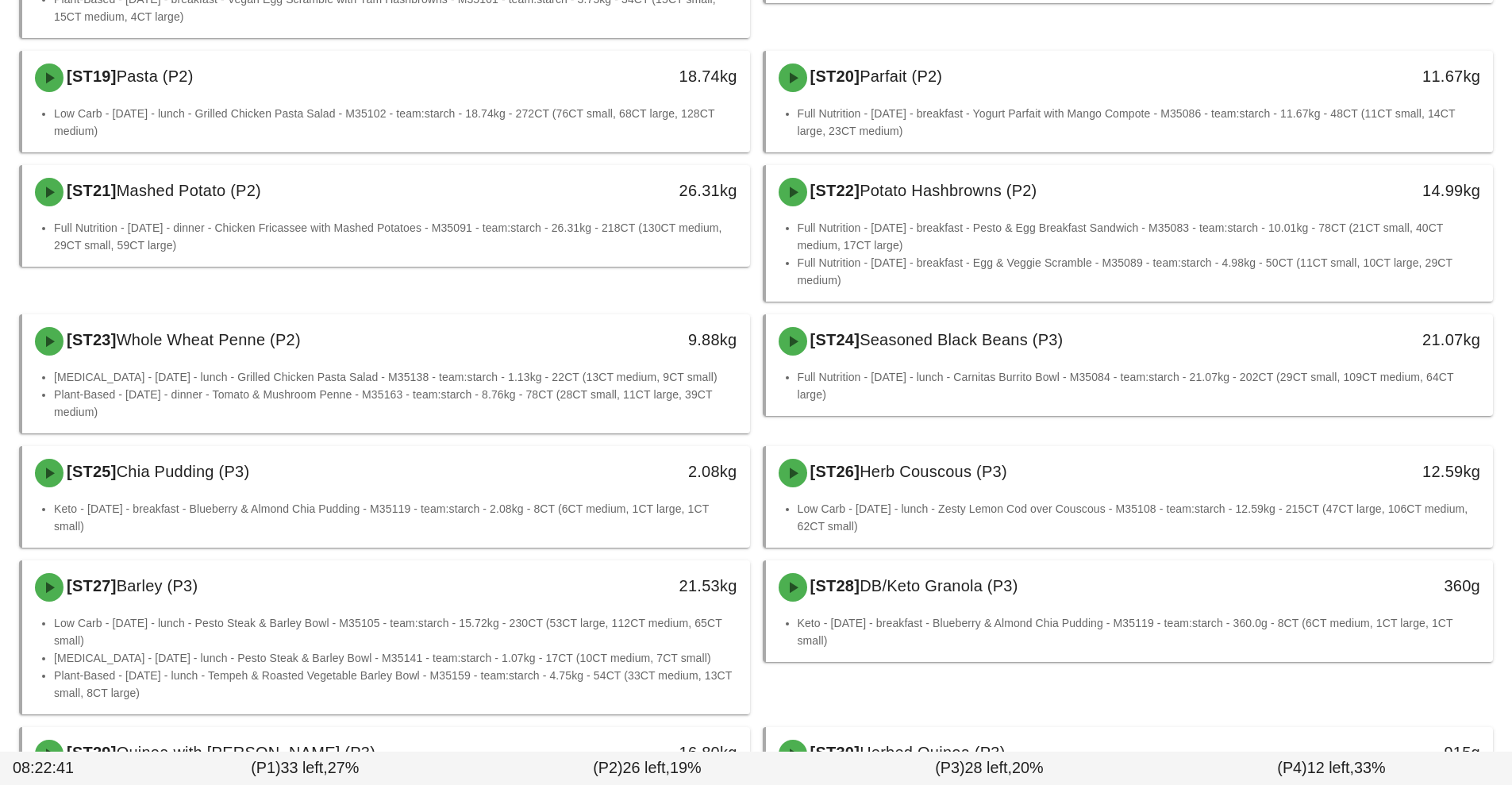
scroll to position [1375, 0]
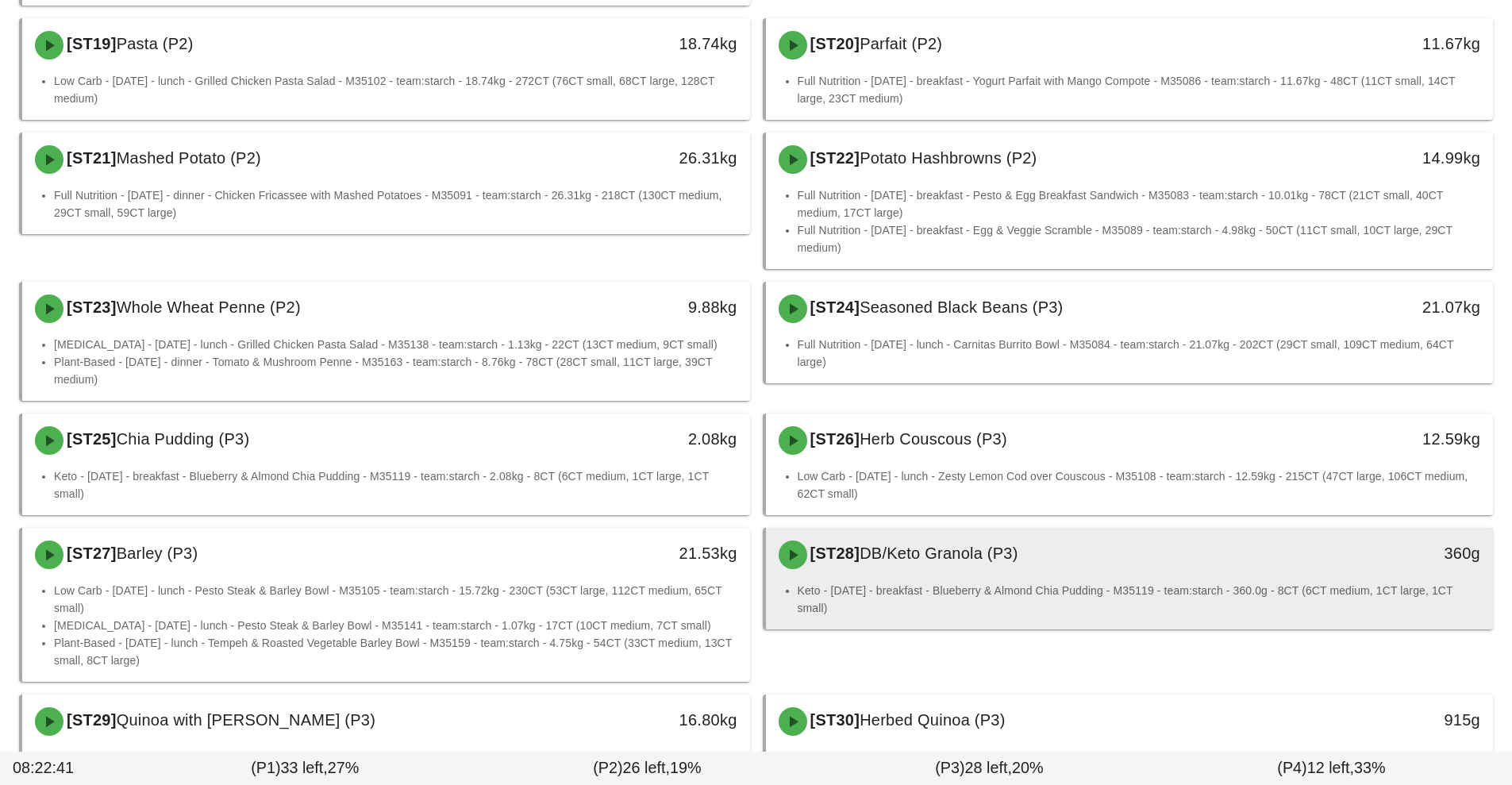
click at [1121, 582] on li "Keto - [DATE] - breakfast - Blueberry & Almond Chia Pudding - M35119 - team:sta…" at bounding box center [1139, 599] width 683 height 35
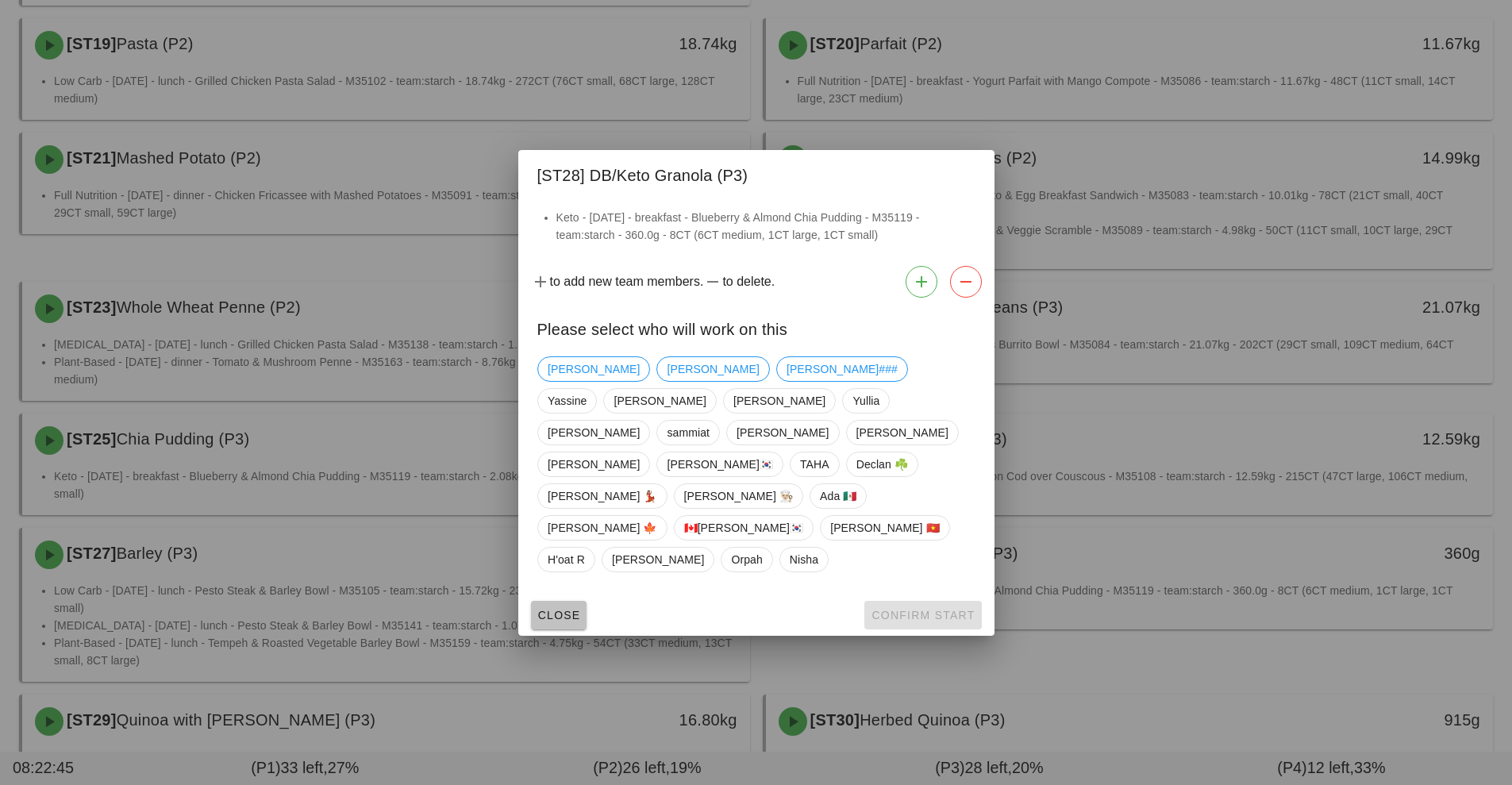
click at [562, 601] on button "Close" at bounding box center [559, 615] width 57 height 29
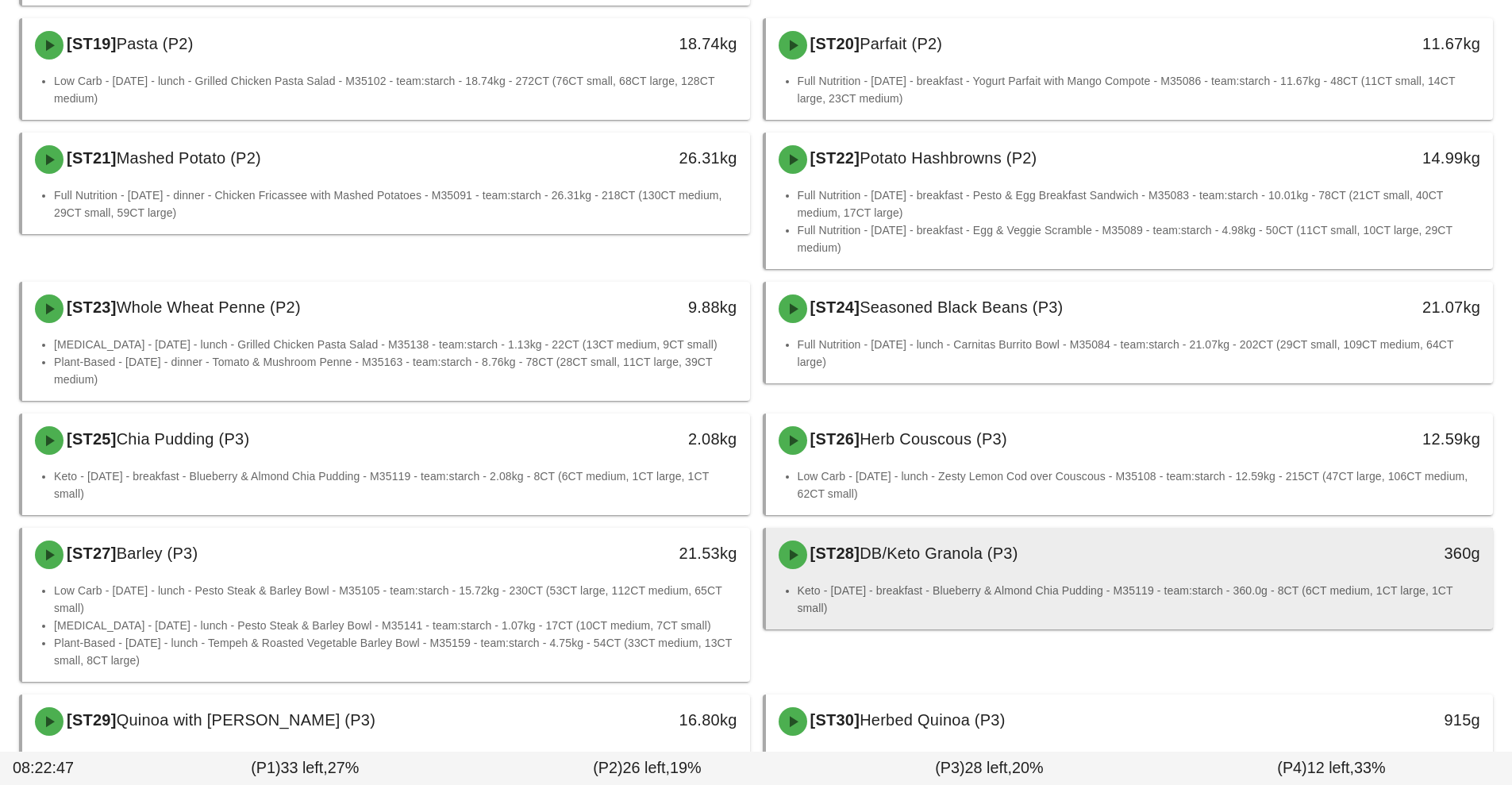
click at [1123, 531] on div "[ST28] DB/Keto Granola (P3)" at bounding box center [1038, 555] width 540 height 48
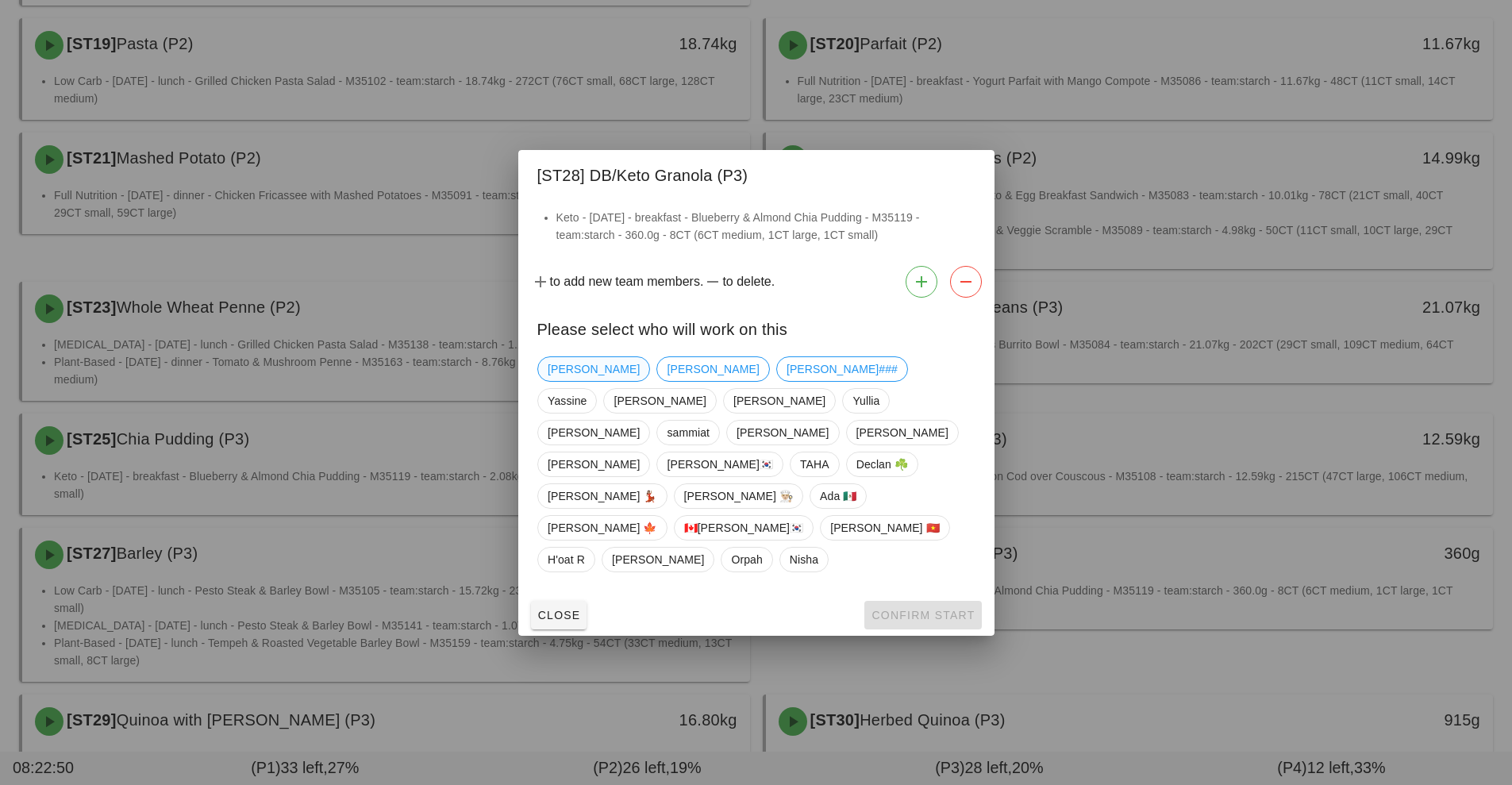
click at [579, 381] on span "[PERSON_NAME]" at bounding box center [593, 369] width 92 height 24
click at [915, 601] on button "Confirm Start" at bounding box center [922, 615] width 116 height 29
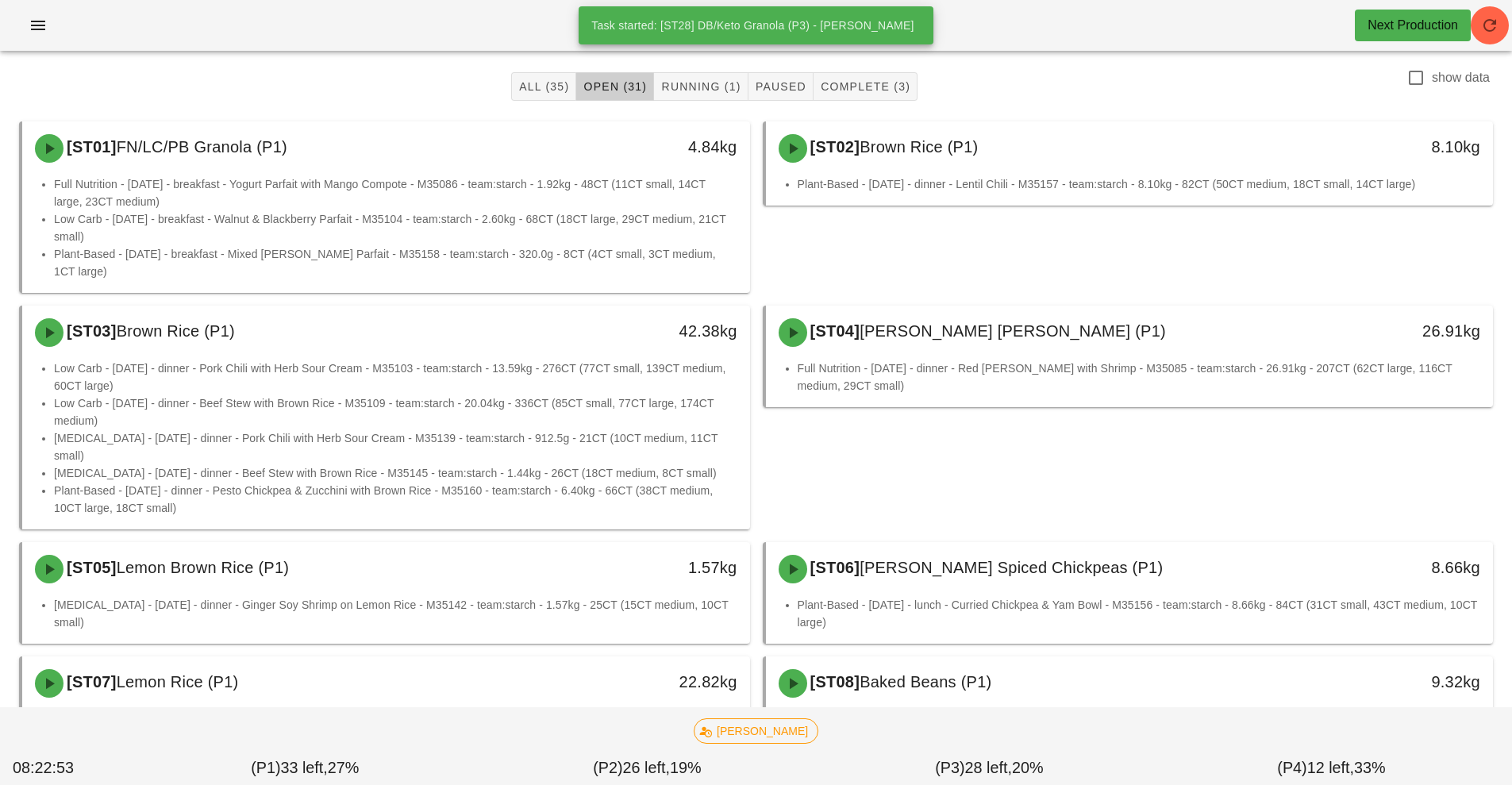
scroll to position [66, 0]
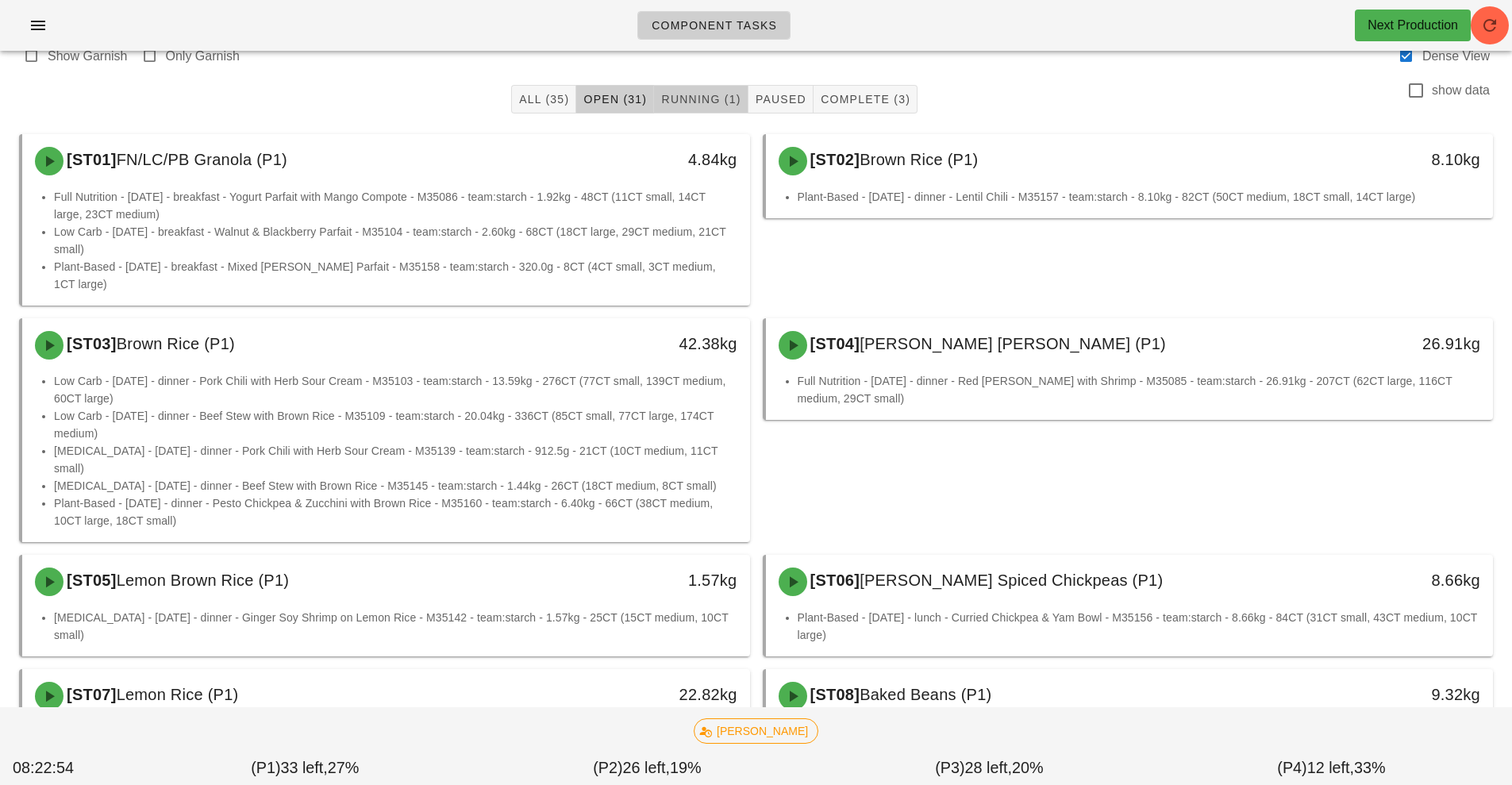
click at [697, 99] on span "Running (1)" at bounding box center [701, 98] width 80 height 12
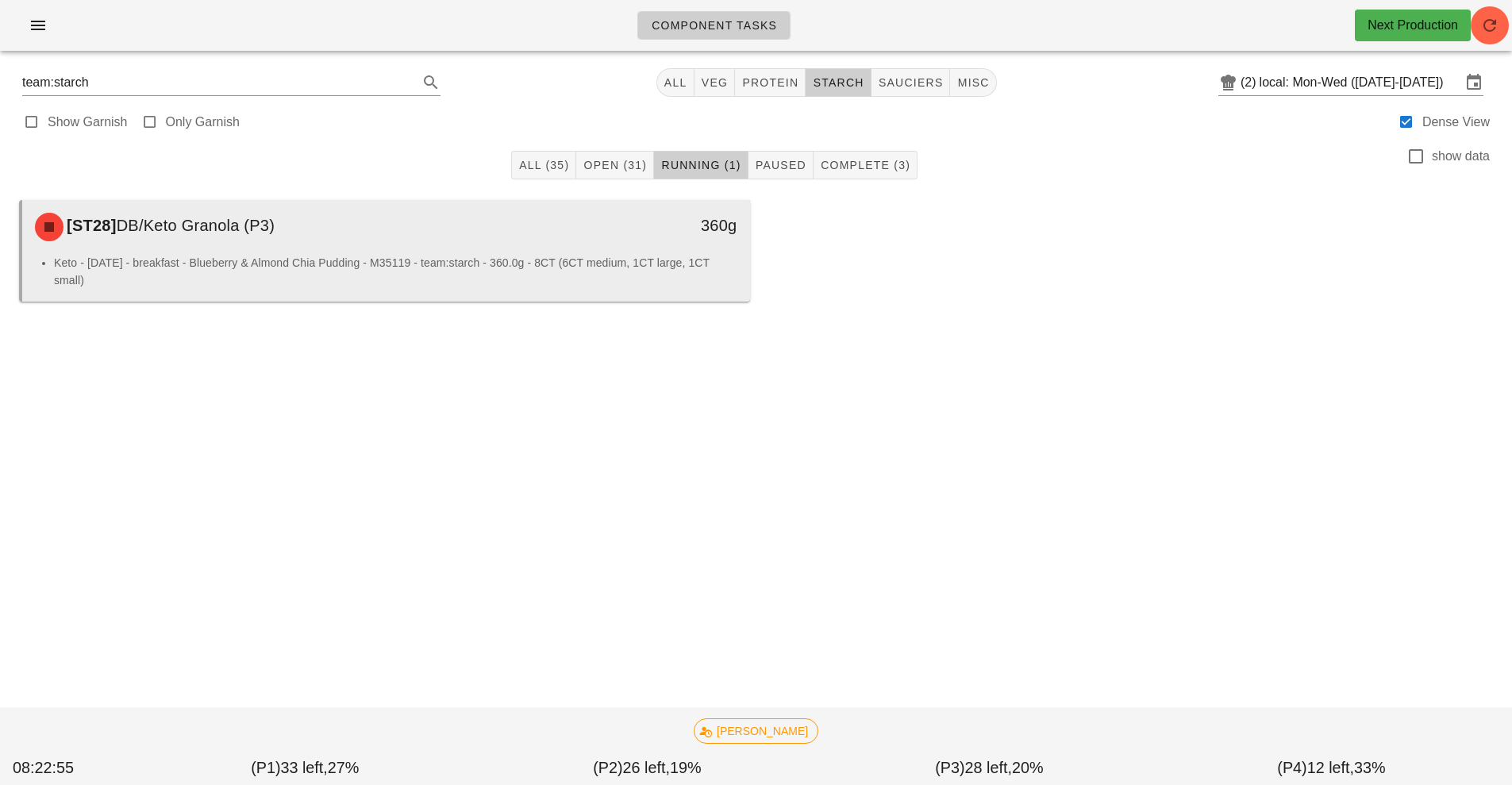
click at [534, 278] on li "Keto - [DATE] - breakfast - Blueberry & Almond Chia Pudding - M35119 - team:sta…" at bounding box center [396, 271] width 683 height 35
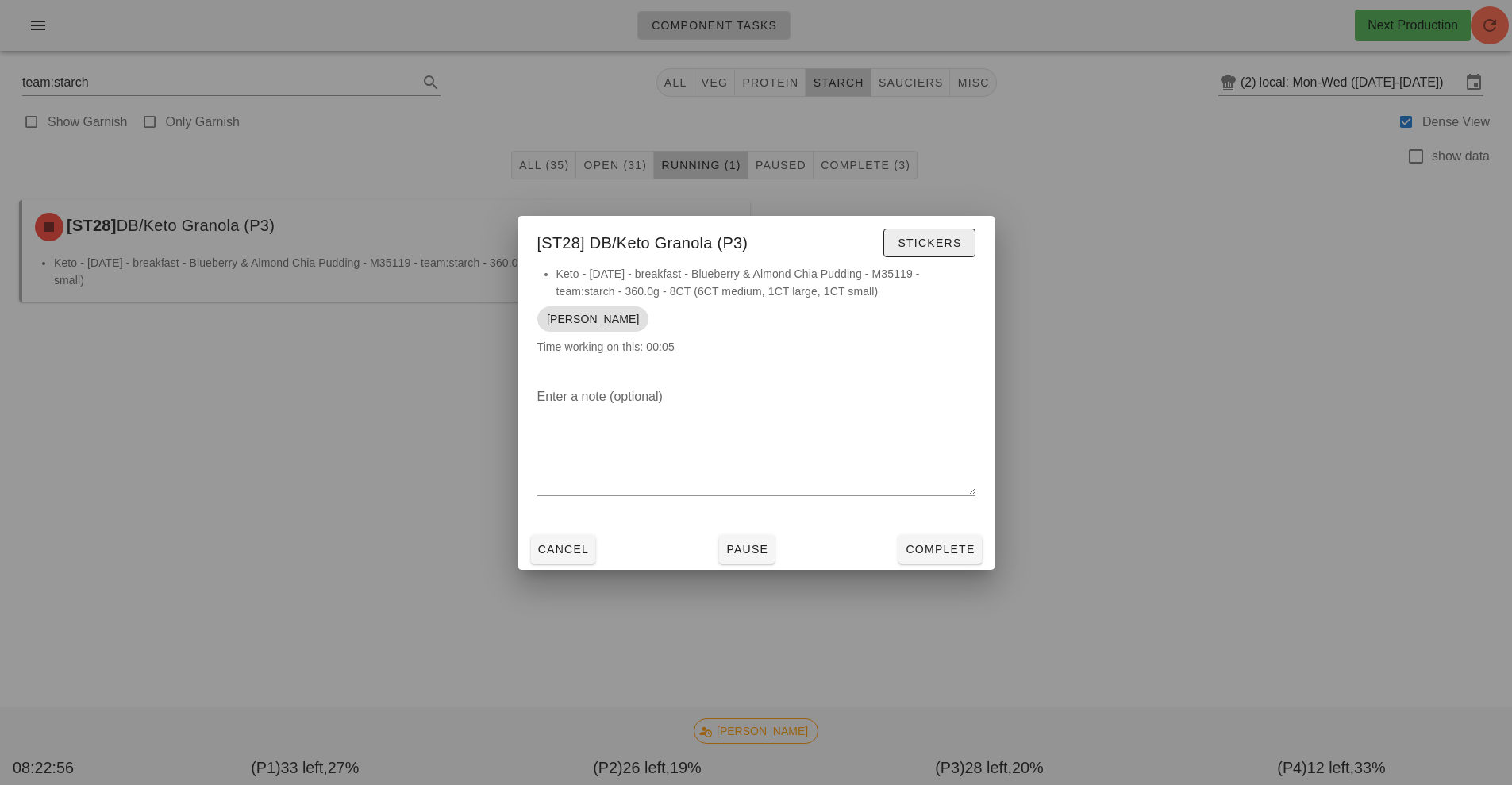
click at [928, 238] on span "Stickers" at bounding box center [929, 243] width 64 height 12
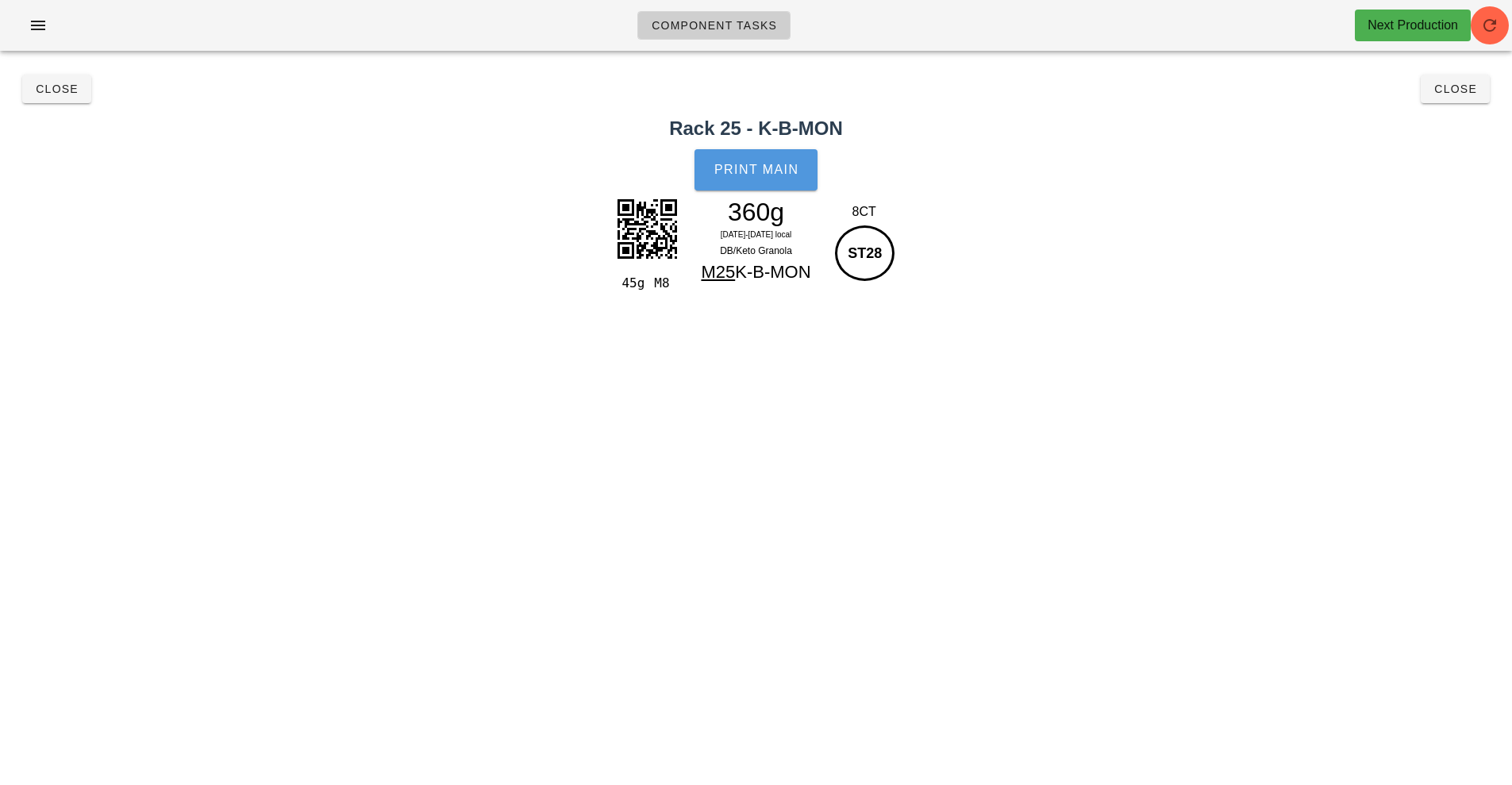
click at [767, 164] on span "Print Main" at bounding box center [756, 169] width 86 height 14
click at [780, 173] on span "Print Main" at bounding box center [756, 169] width 86 height 14
click at [57, 88] on span "Close" at bounding box center [57, 88] width 43 height 12
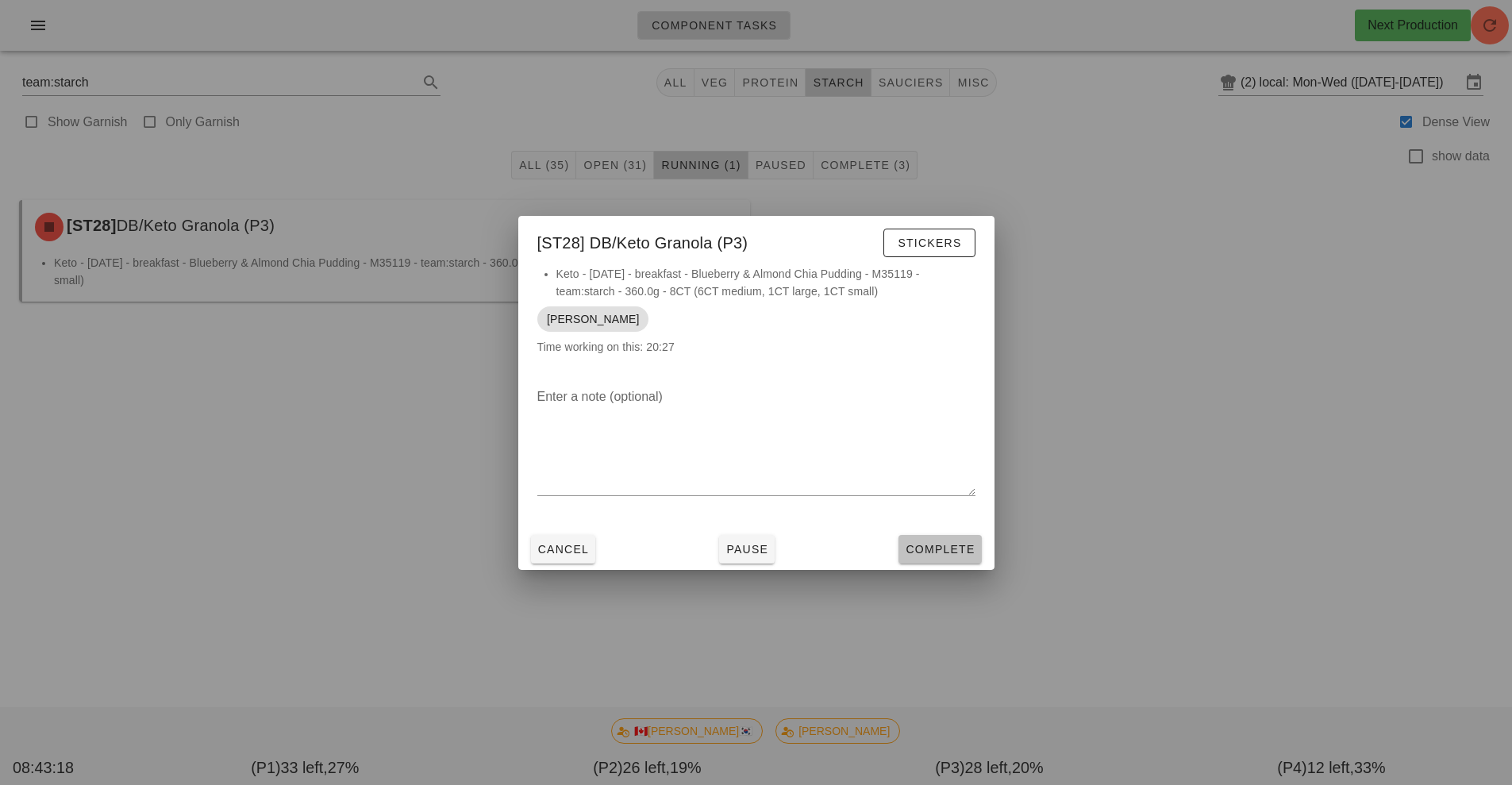
click at [907, 539] on button "Complete" at bounding box center [939, 549] width 83 height 29
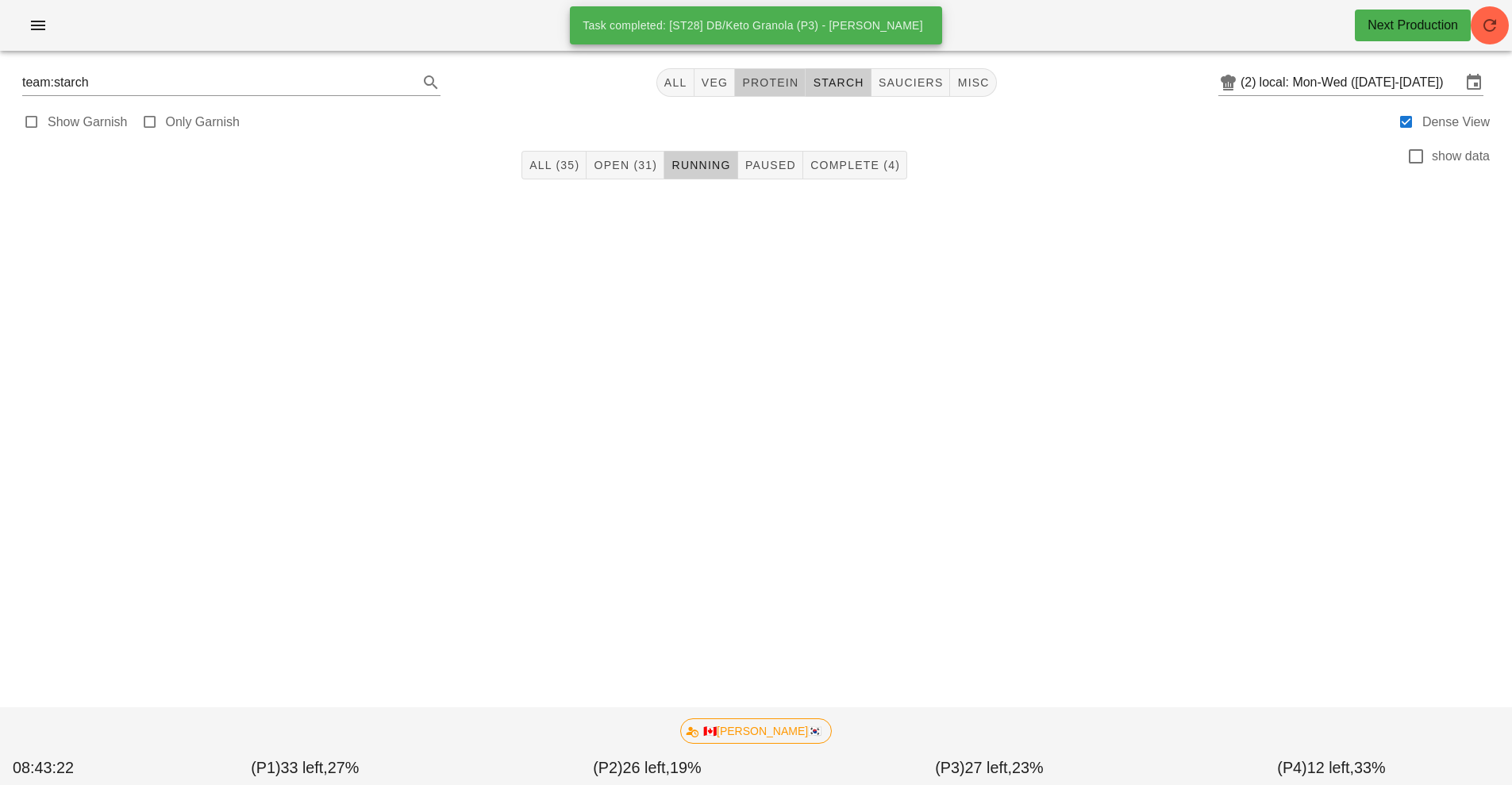
click at [779, 82] on span "protein" at bounding box center [770, 82] width 57 height 12
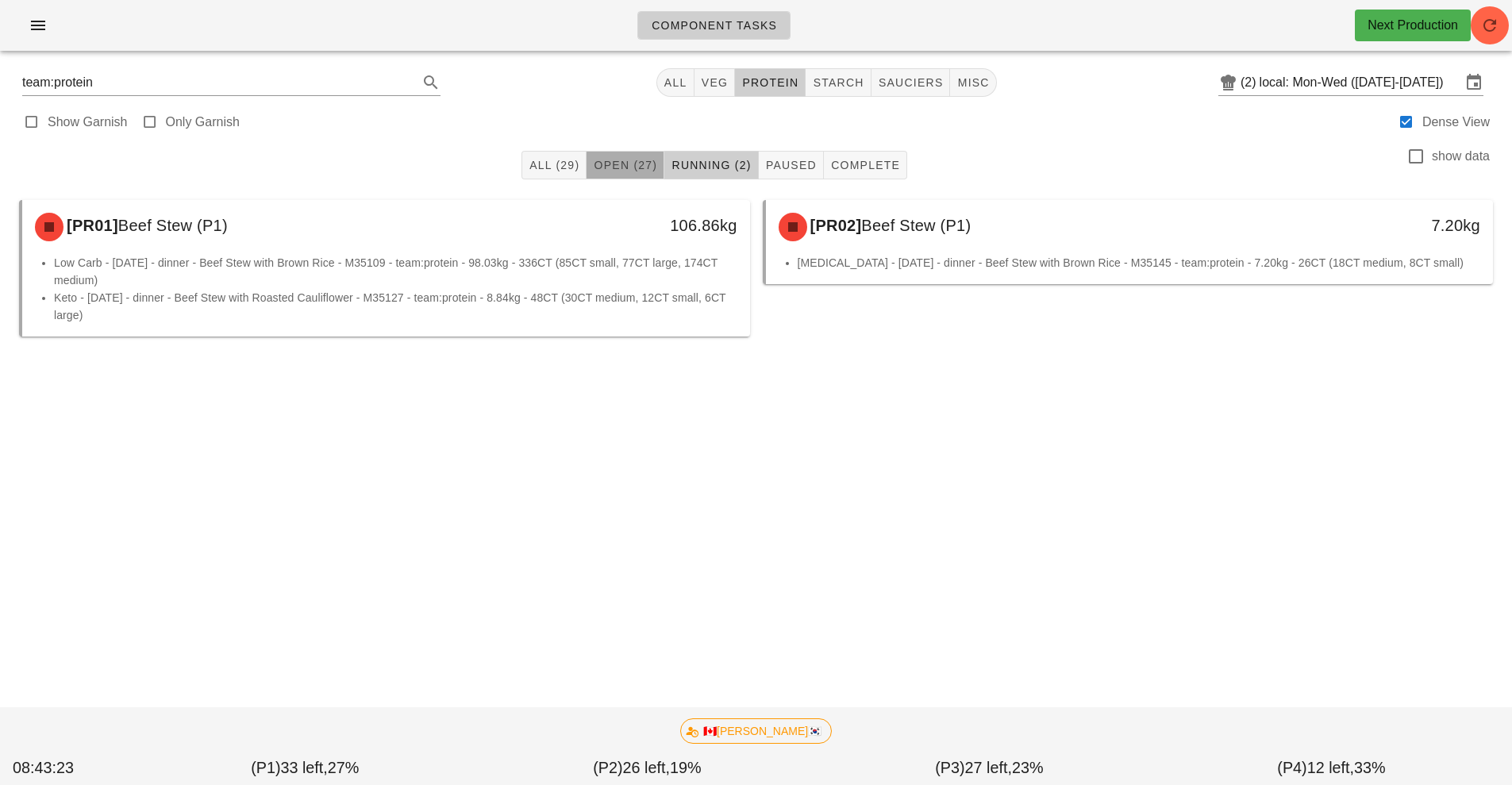
click at [620, 163] on span "Open (27)" at bounding box center [624, 165] width 64 height 12
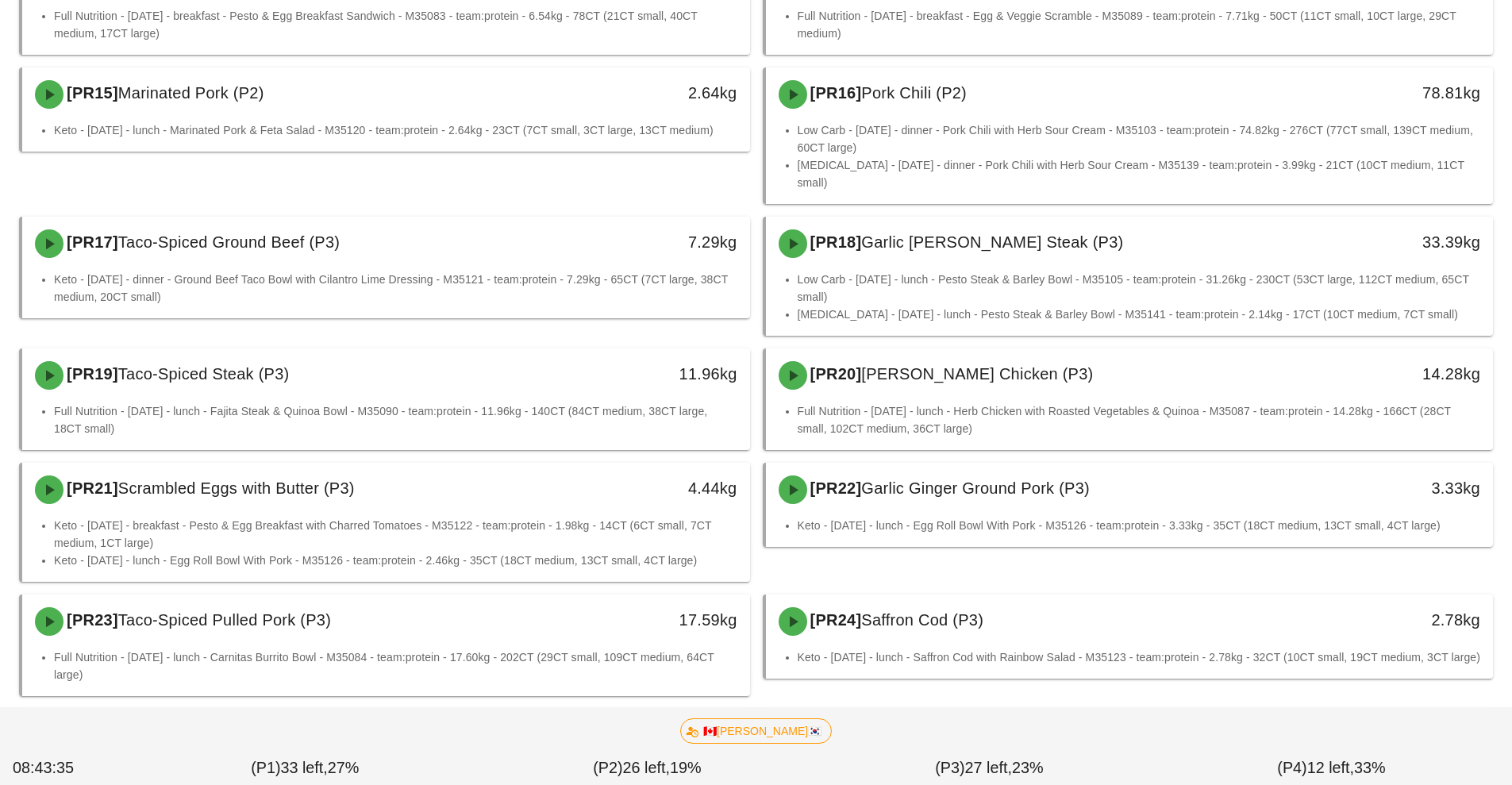
scroll to position [894, 0]
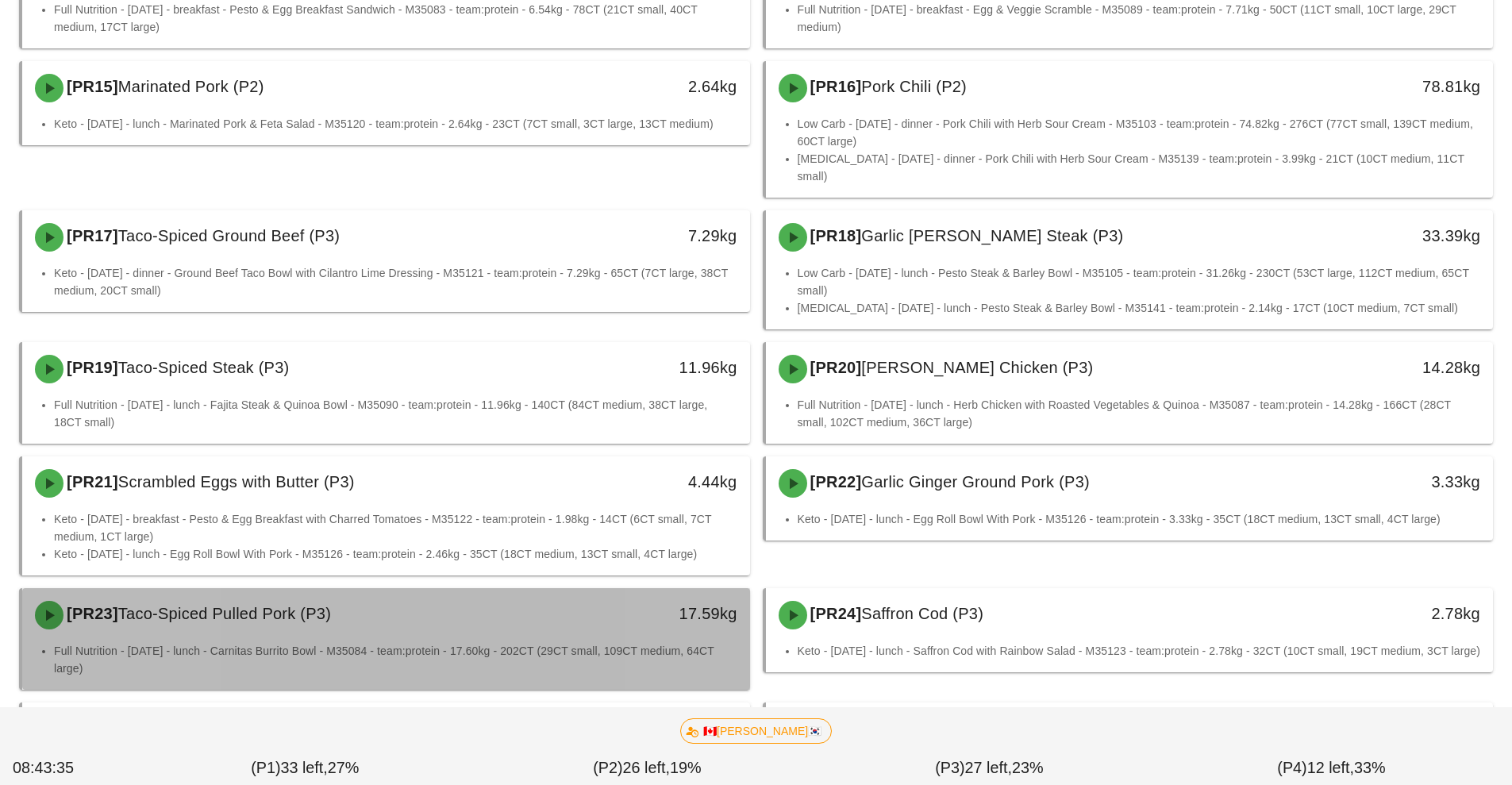
click at [585, 642] on li "Full Nutrition - Monday - lunch - Carnitas Burrito Bowl - M35084 - team:protein…" at bounding box center [396, 659] width 683 height 35
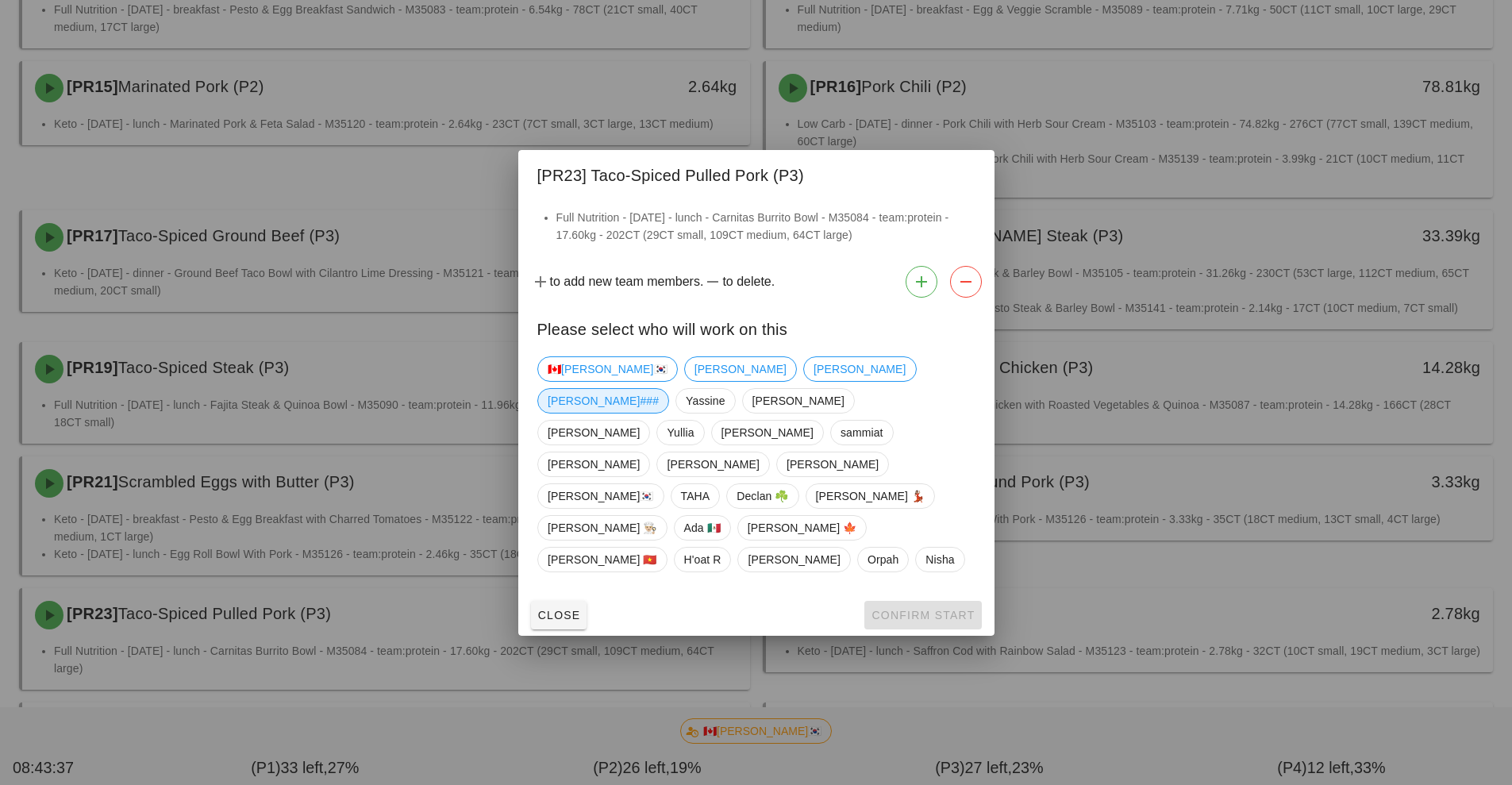
click at [659, 411] on span "[PERSON_NAME]###" at bounding box center [603, 400] width 111 height 24
click at [932, 609] on span "Confirm Start" at bounding box center [922, 615] width 104 height 12
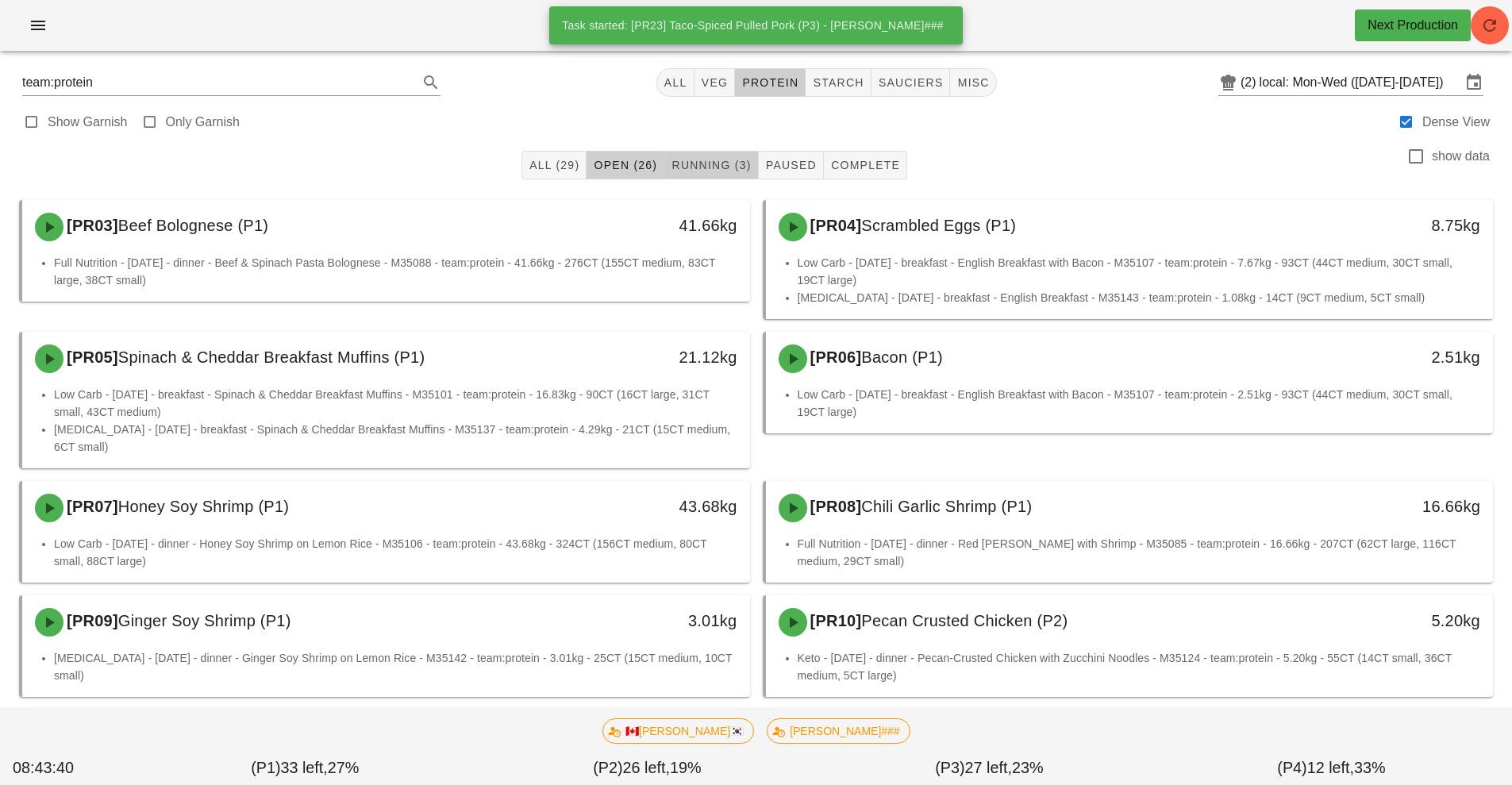
click at [713, 166] on span "Running (3)" at bounding box center [711, 165] width 80 height 12
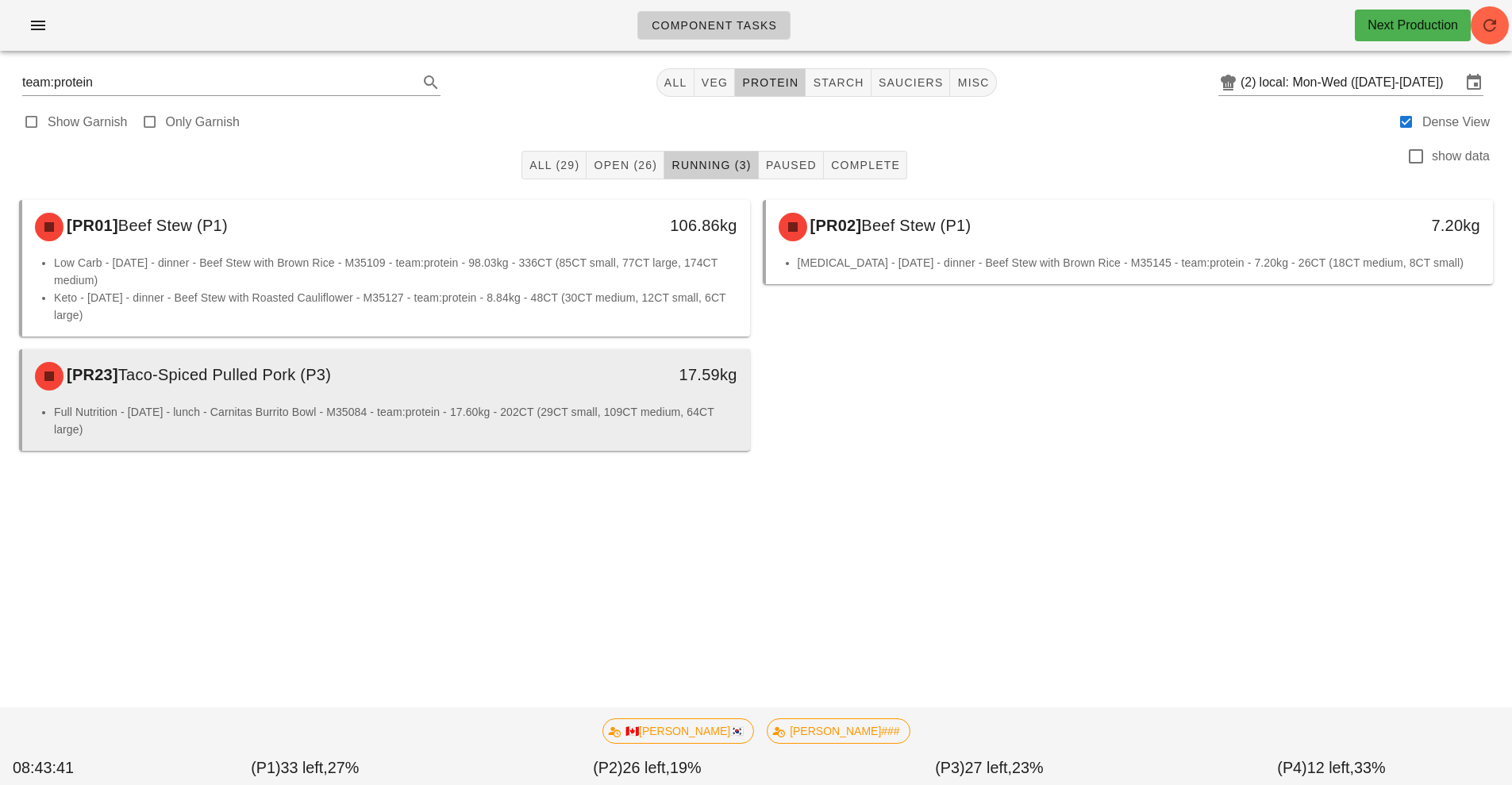
click at [630, 394] on div "17.59kg" at bounding box center [656, 376] width 180 height 48
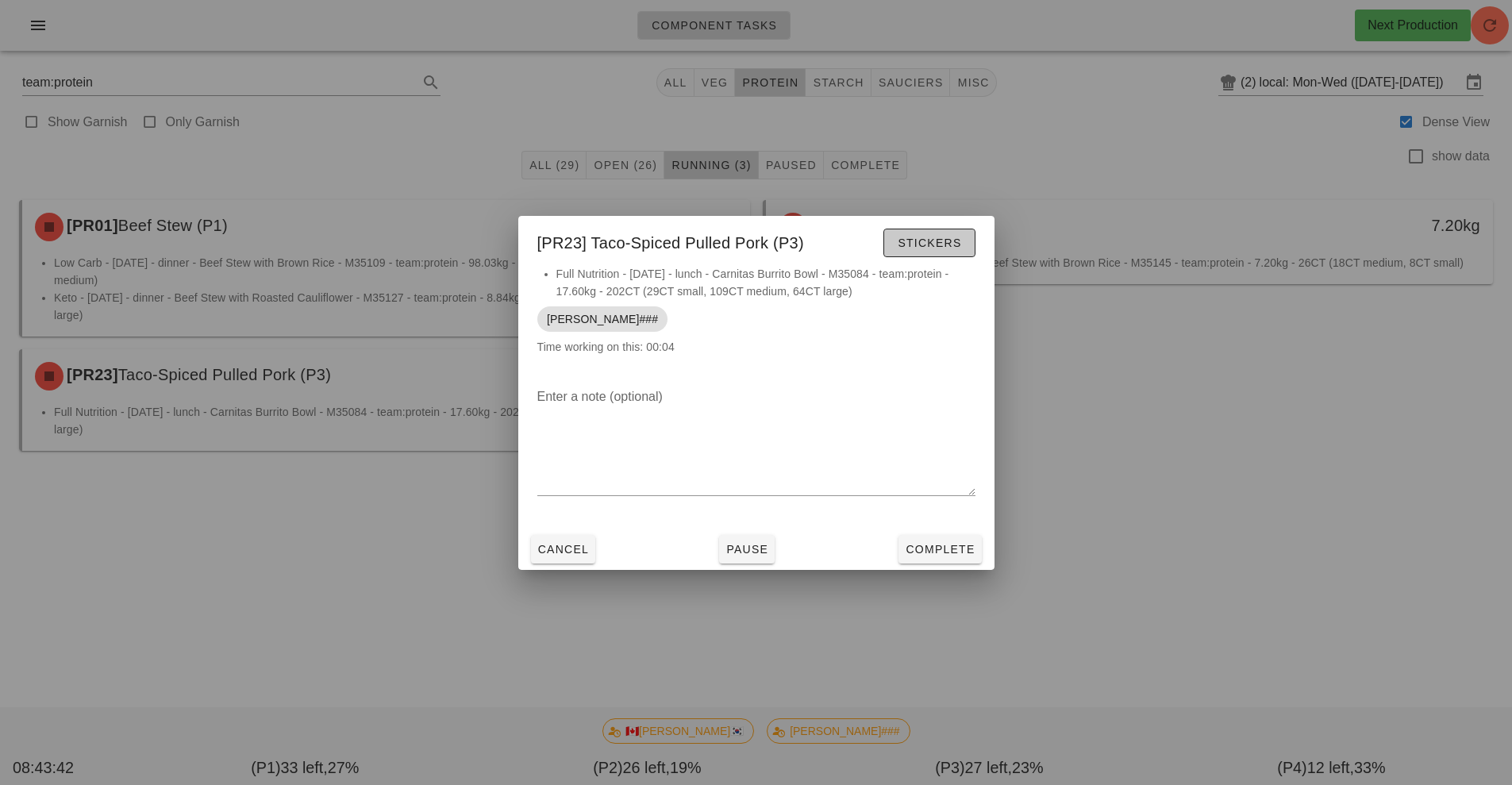
click at [928, 245] on span "Stickers" at bounding box center [929, 243] width 64 height 12
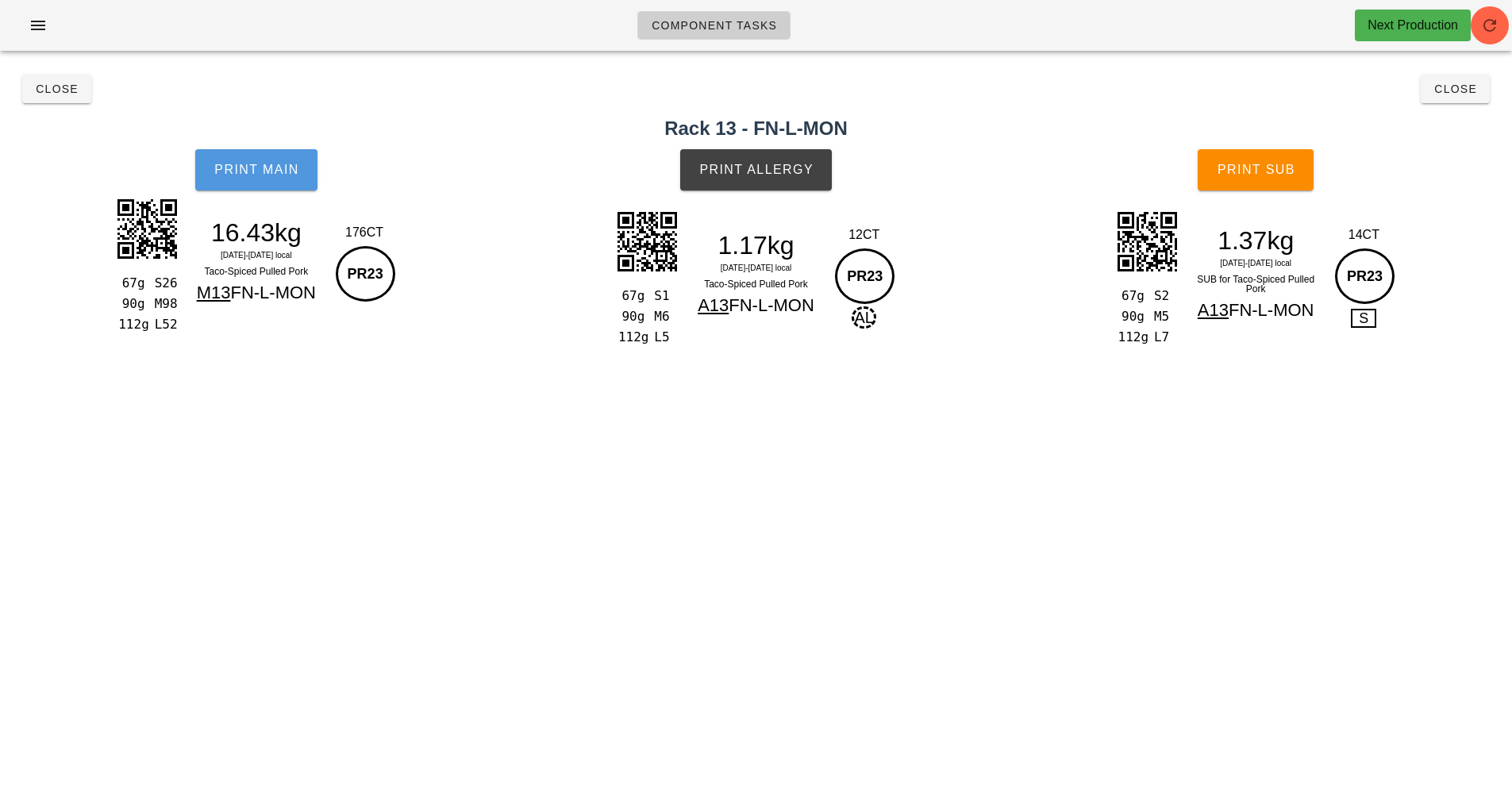
click at [283, 166] on span "Print Main" at bounding box center [256, 169] width 86 height 14
click at [262, 175] on span "Print Main" at bounding box center [256, 169] width 86 height 14
click at [768, 182] on button "Print Allergy" at bounding box center [756, 170] width 152 height 41
click at [62, 90] on span "Close" at bounding box center [57, 88] width 43 height 12
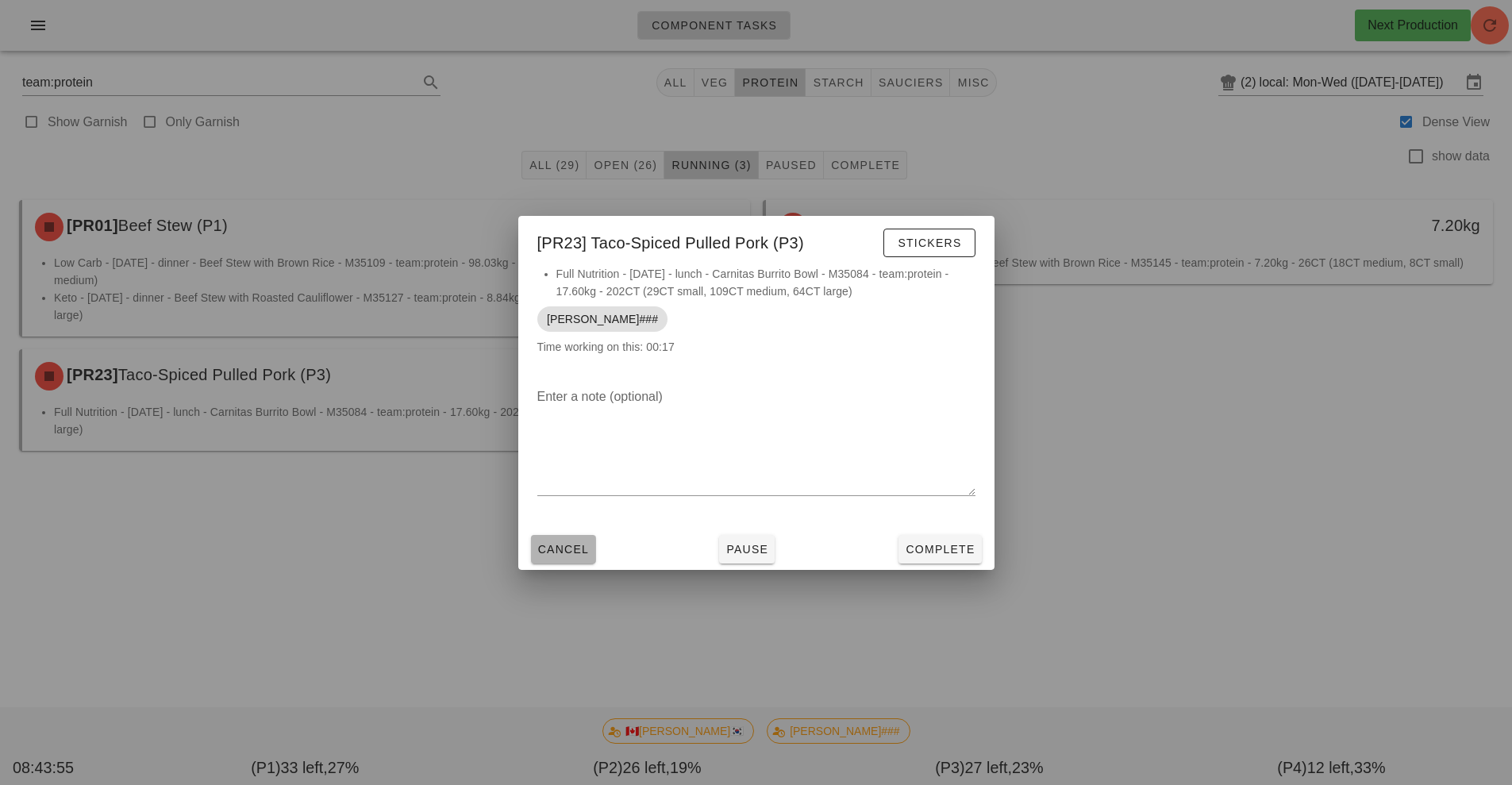
click at [565, 547] on span "Cancel" at bounding box center [564, 548] width 52 height 12
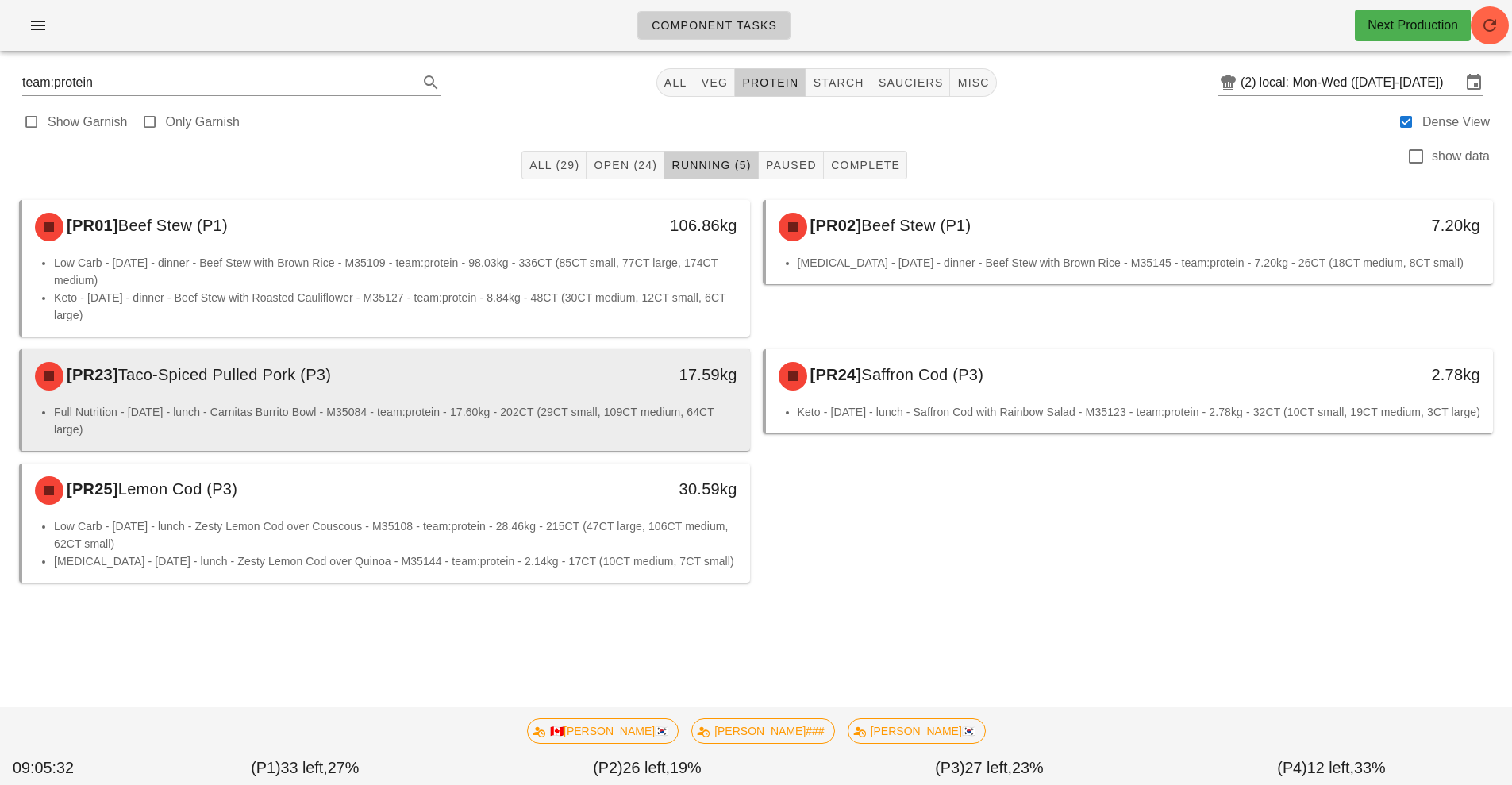
click at [564, 392] on div "[PR23] Taco-Spiced Pulled Pork (P3)" at bounding box center [295, 376] width 540 height 48
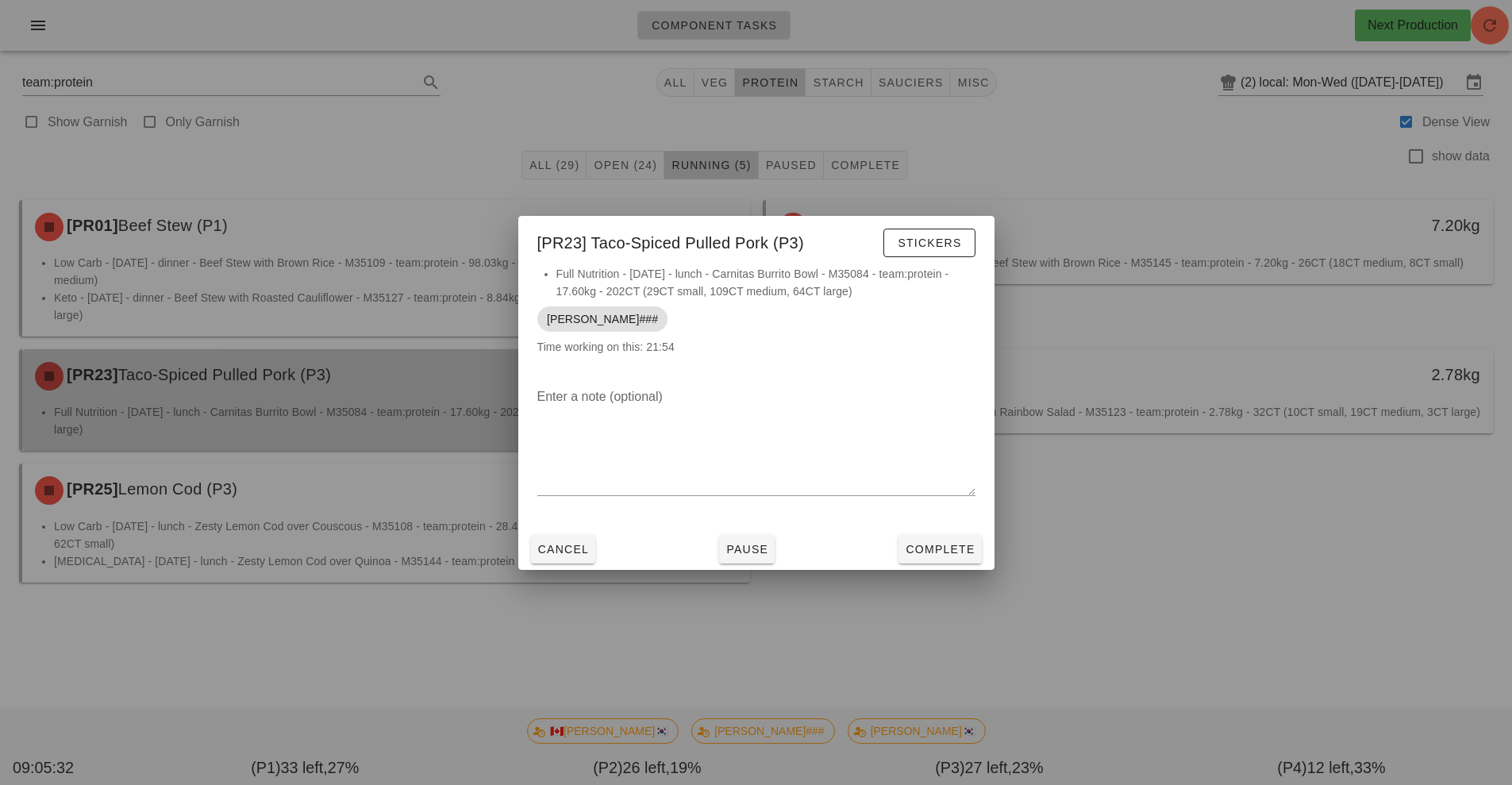
click at [569, 420] on div at bounding box center [756, 392] width 1512 height 785
click at [562, 398] on div "[PR23] Taco-Spiced Pulled Pork (P3)" at bounding box center [295, 376] width 540 height 48
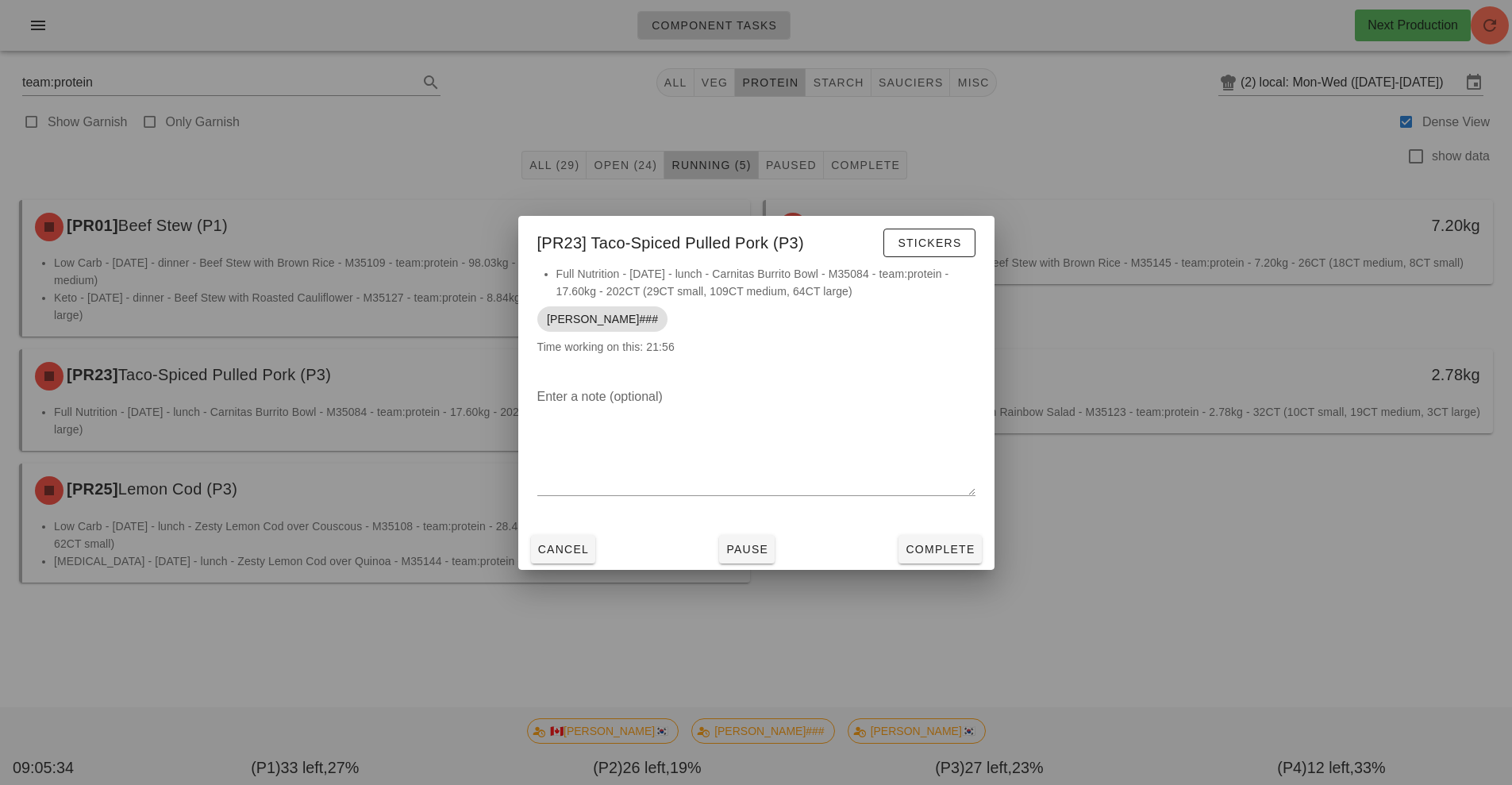
click at [1181, 478] on div at bounding box center [756, 392] width 1512 height 785
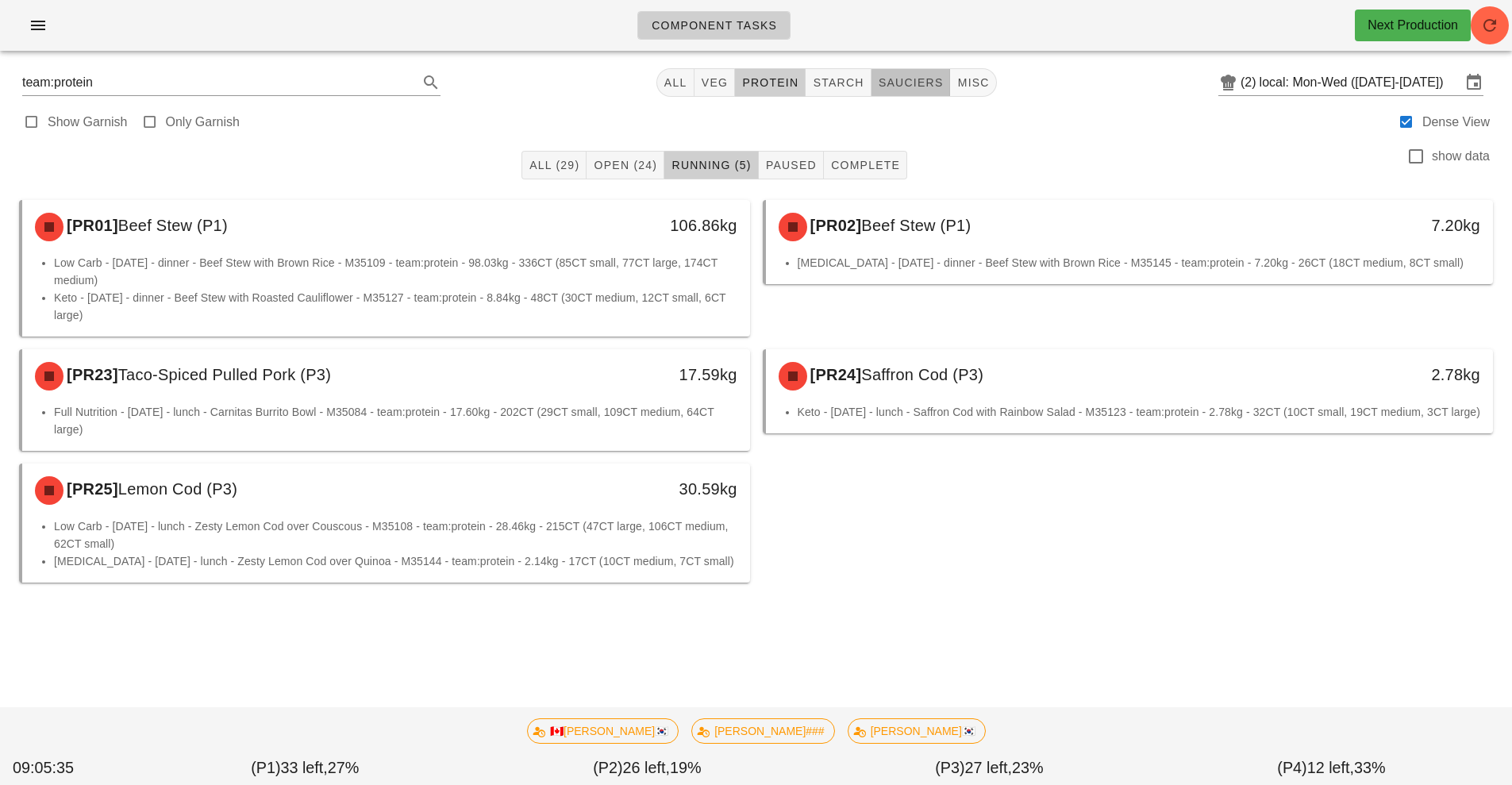
click at [898, 80] on span "sauciers" at bounding box center [910, 82] width 66 height 12
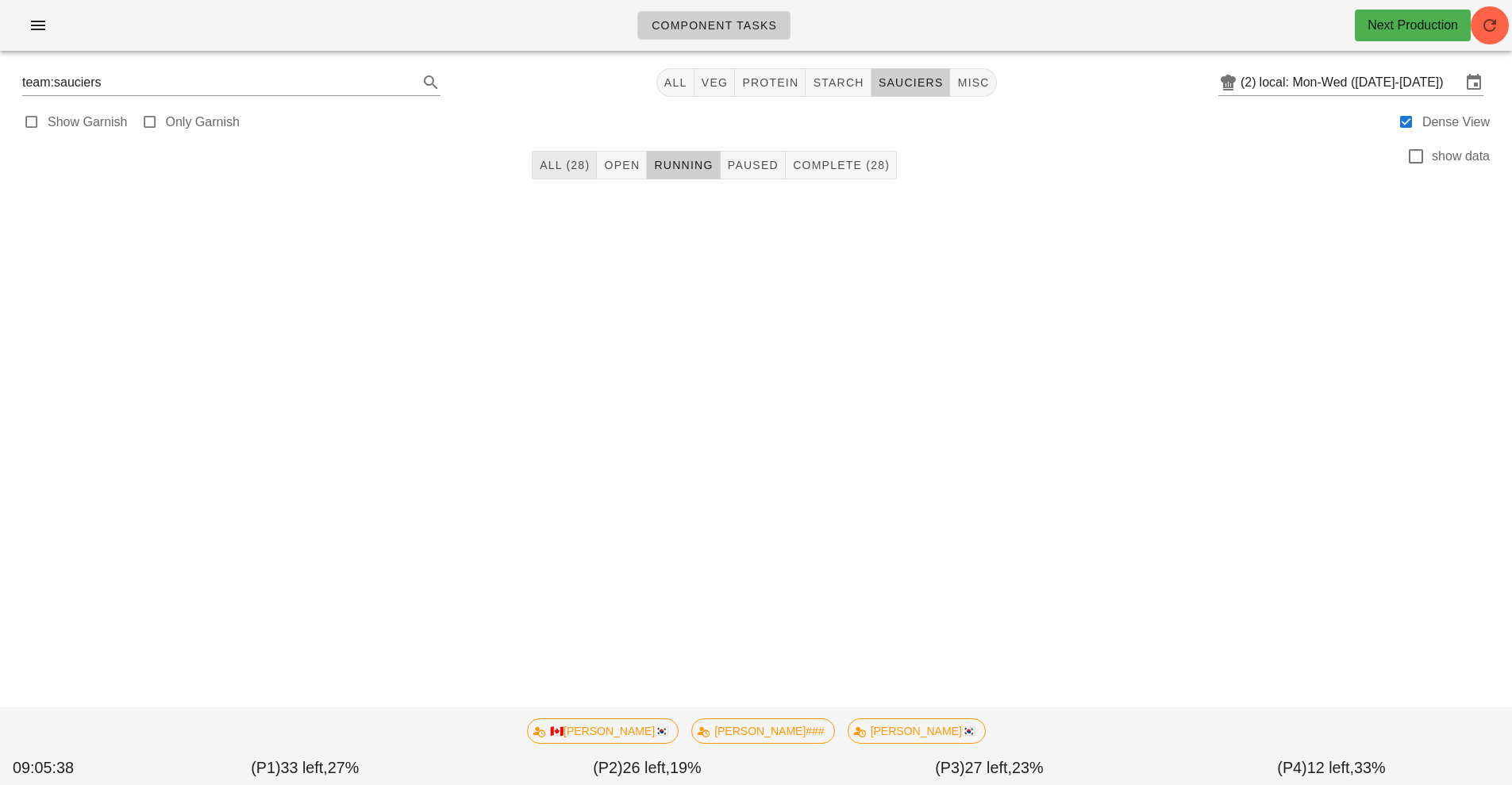
click at [560, 165] on span "All (28)" at bounding box center [564, 165] width 51 height 12
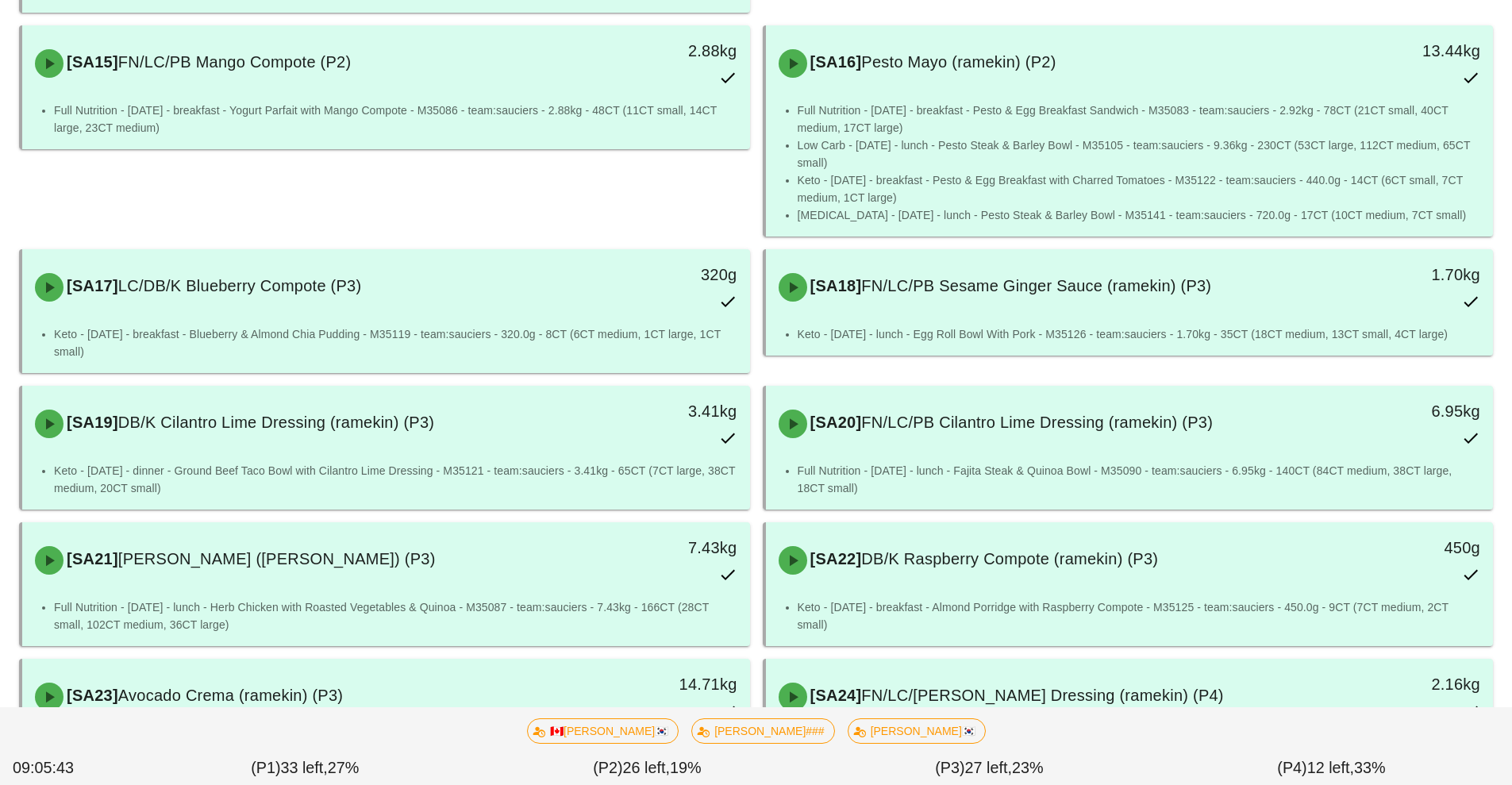
scroll to position [1431, 0]
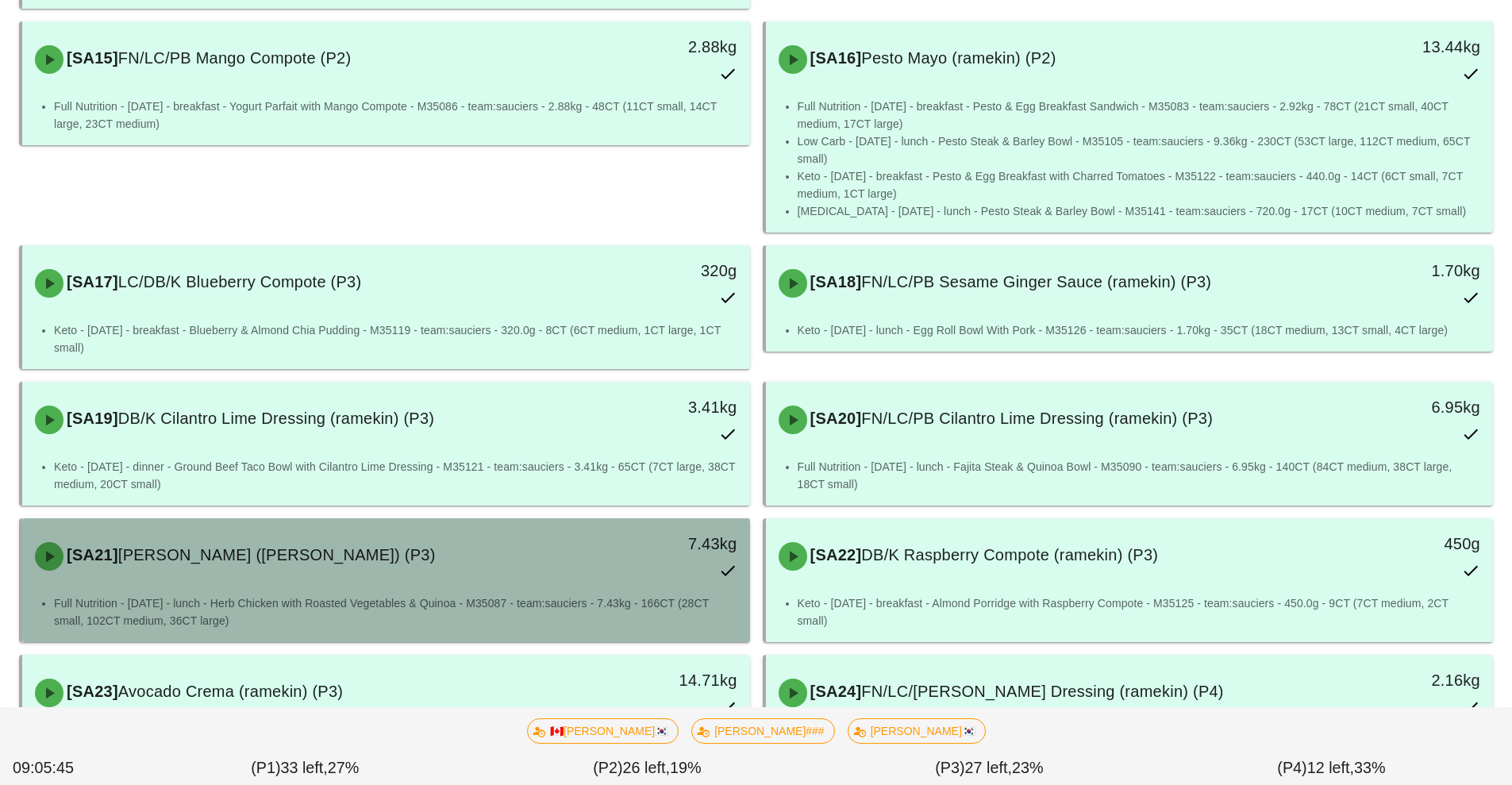
click at [174, 534] on div "[SA21] Lemon Aioli (ramekin) (P3)" at bounding box center [295, 556] width 540 height 48
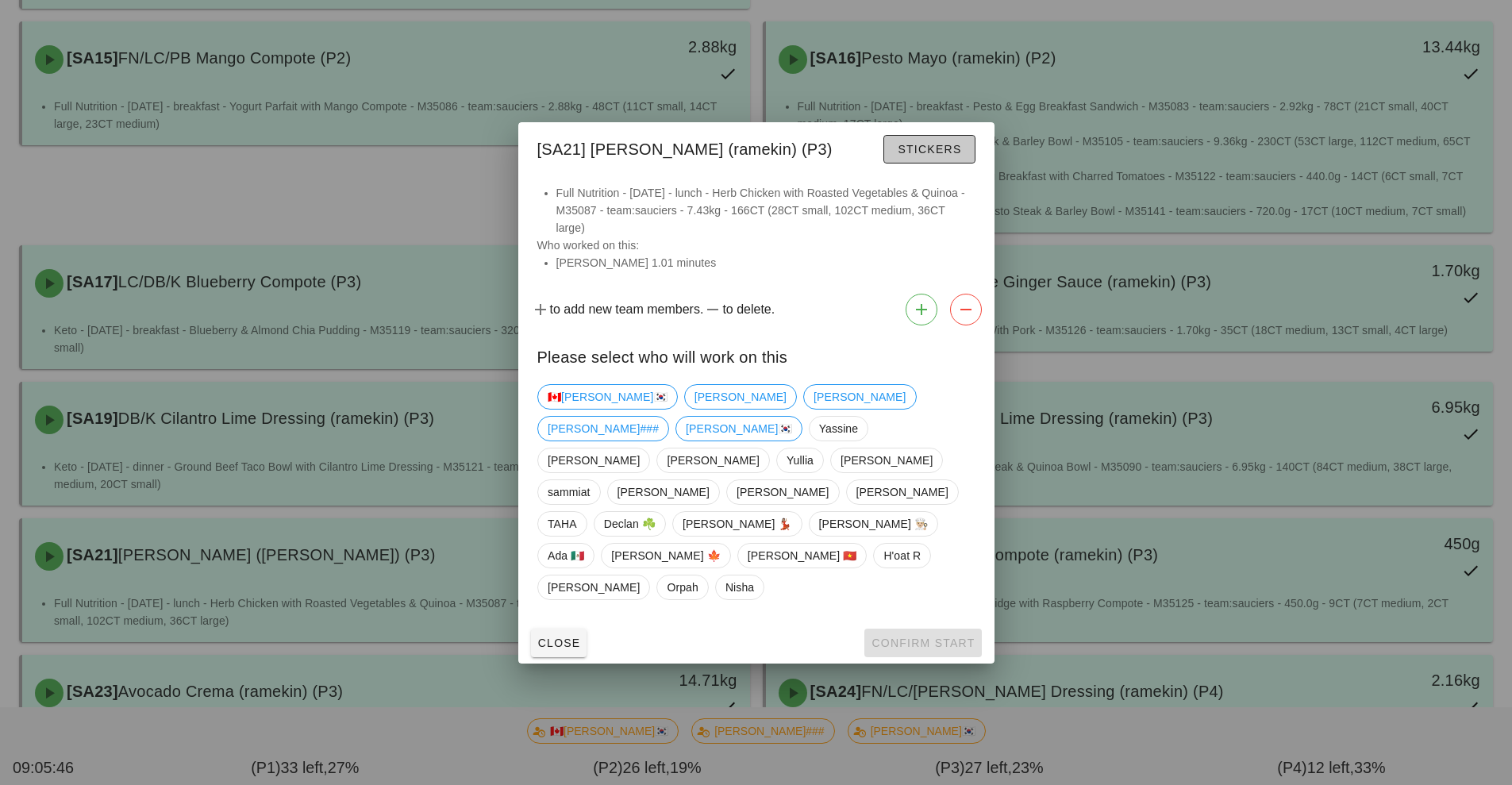
click at [915, 156] on span "Stickers" at bounding box center [929, 148] width 64 height 12
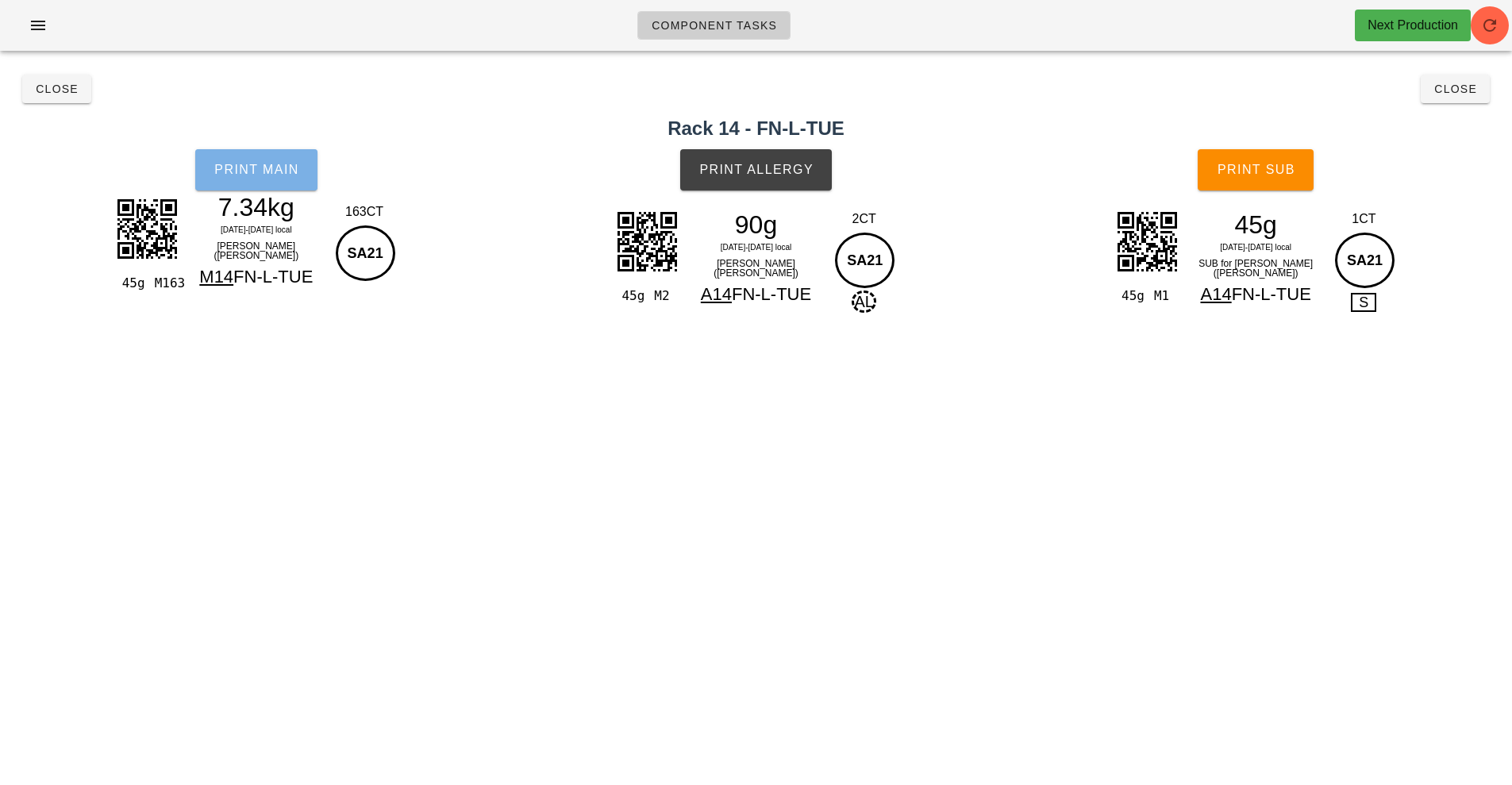
click at [279, 168] on span "Print Main" at bounding box center [256, 169] width 86 height 14
click at [54, 89] on span "Close" at bounding box center [57, 88] width 43 height 12
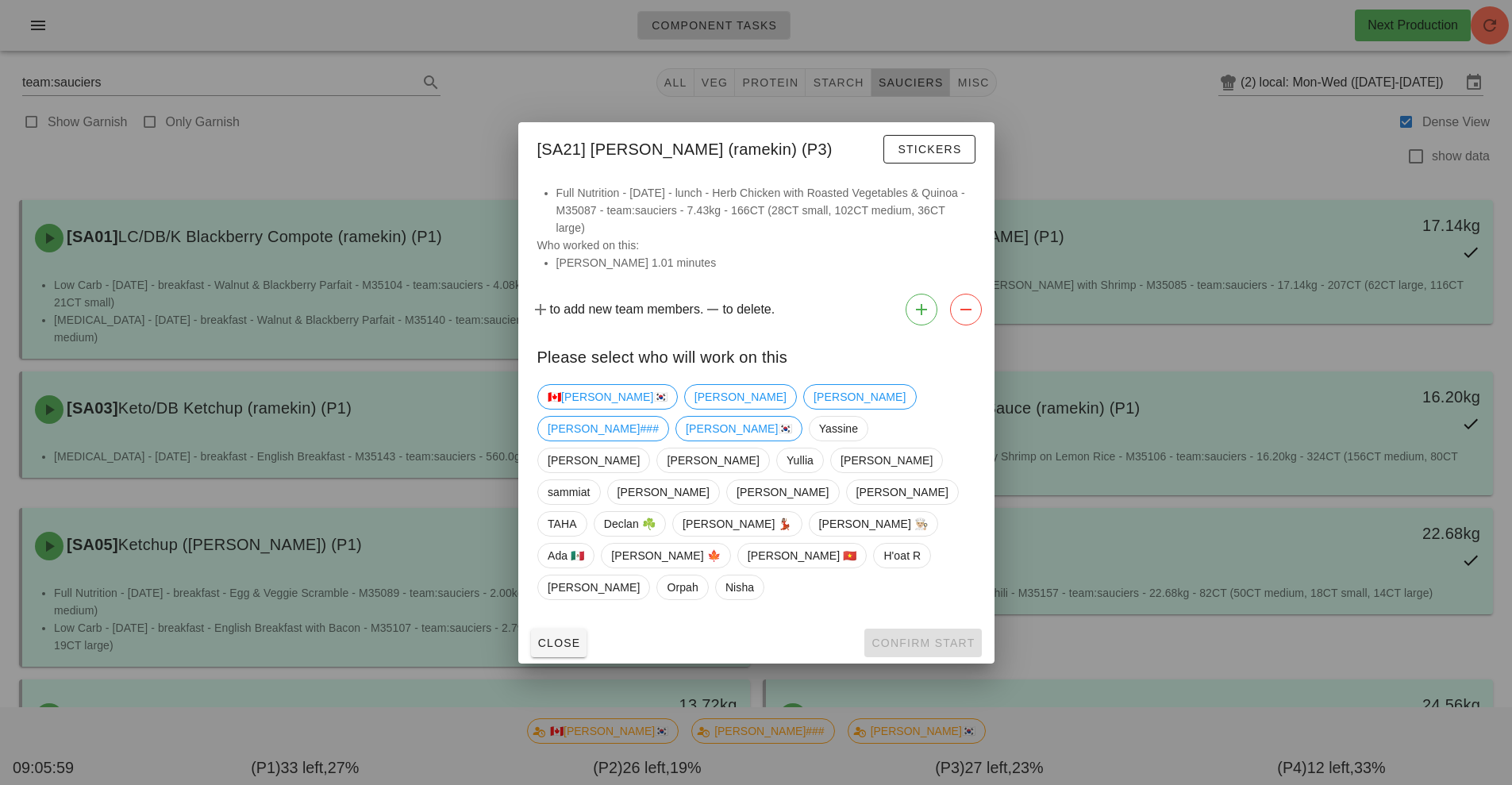
click at [1156, 141] on div at bounding box center [756, 392] width 1512 height 785
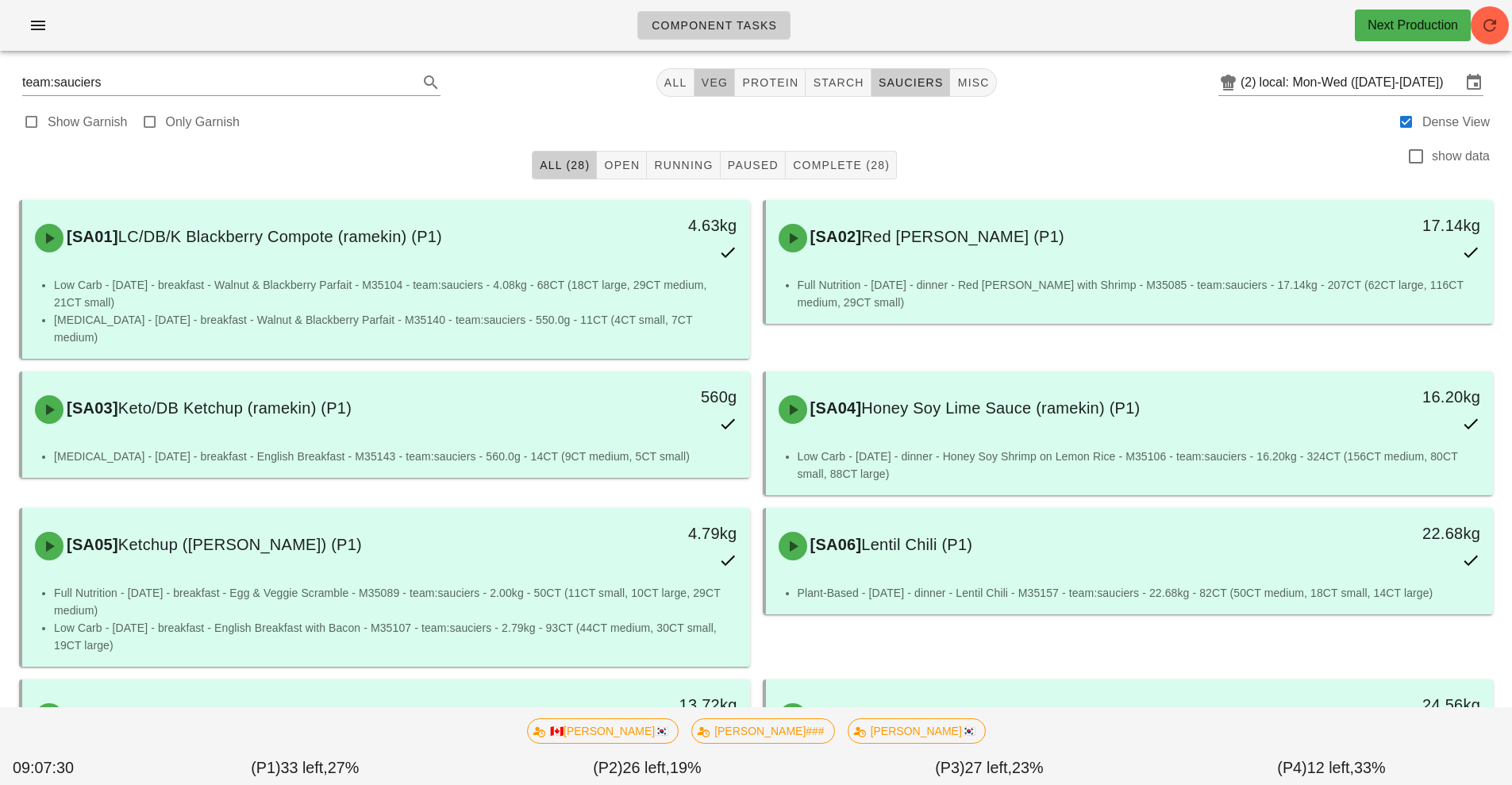
click at [713, 82] on span "veg" at bounding box center [715, 82] width 28 height 12
type input "team:veg"
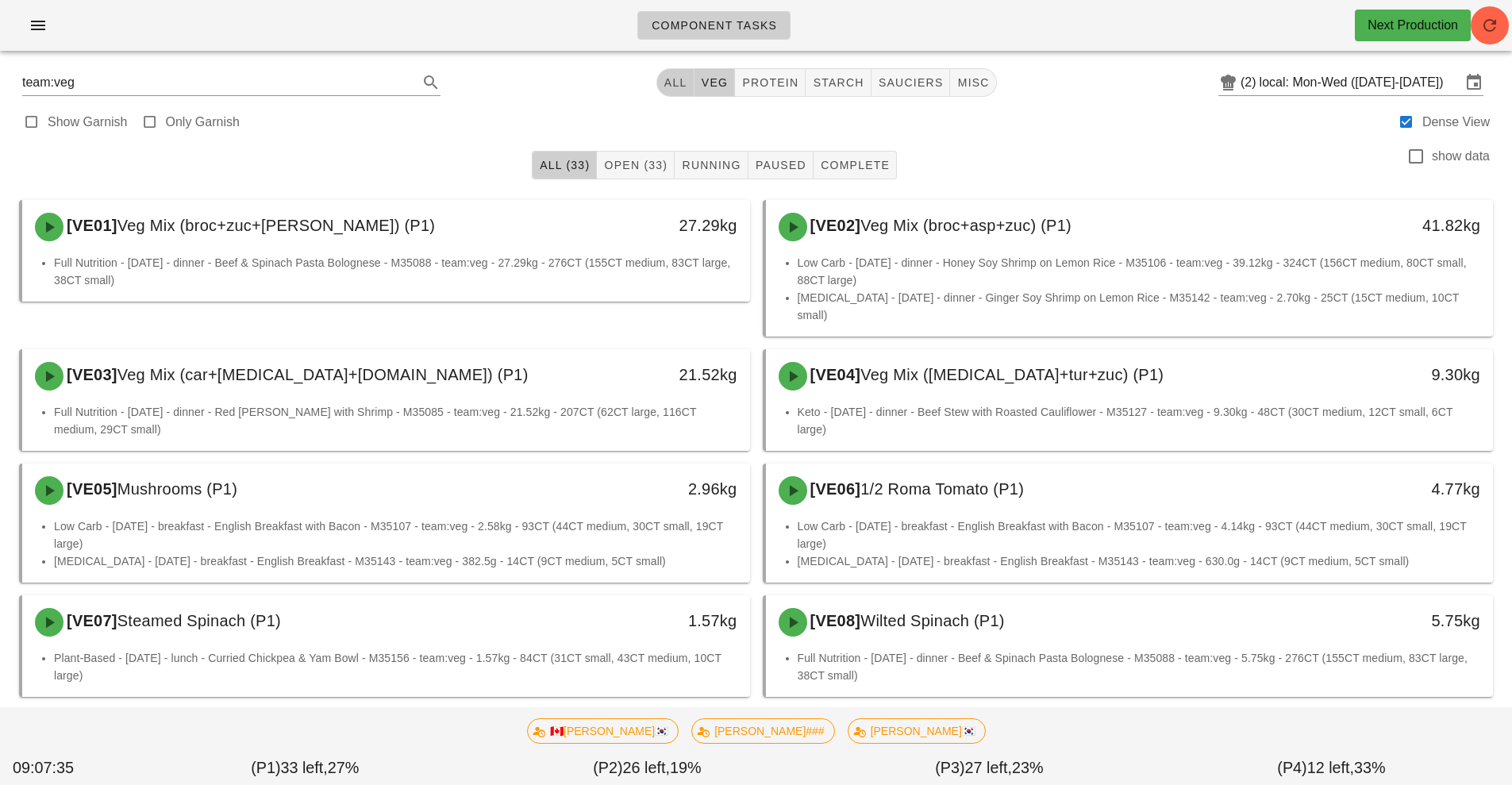
click at [669, 82] on span "All" at bounding box center [674, 82] width 24 height 12
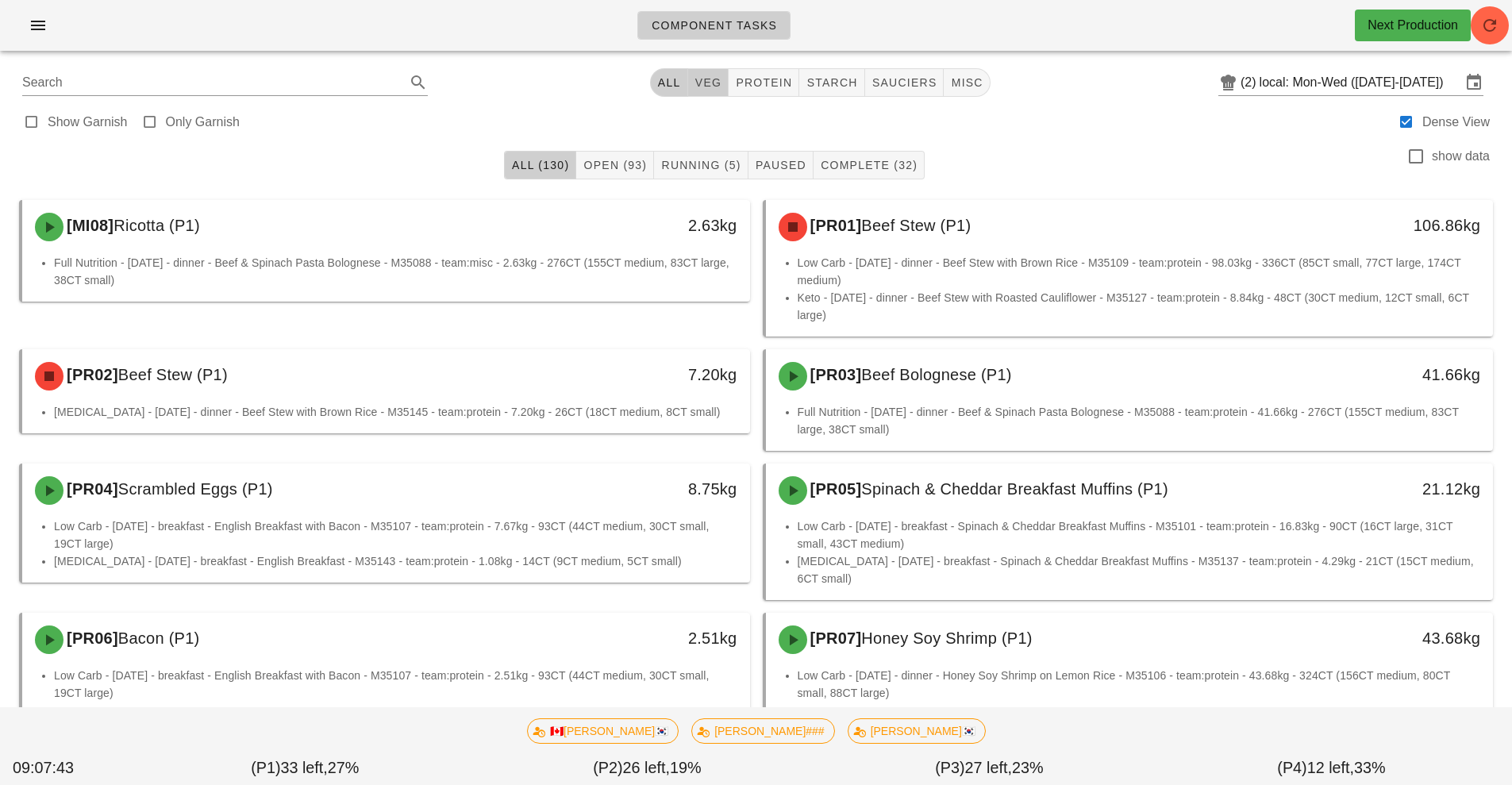
click at [713, 83] on span "veg" at bounding box center [708, 82] width 28 height 12
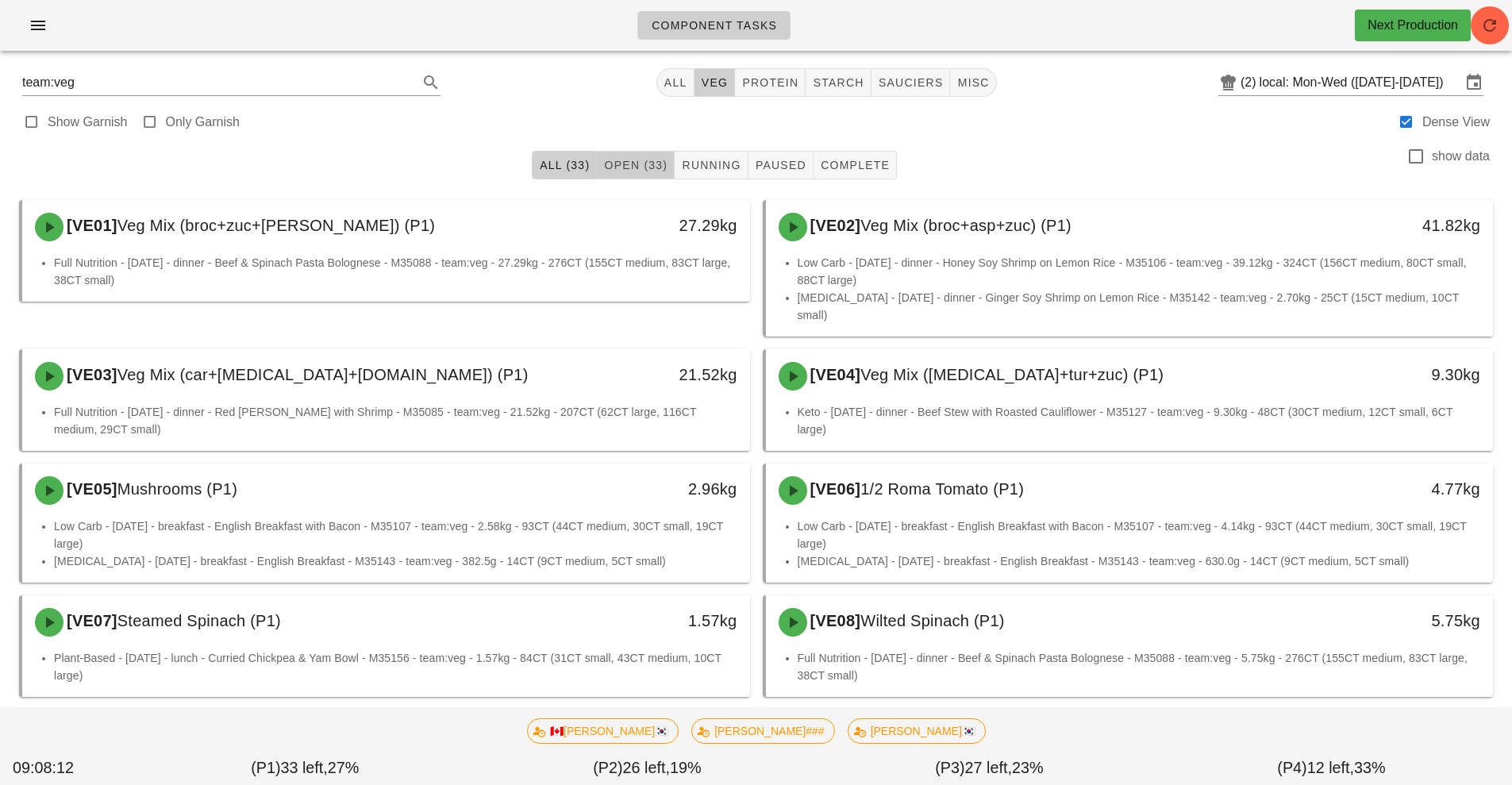
click at [646, 177] on button "Open (33)" at bounding box center [635, 165] width 78 height 29
click at [553, 170] on span "All (33)" at bounding box center [564, 165] width 51 height 12
click at [916, 93] on button "sauciers" at bounding box center [910, 82] width 79 height 29
type input "team:sauciers"
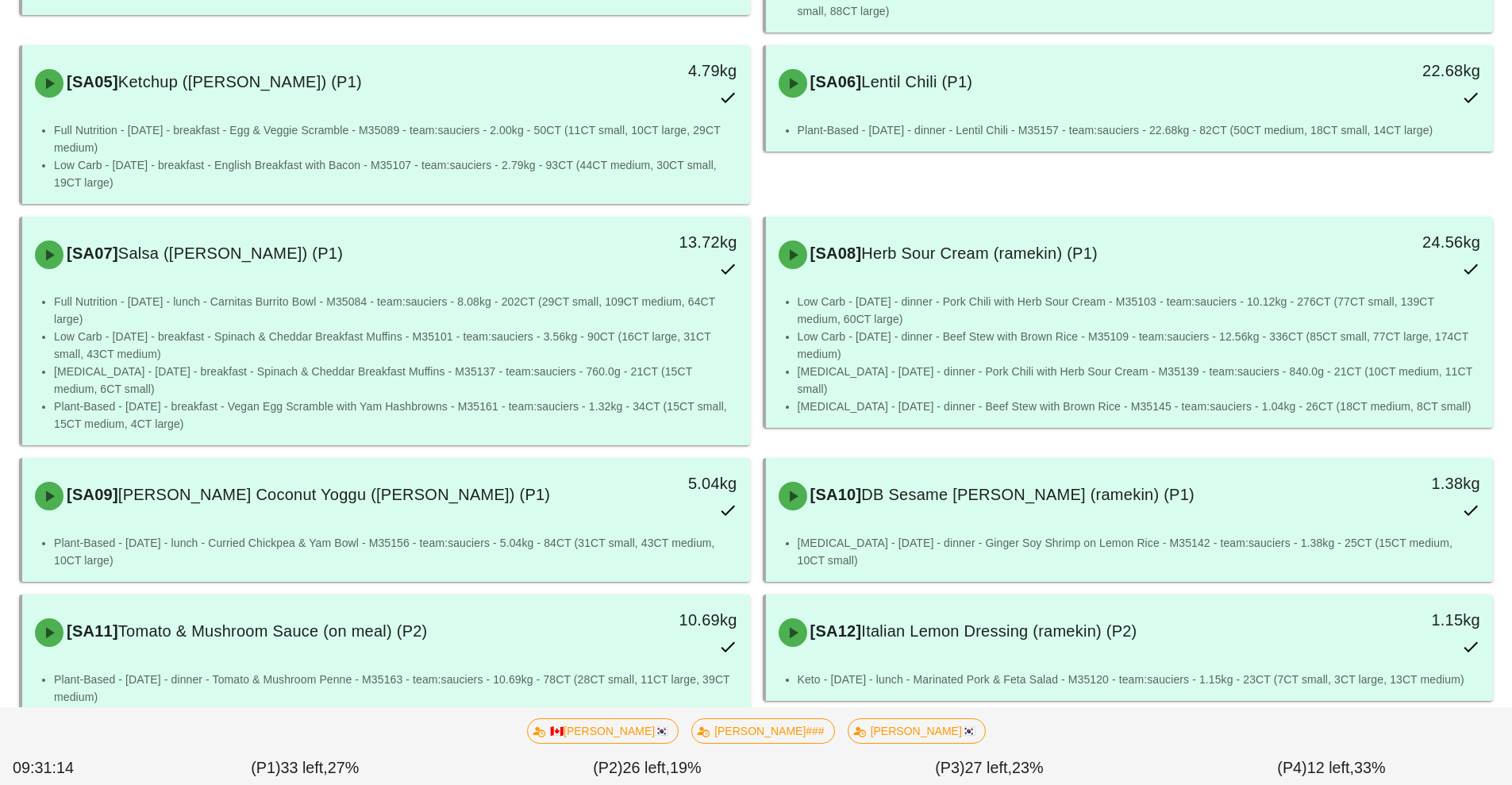
scroll to position [471, 0]
